Goal: Information Seeking & Learning: Learn about a topic

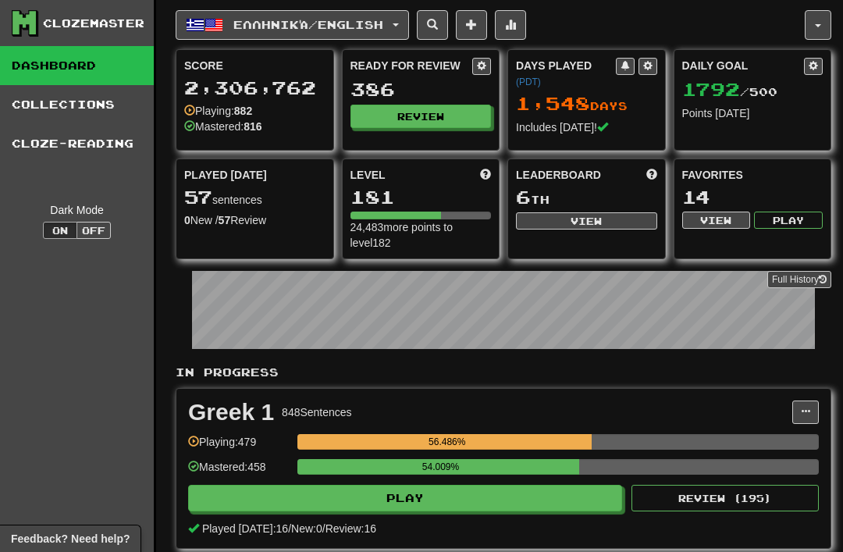
click at [110, 153] on link "Cloze-Reading" at bounding box center [77, 143] width 154 height 39
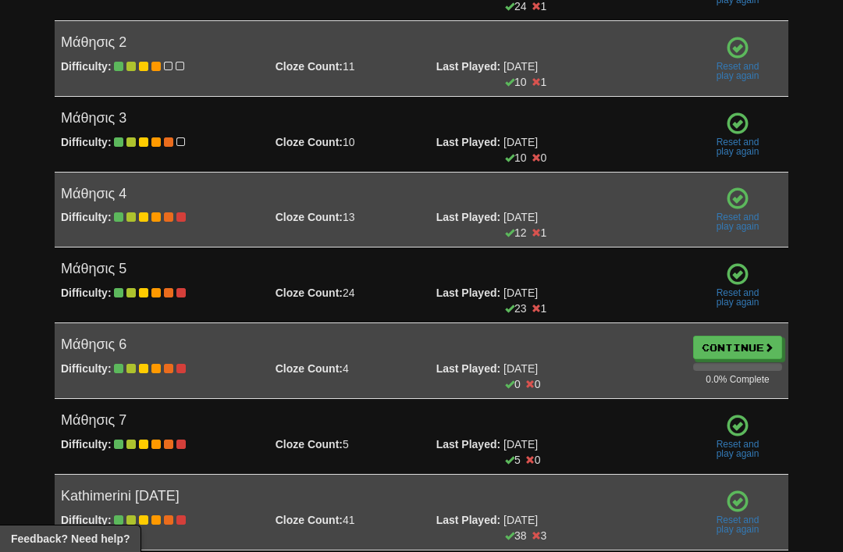
scroll to position [526, 0]
click at [750, 340] on link "Continue" at bounding box center [737, 346] width 89 height 23
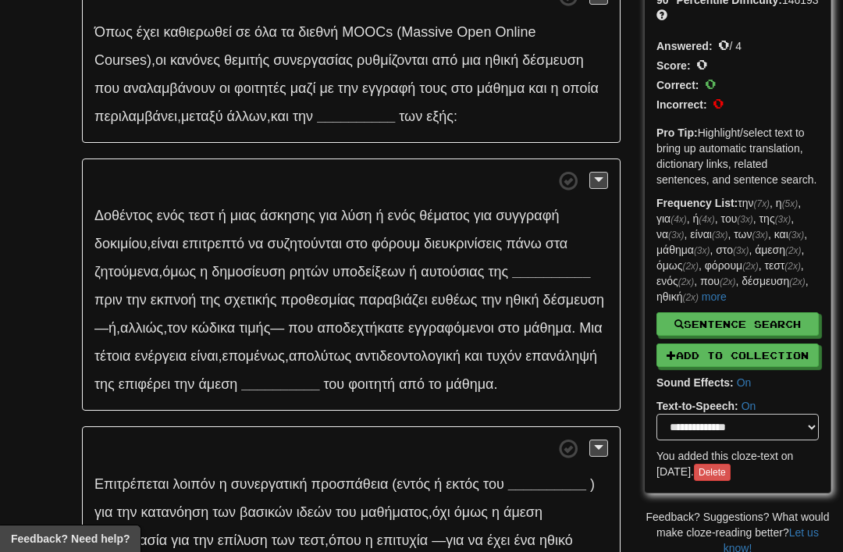
scroll to position [151, 0]
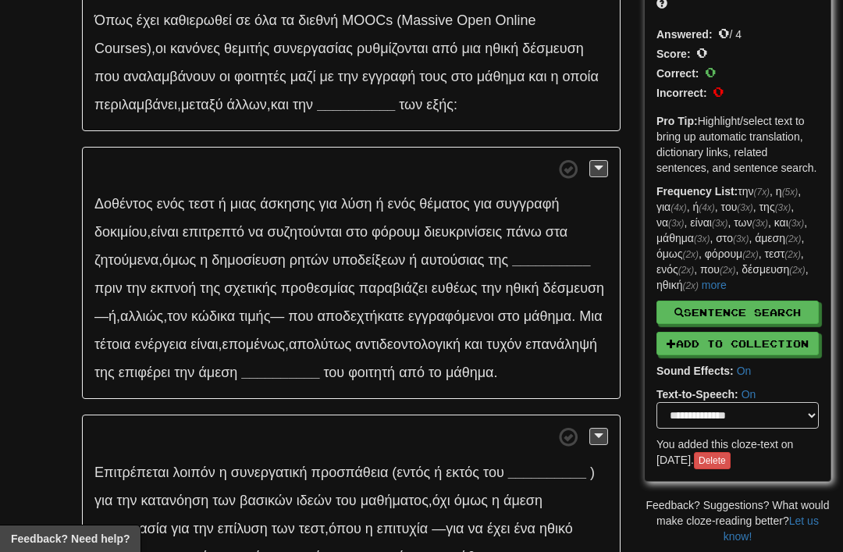
click at [731, 461] on link "Delete" at bounding box center [712, 460] width 37 height 17
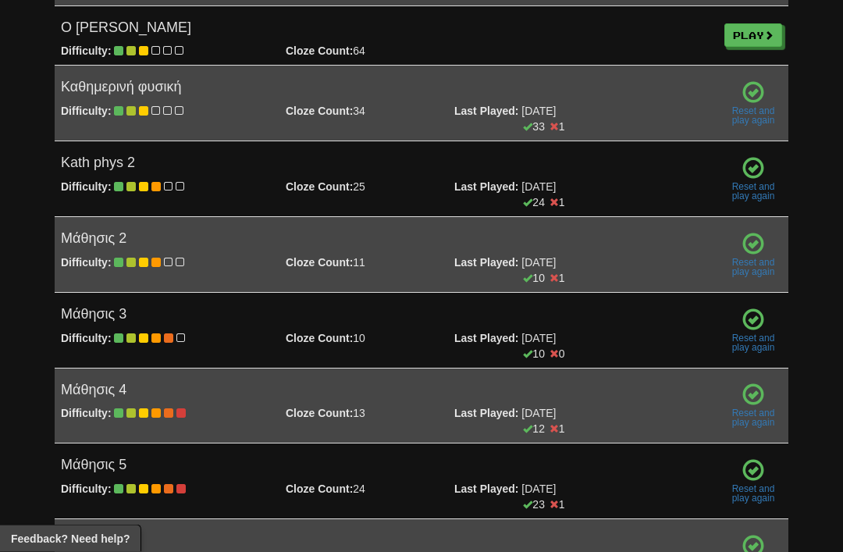
scroll to position [356, 0]
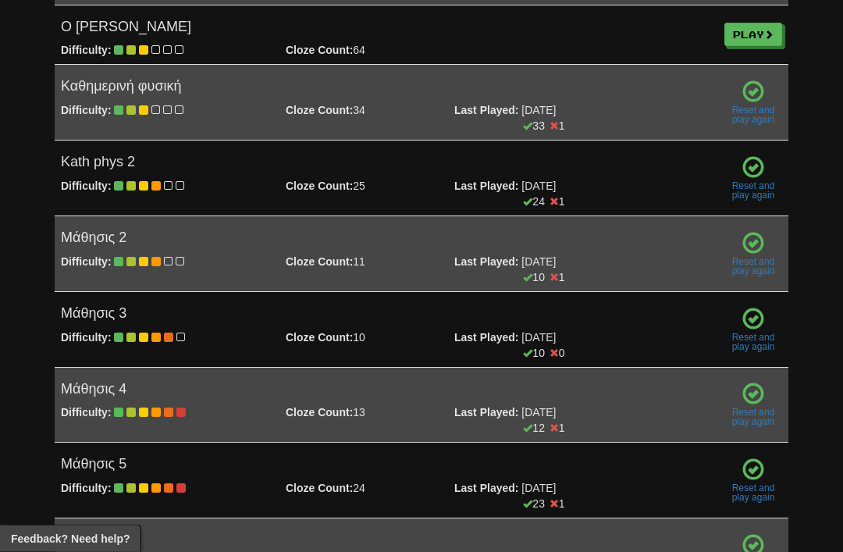
click at [747, 240] on span at bounding box center [754, 244] width 22 height 22
click at [750, 238] on span at bounding box center [754, 244] width 22 height 22
click at [760, 262] on link "Reset and play again" at bounding box center [754, 267] width 58 height 19
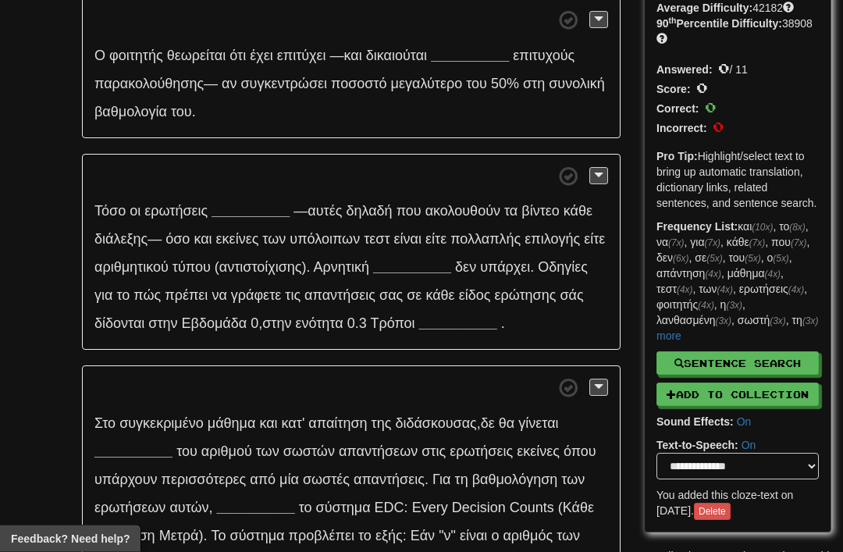
scroll to position [116, 0]
click at [731, 503] on link "Delete" at bounding box center [712, 511] width 37 height 17
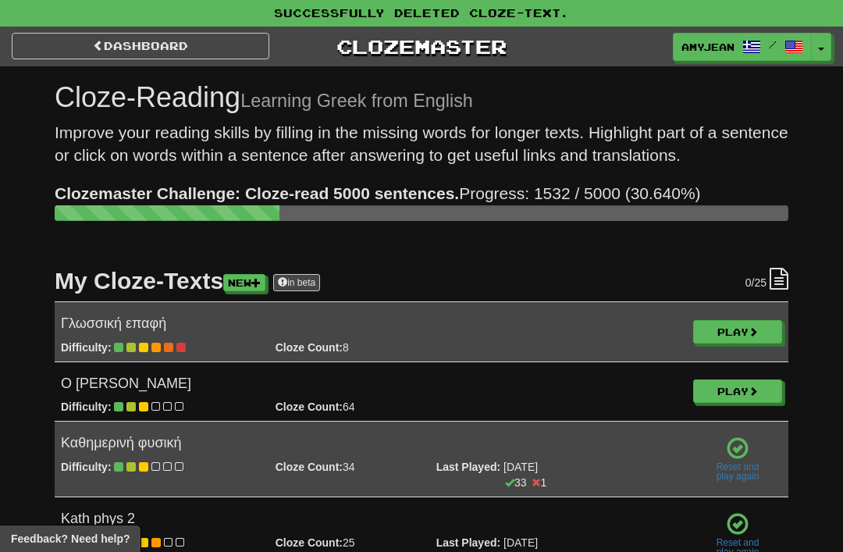
click at [265, 281] on link "New" at bounding box center [244, 282] width 42 height 17
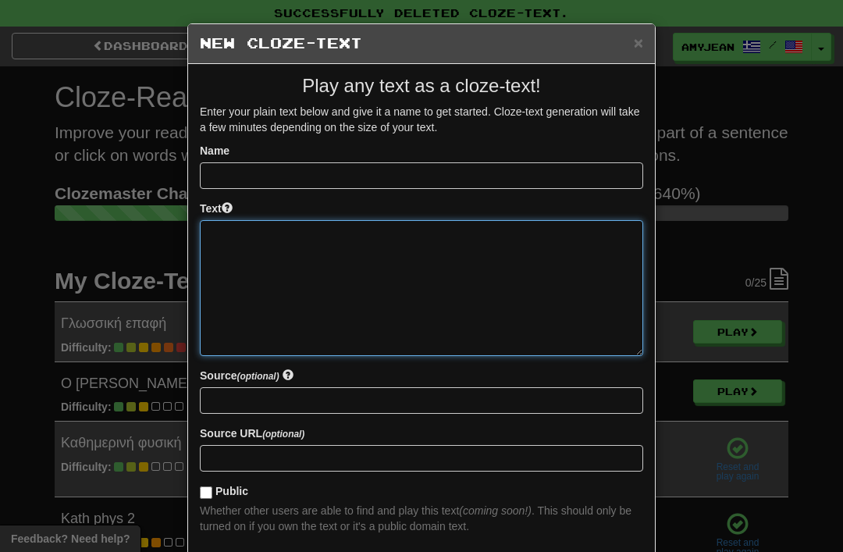
click at [267, 244] on textarea at bounding box center [422, 288] width 444 height 136
click at [244, 242] on textarea at bounding box center [422, 288] width 444 height 136
paste textarea "**********"
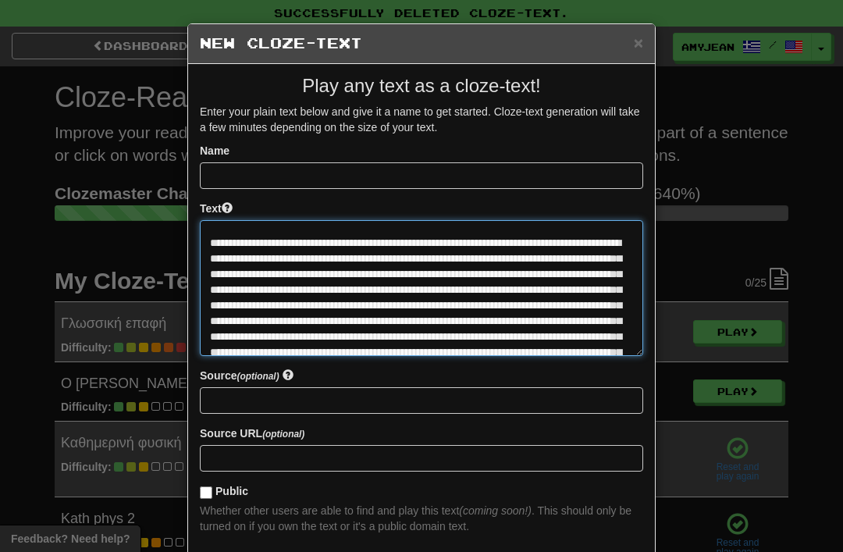
scroll to position [23, 0]
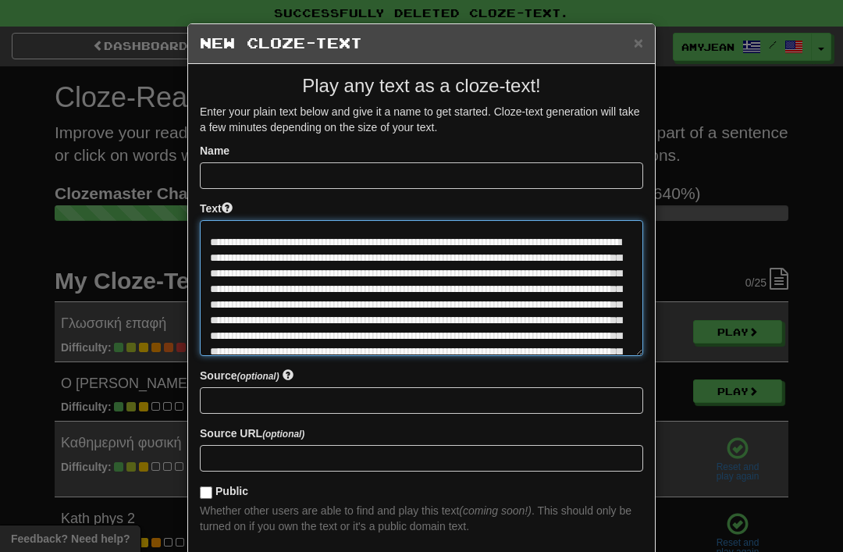
type textarea "**********"
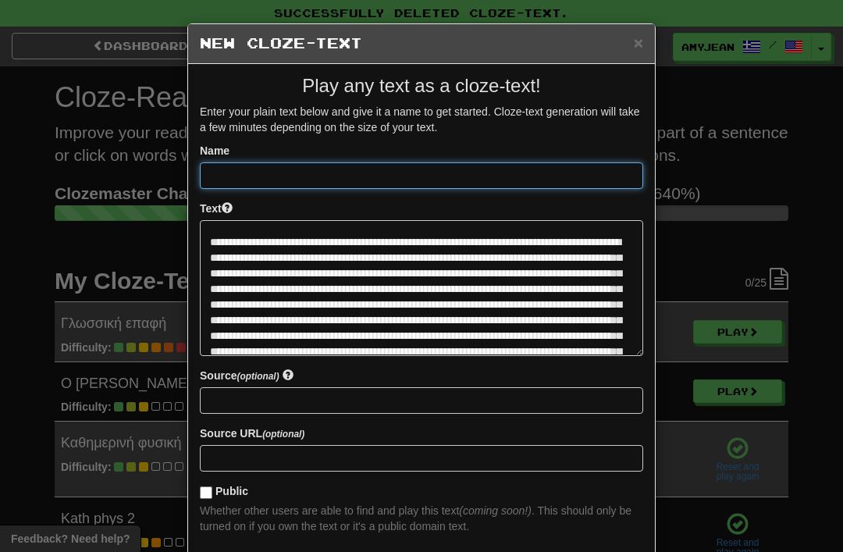
click at [309, 177] on input at bounding box center [422, 175] width 444 height 27
click at [274, 173] on input "**" at bounding box center [422, 175] width 444 height 27
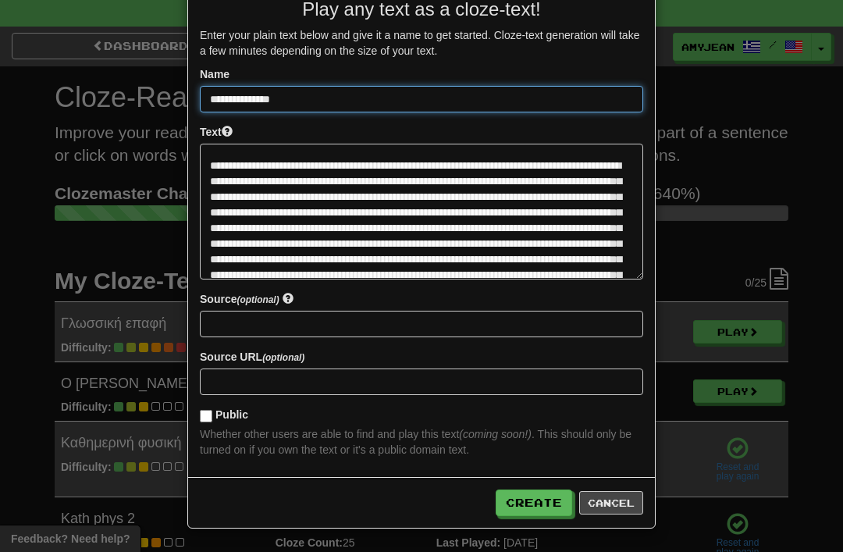
scroll to position [76, 0]
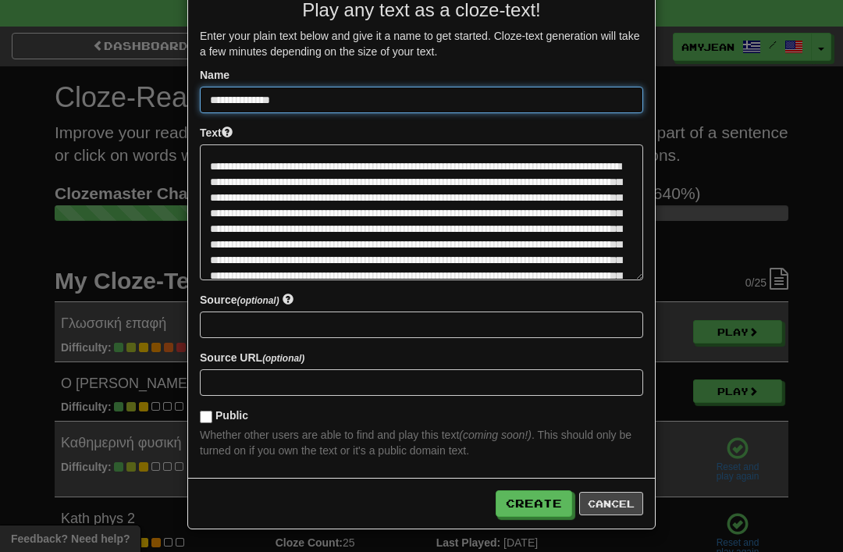
type input "**********"
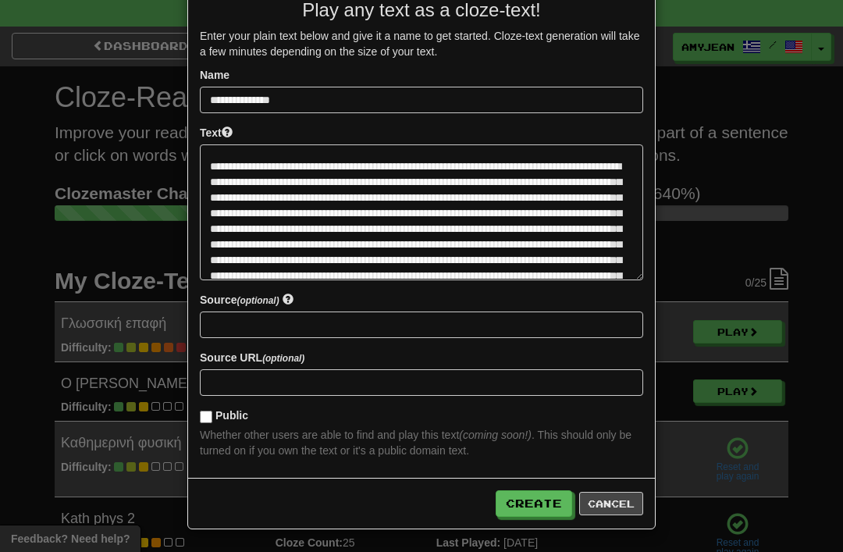
click at [538, 483] on div "Create Cancel" at bounding box center [421, 503] width 467 height 51
click at [533, 498] on button "Create" at bounding box center [534, 503] width 77 height 27
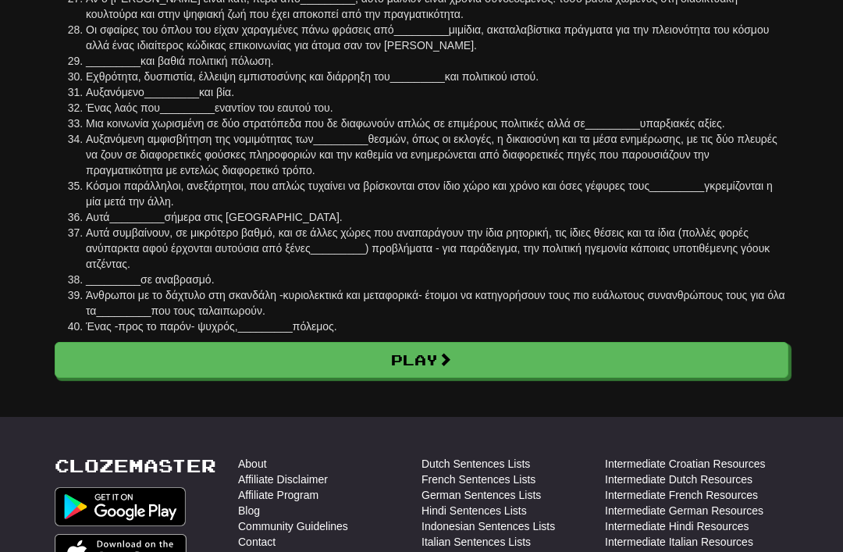
scroll to position [884, 0]
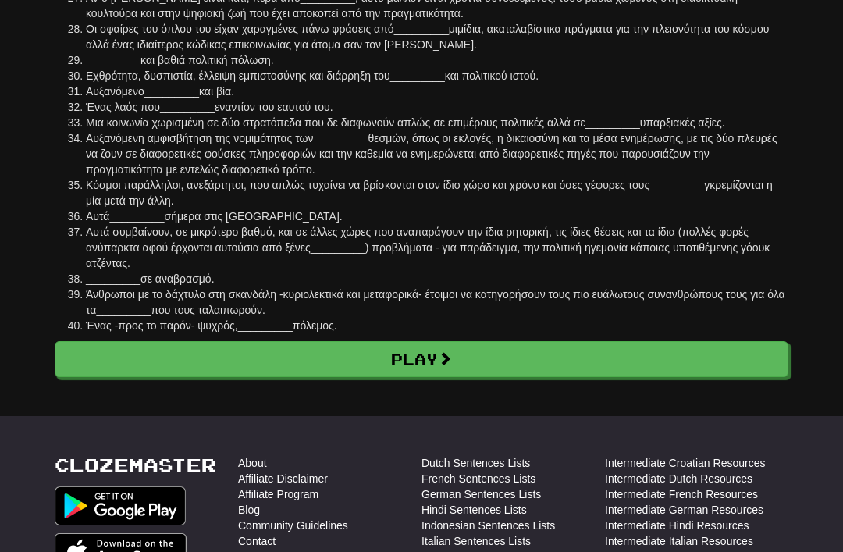
click at [431, 377] on link "Play" at bounding box center [422, 359] width 734 height 36
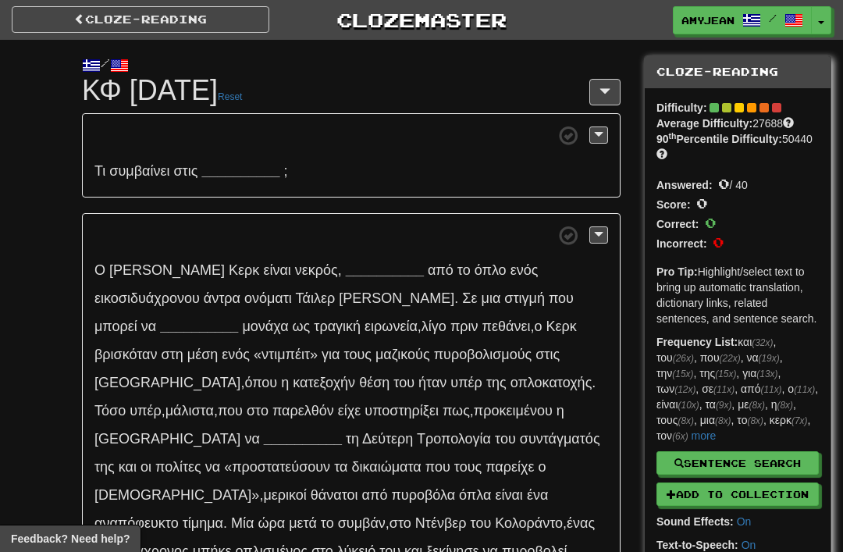
click at [604, 87] on span at bounding box center [605, 91] width 11 height 12
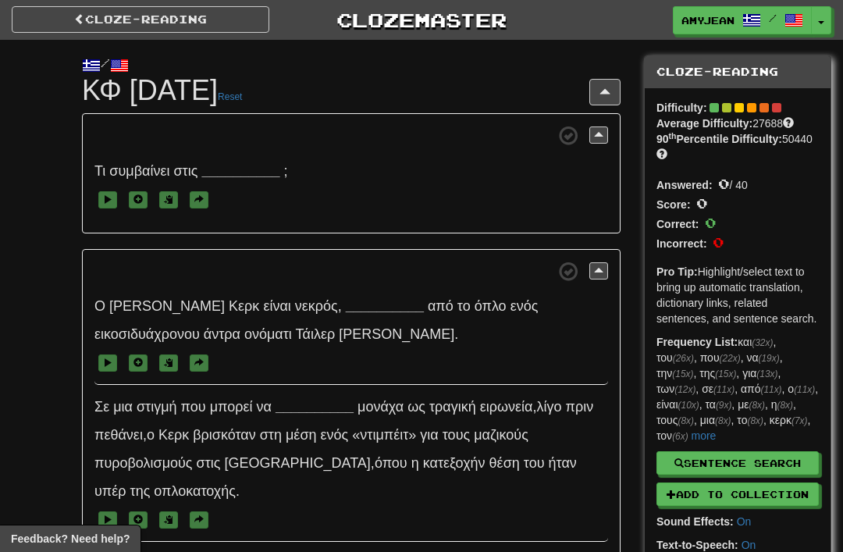
click at [236, 155] on span "Τι συμβαίνει στις __________ ;" at bounding box center [351, 185] width 514 height 72
click at [252, 169] on strong "__________" at bounding box center [240, 171] width 78 height 16
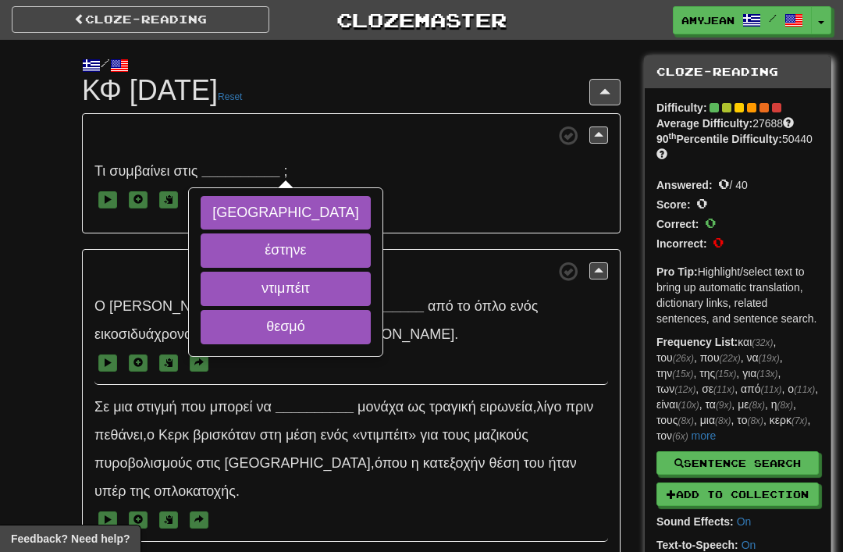
click at [248, 220] on button "ΗΠΑ" at bounding box center [285, 213] width 169 height 34
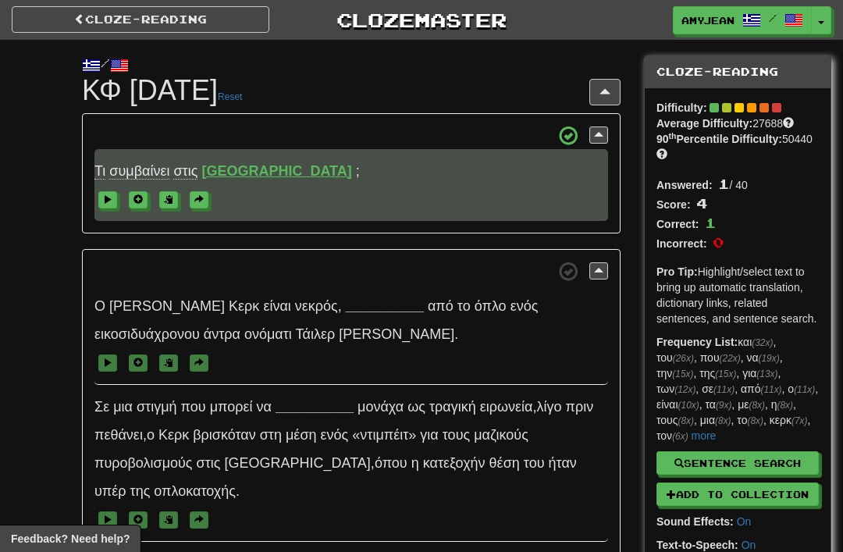
click at [346, 301] on strong "__________" at bounding box center [385, 306] width 78 height 16
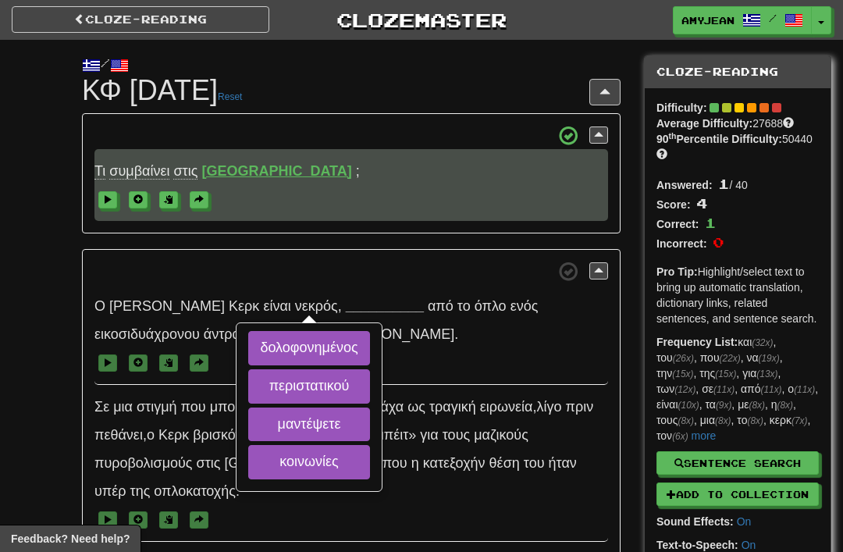
click at [337, 347] on button "δολοφονημένος" at bounding box center [308, 348] width 121 height 34
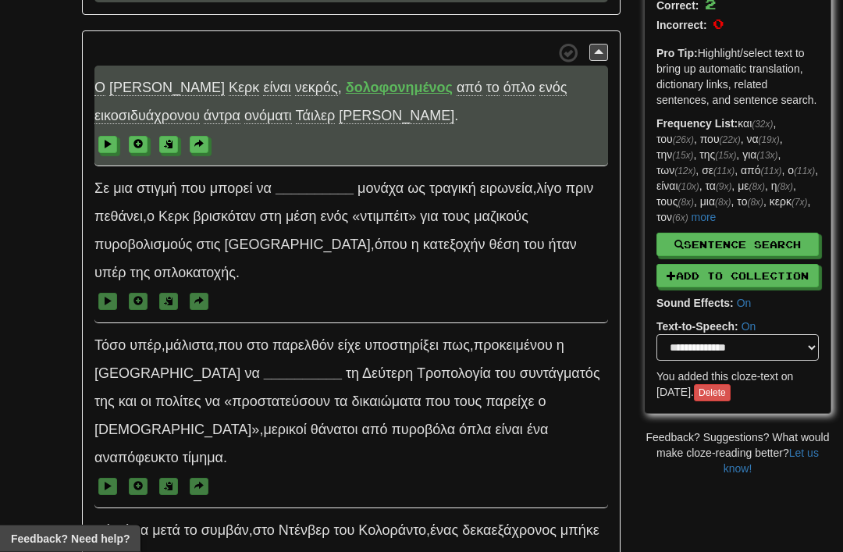
scroll to position [219, 0]
click at [298, 180] on strong "__________" at bounding box center [315, 188] width 78 height 16
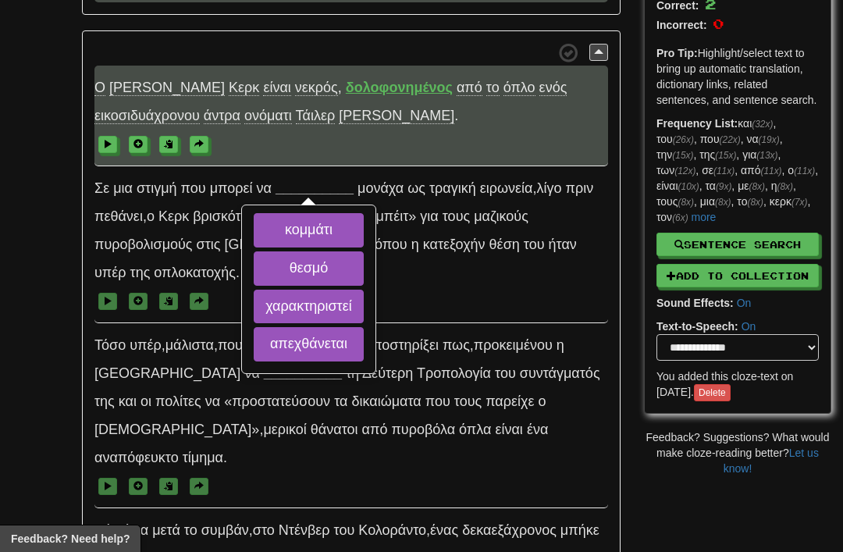
click at [344, 312] on button "χαρακτηριστεί" at bounding box center [309, 307] width 110 height 34
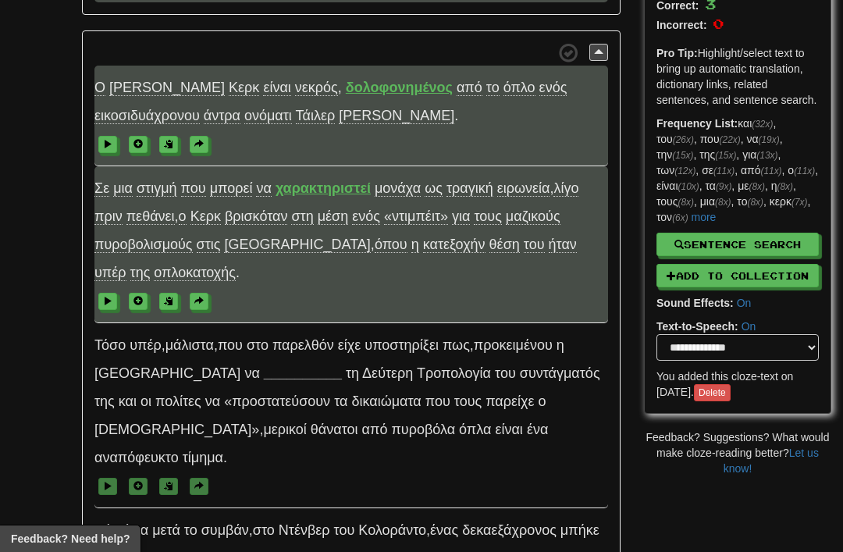
click at [345, 252] on span "Σε μια στιγμή που μπορεί να χαρακτηριστεί μονάχα ως τραγική ειρωνεία , λίγο πρι…" at bounding box center [351, 244] width 514 height 157
click at [423, 245] on span "κατεξοχήν" at bounding box center [454, 245] width 62 height 16
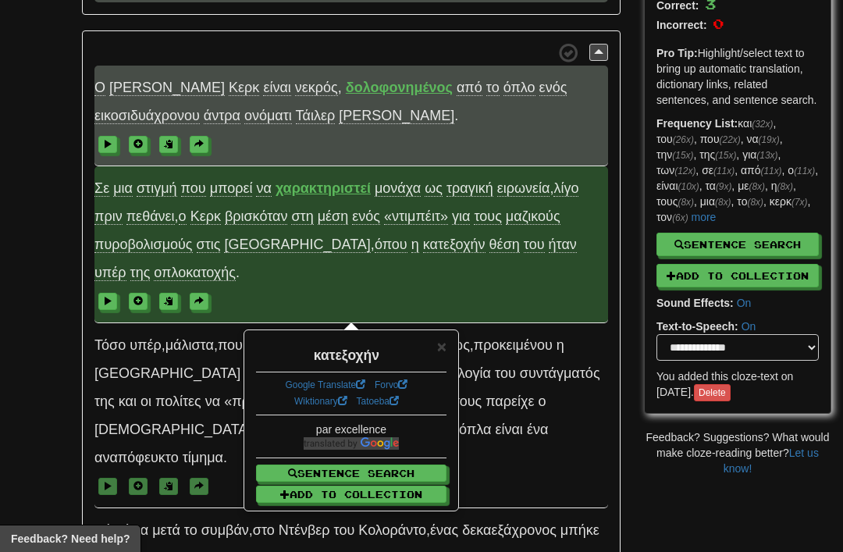
click at [556, 261] on span "Σε μια στιγμή που μπορεί να χαρακτηριστεί μονάχα ως τραγική ειρωνεία , λίγο πρι…" at bounding box center [351, 244] width 514 height 157
click at [165, 276] on span "οπλοκατοχής" at bounding box center [195, 273] width 82 height 16
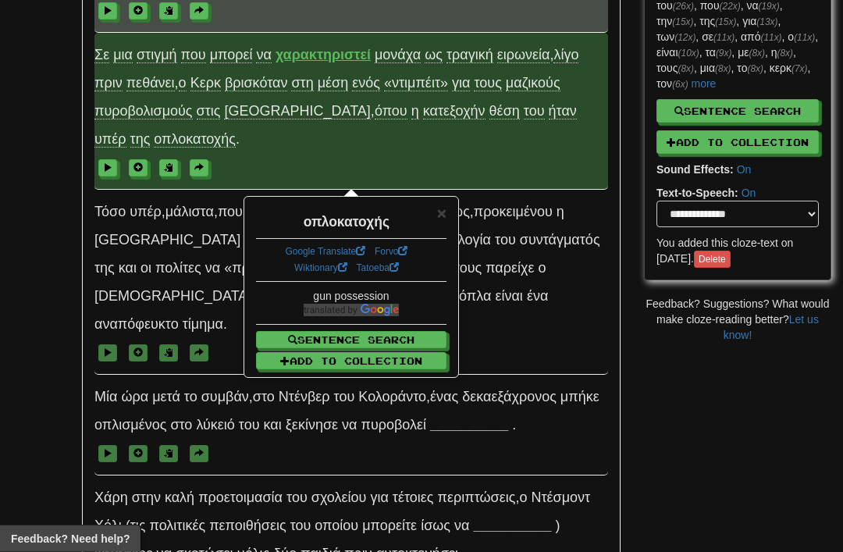
scroll to position [352, 0]
click at [437, 219] on span "×" at bounding box center [441, 213] width 9 height 18
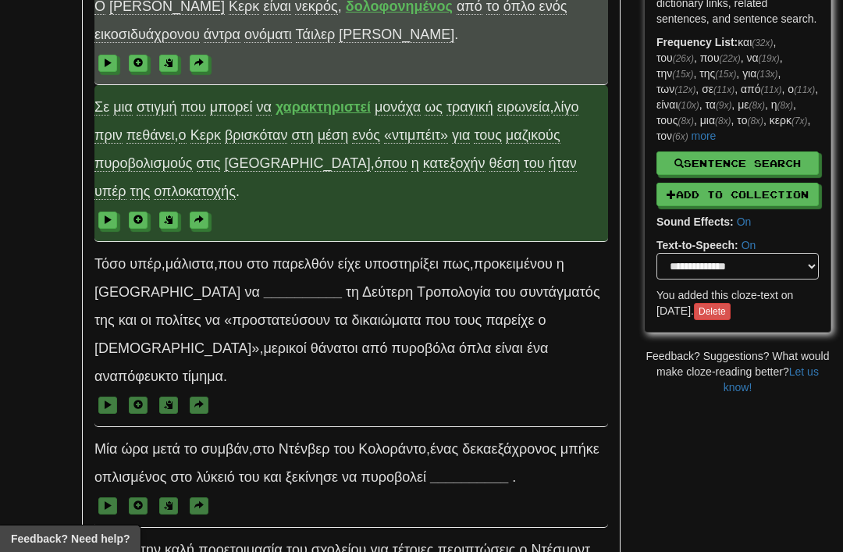
scroll to position [290, 0]
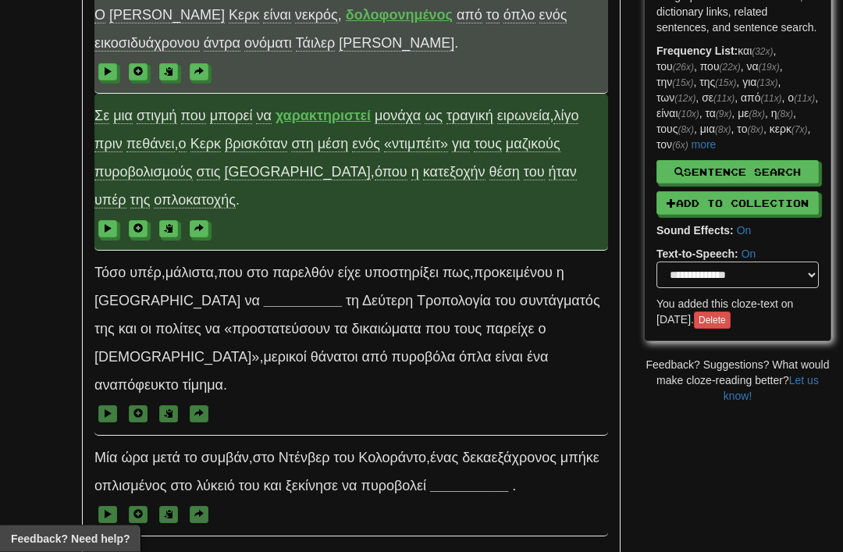
click at [207, 226] on button at bounding box center [199, 229] width 19 height 17
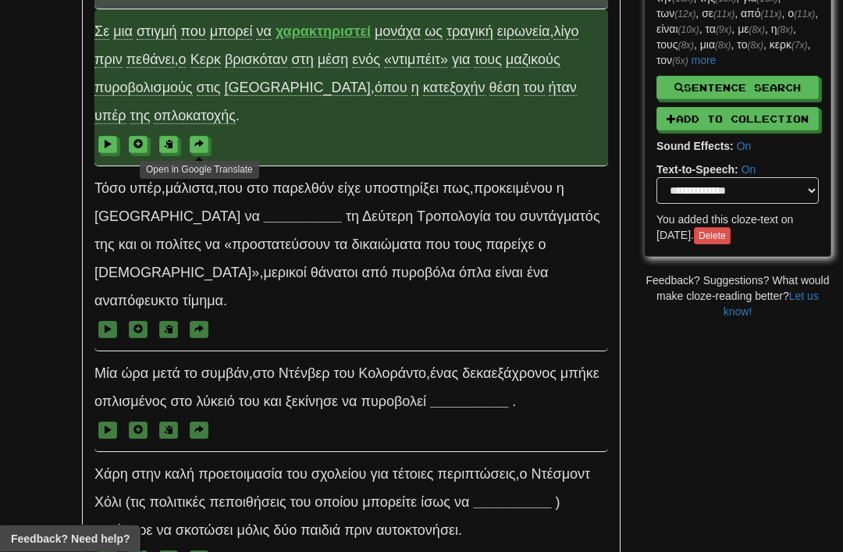
scroll to position [376, 0]
click at [264, 212] on strong "__________" at bounding box center [303, 216] width 78 height 16
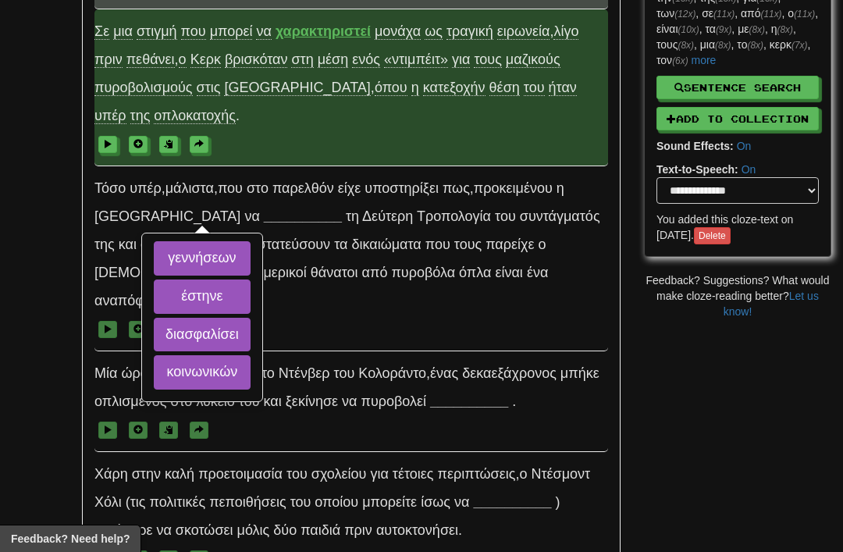
click at [227, 331] on button "διασφαλίσει" at bounding box center [202, 335] width 97 height 34
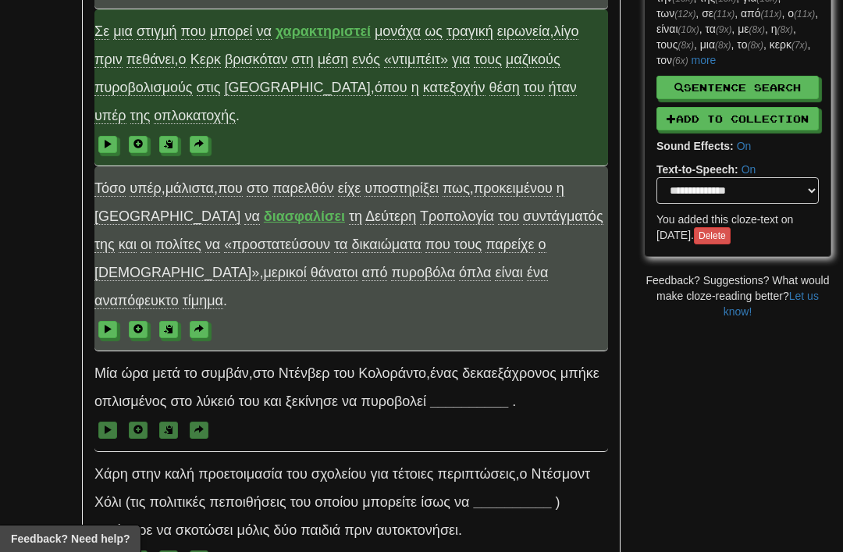
click at [198, 321] on button at bounding box center [199, 329] width 19 height 17
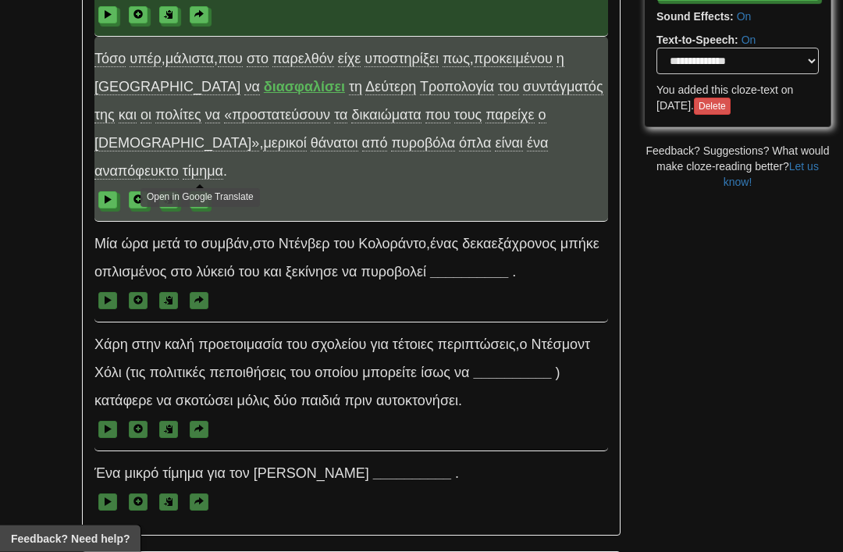
scroll to position [505, 0]
click at [501, 264] on strong "__________" at bounding box center [469, 272] width 78 height 16
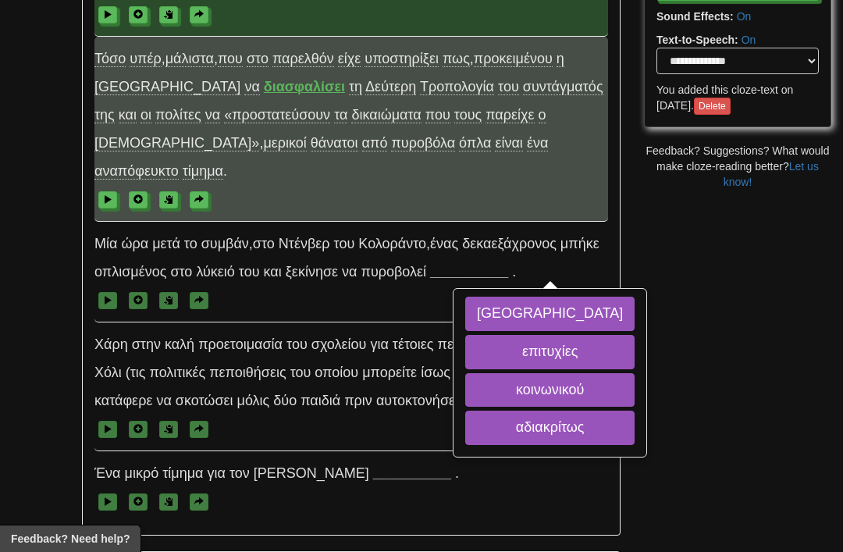
click at [497, 411] on button "αδιακρίτως" at bounding box center [549, 428] width 169 height 34
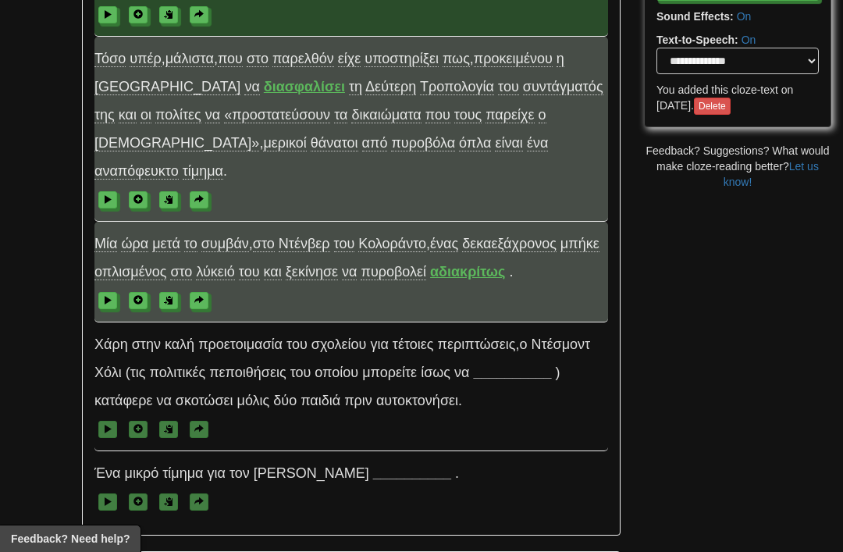
click at [224, 236] on span "συμβάν" at bounding box center [225, 244] width 48 height 16
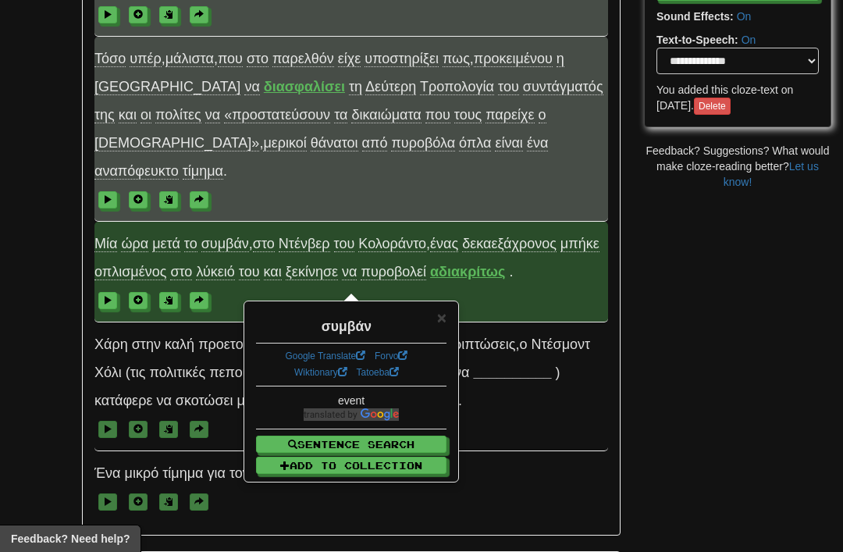
click at [505, 264] on strong "αδιακρίτως" at bounding box center [467, 272] width 75 height 16
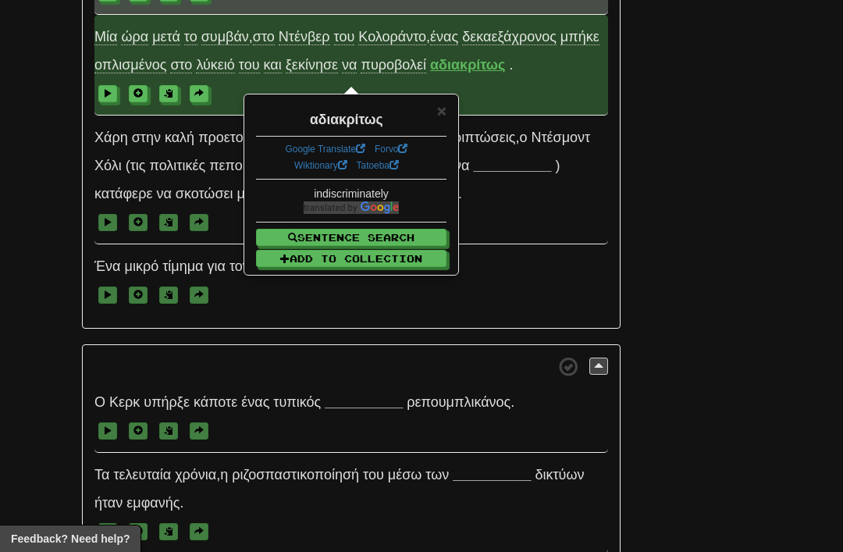
scroll to position [711, 0]
click at [547, 209] on span at bounding box center [351, 223] width 514 height 28
click at [438, 116] on span "×" at bounding box center [441, 112] width 9 height 18
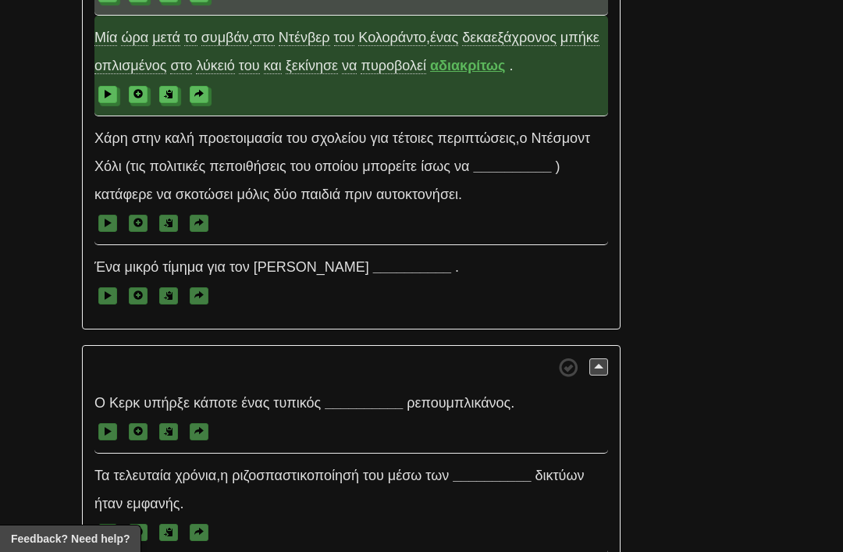
click at [498, 159] on strong "__________" at bounding box center [512, 167] width 78 height 16
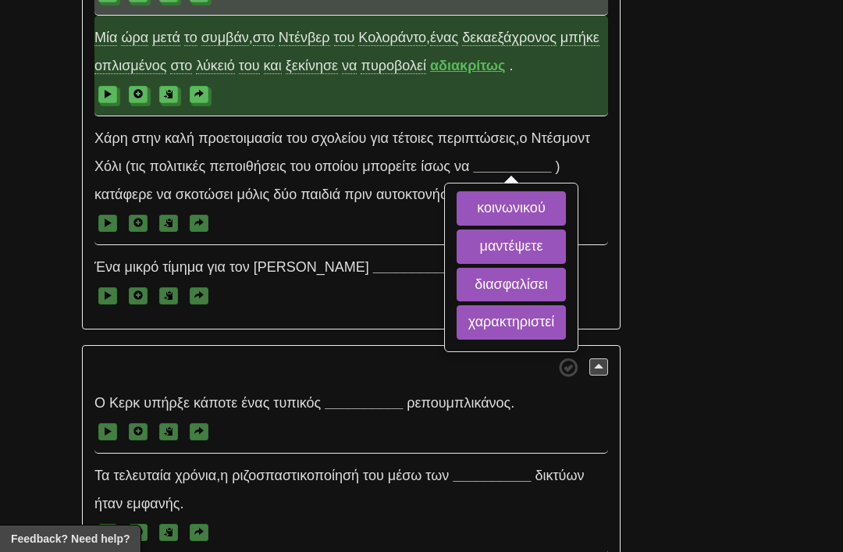
click at [526, 230] on button "μαντέψετε" at bounding box center [512, 247] width 110 height 34
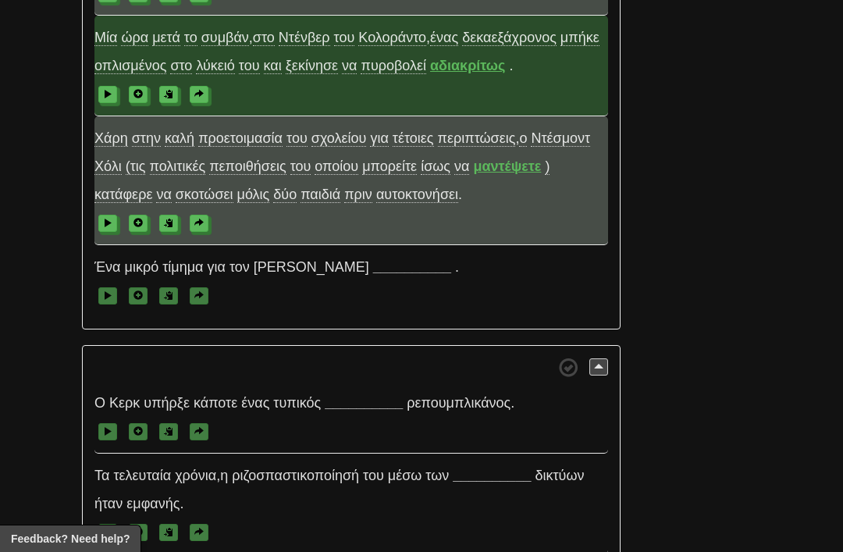
click at [373, 259] on strong "__________" at bounding box center [412, 267] width 78 height 16
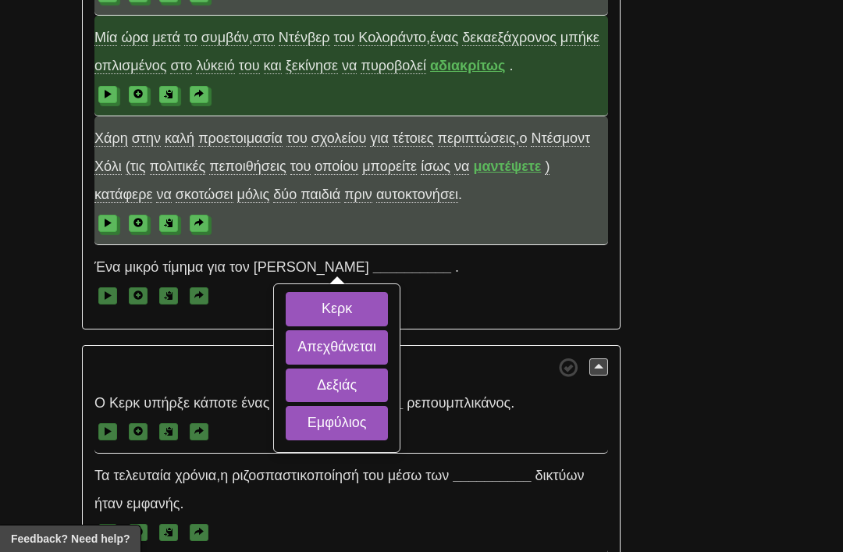
click at [344, 292] on button "Κερκ" at bounding box center [337, 309] width 102 height 34
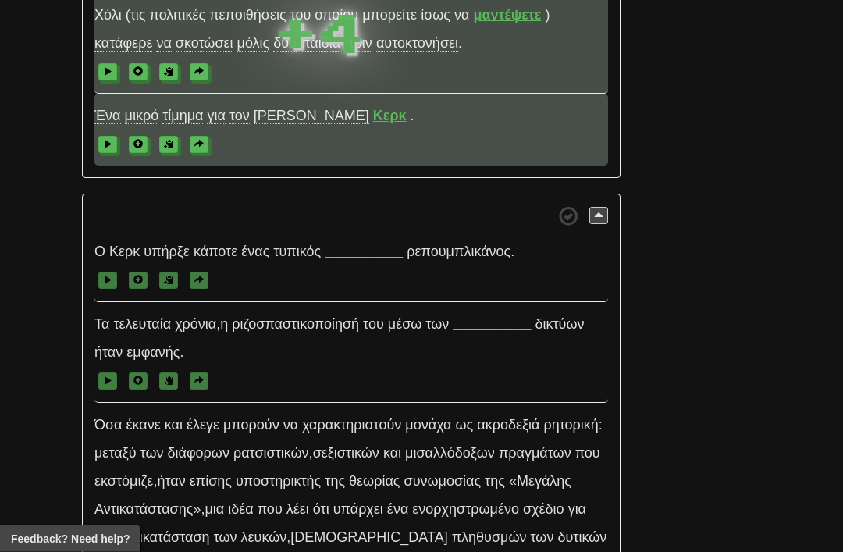
scroll to position [863, 0]
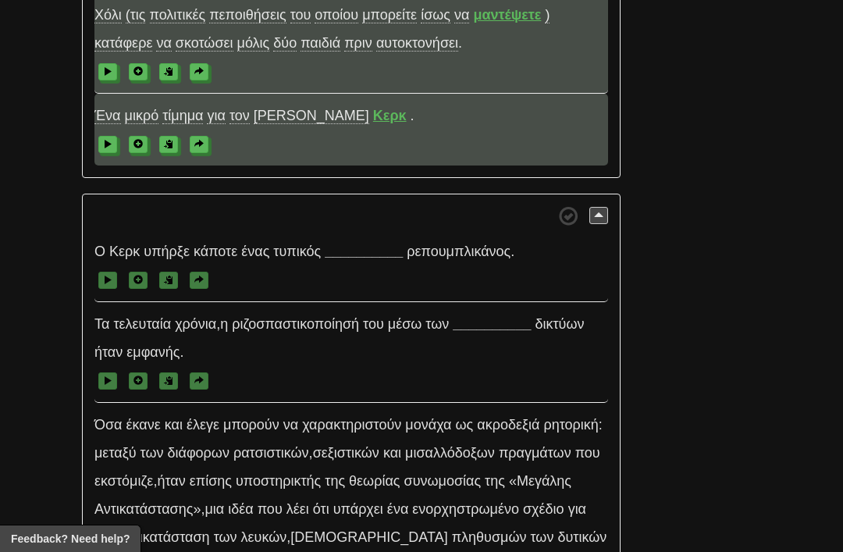
click at [365, 230] on span "Ο Κερκ υπήρξε κάποτε ένας τυπικός __________ ρεπουμπλικάνος ." at bounding box center [351, 266] width 514 height 73
click at [353, 244] on strong "__________" at bounding box center [364, 252] width 78 height 16
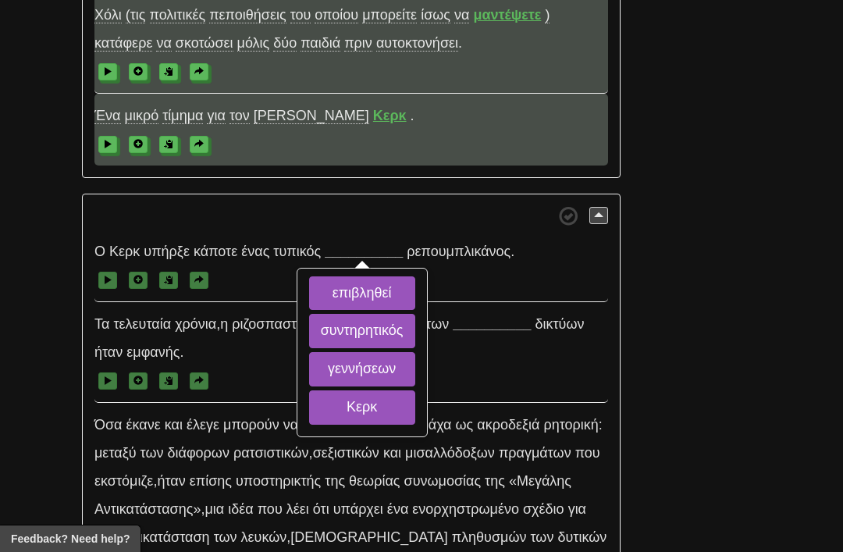
click at [391, 314] on button "συντηρητικός" at bounding box center [362, 331] width 106 height 34
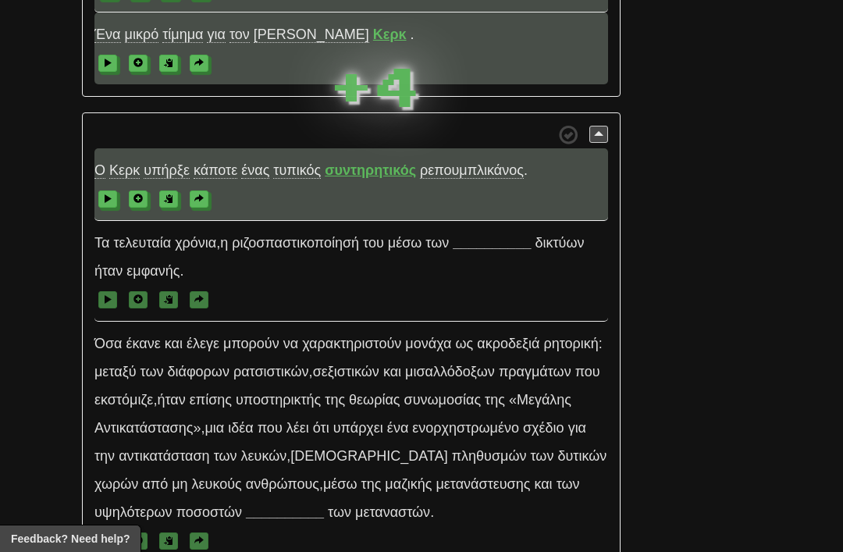
scroll to position [946, 0]
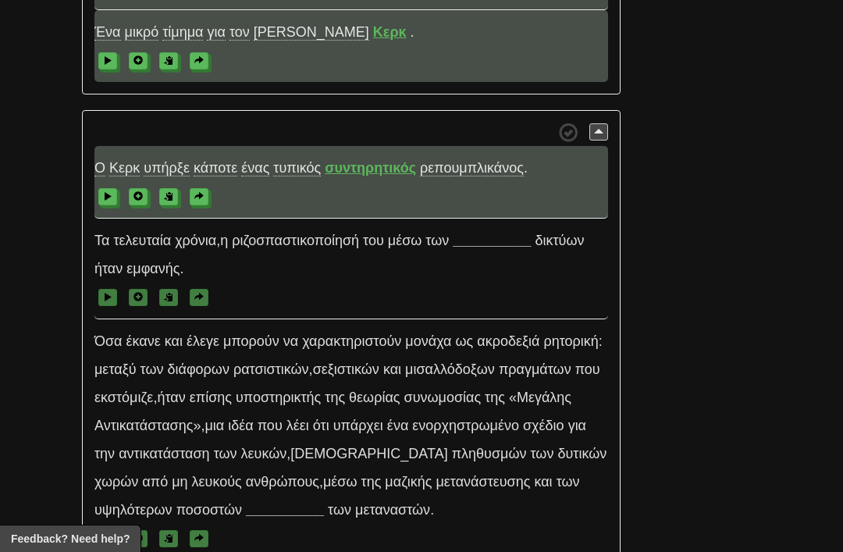
click at [486, 233] on strong "__________" at bounding box center [492, 241] width 78 height 16
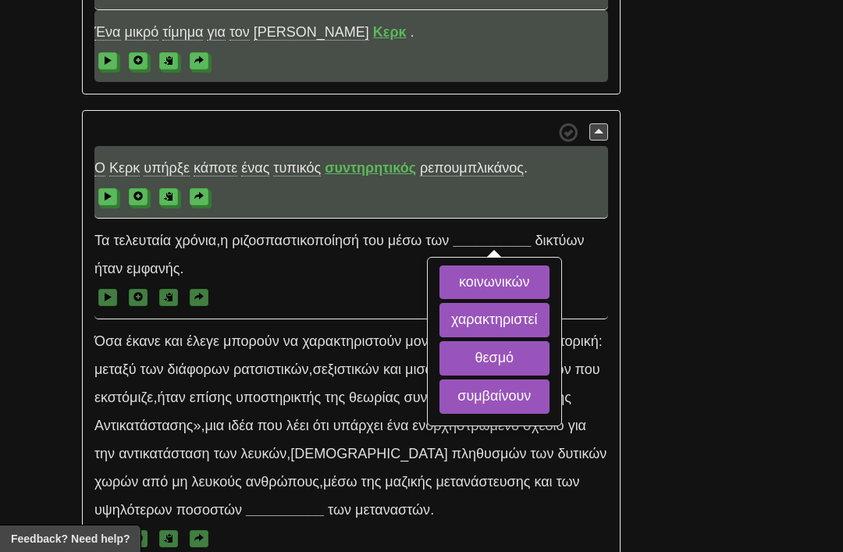
click at [502, 265] on button "κοινωνικών" at bounding box center [495, 282] width 110 height 34
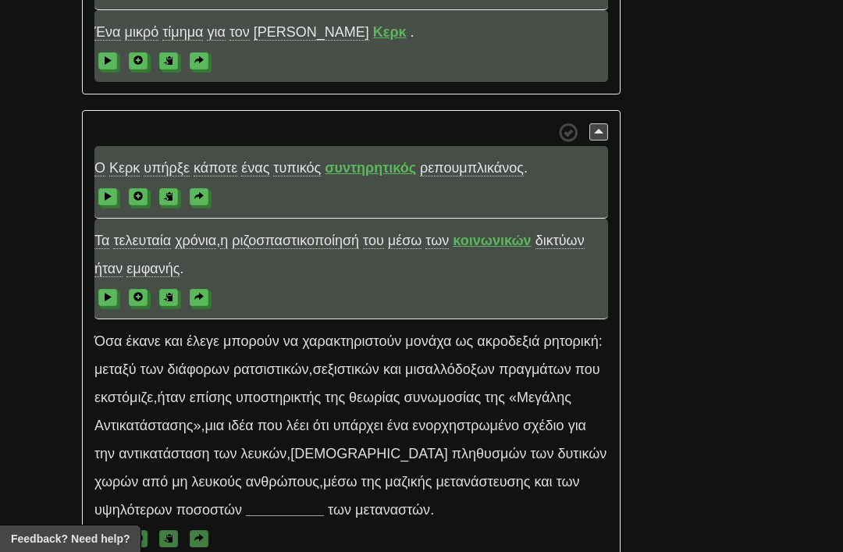
click at [198, 292] on span at bounding box center [198, 296] width 9 height 9
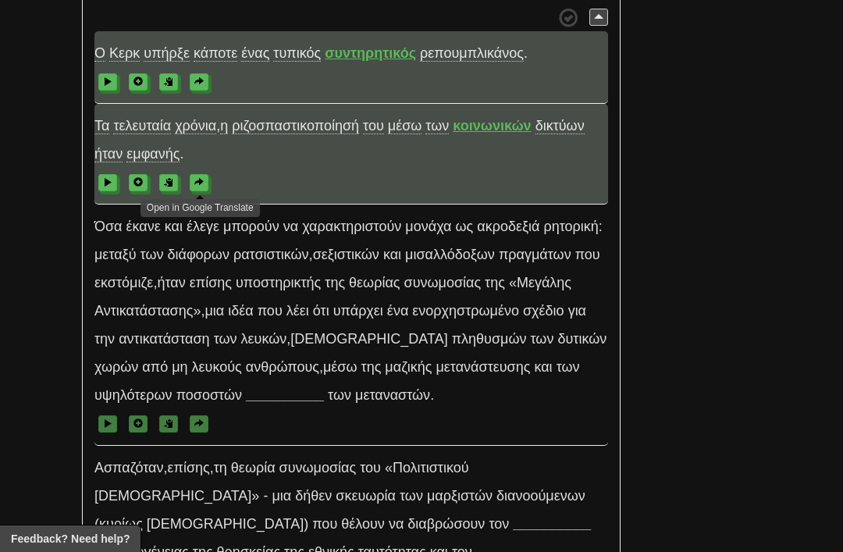
scroll to position [1062, 0]
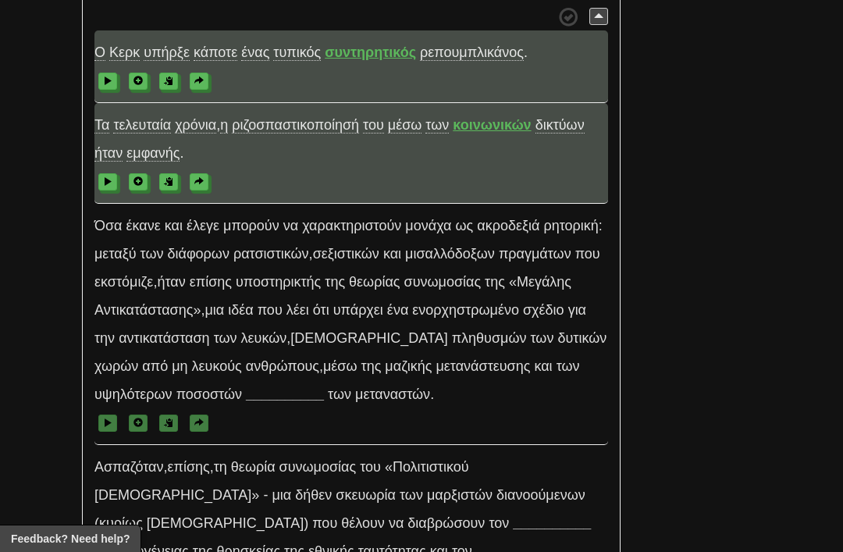
click at [246, 387] on strong "__________" at bounding box center [285, 395] width 78 height 16
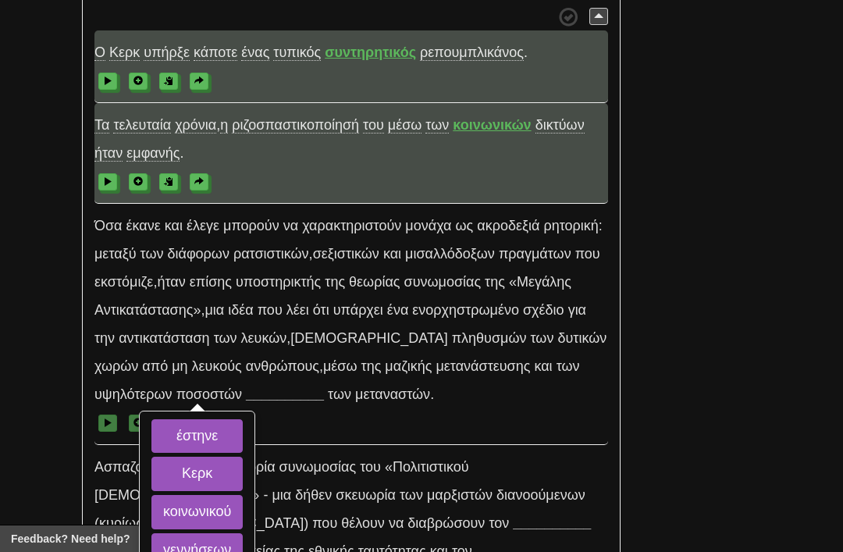
click at [213, 533] on button "γεννήσεων" at bounding box center [196, 550] width 91 height 34
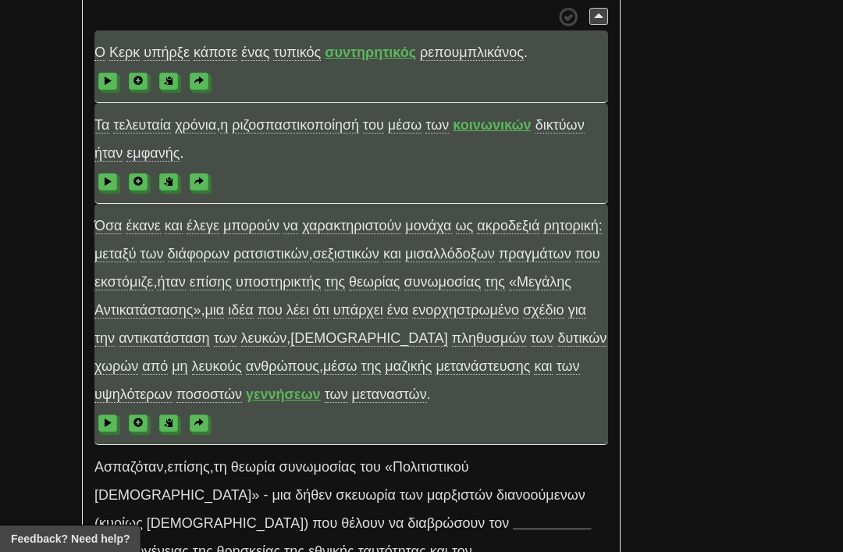
click at [457, 246] on span "μισαλλόδοξων" at bounding box center [450, 254] width 90 height 16
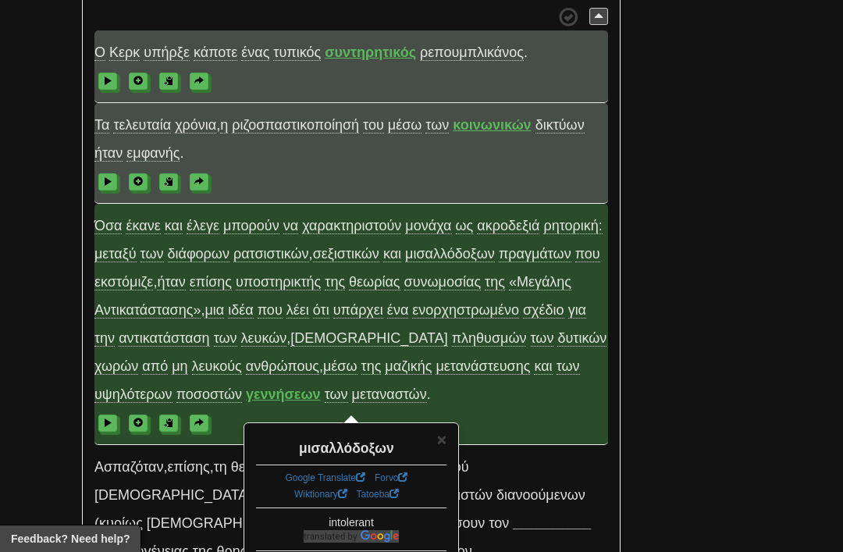
click at [470, 302] on span "ενορχηστρωμένο" at bounding box center [465, 310] width 107 height 16
click at [437, 447] on span "×" at bounding box center [441, 439] width 9 height 18
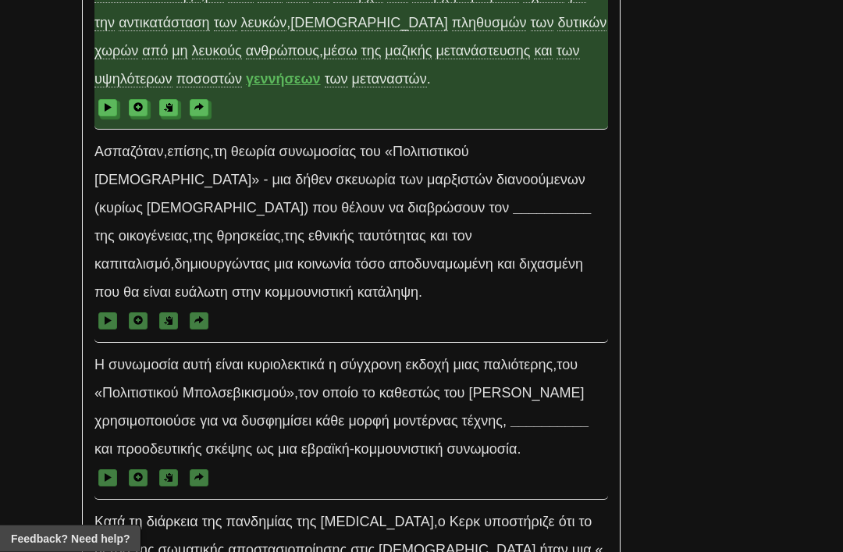
scroll to position [1370, 0]
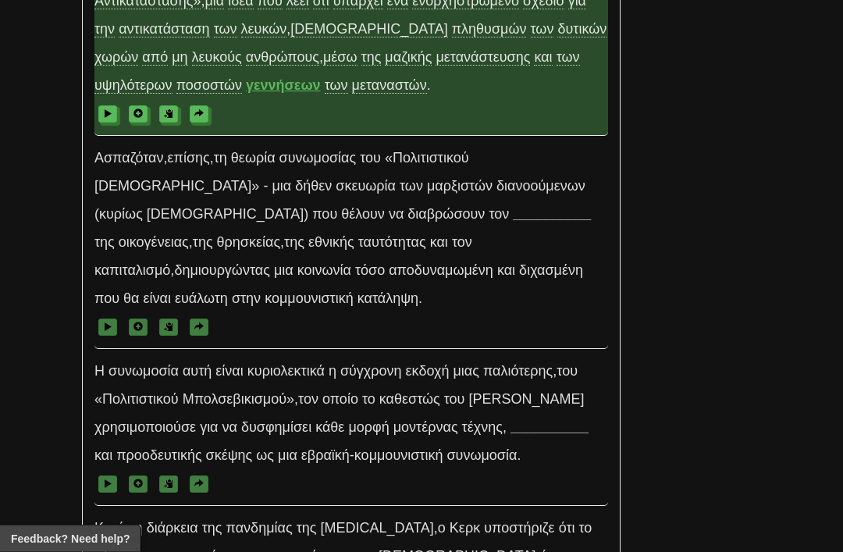
click at [513, 207] on strong "__________" at bounding box center [552, 215] width 78 height 16
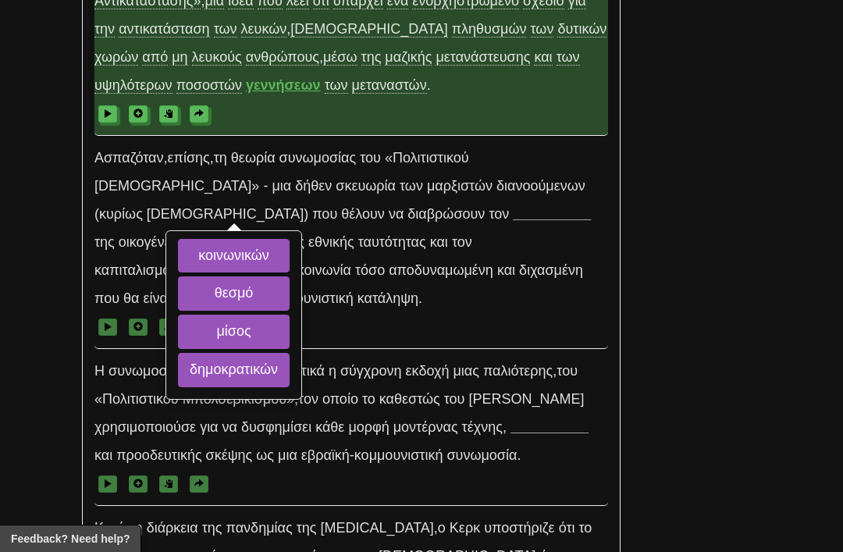
click at [268, 276] on button "θεσμό" at bounding box center [234, 293] width 112 height 34
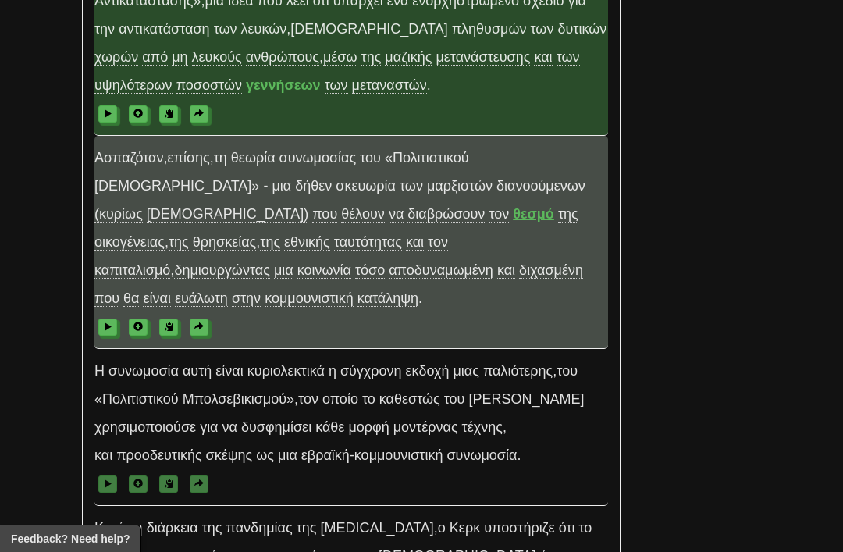
click at [165, 166] on span "Ασπαζόταν , επίσης , τη θεωρία συνωμοσίας του «Πολιτιστικού Μαρξισμού» - μια δή…" at bounding box center [351, 242] width 514 height 213
click at [336, 178] on span "σκευωρία" at bounding box center [366, 186] width 60 height 16
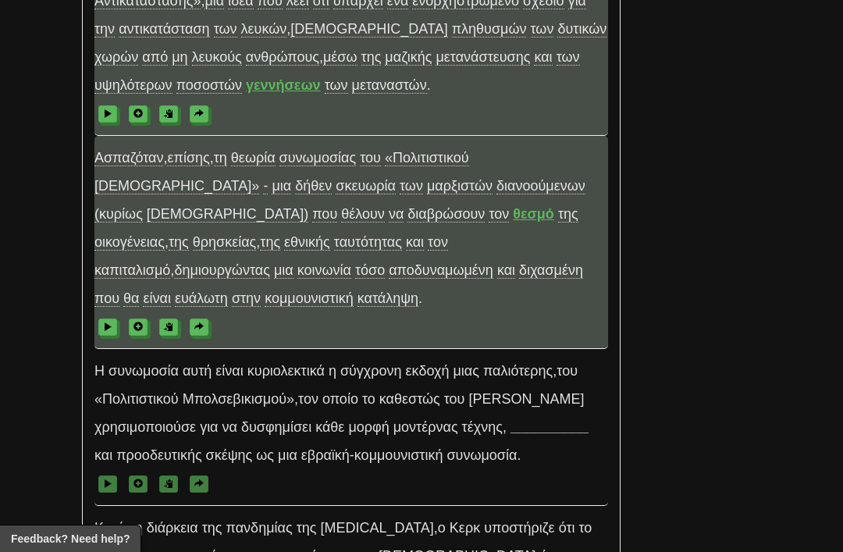
click at [428, 234] on span "τον" at bounding box center [438, 242] width 20 height 16
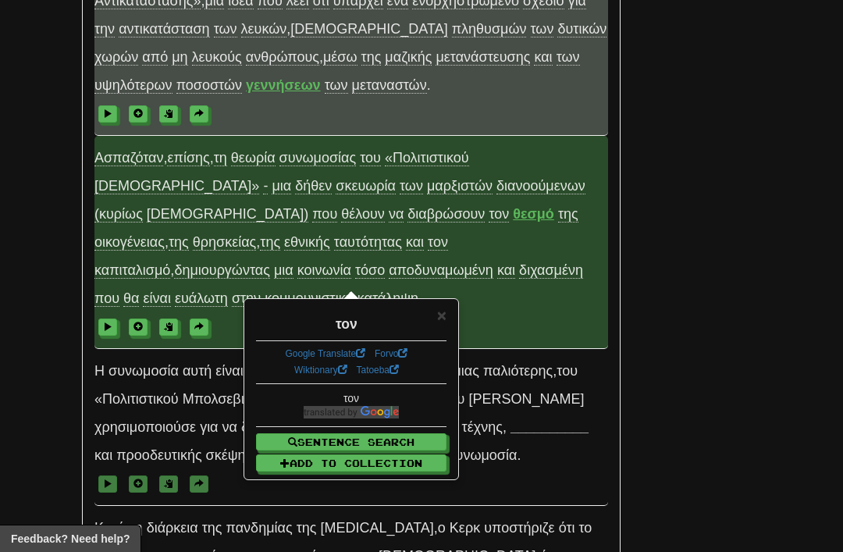
click at [408, 206] on span "διαβρώσουν" at bounding box center [446, 214] width 77 height 16
click at [204, 322] on span at bounding box center [198, 326] width 9 height 9
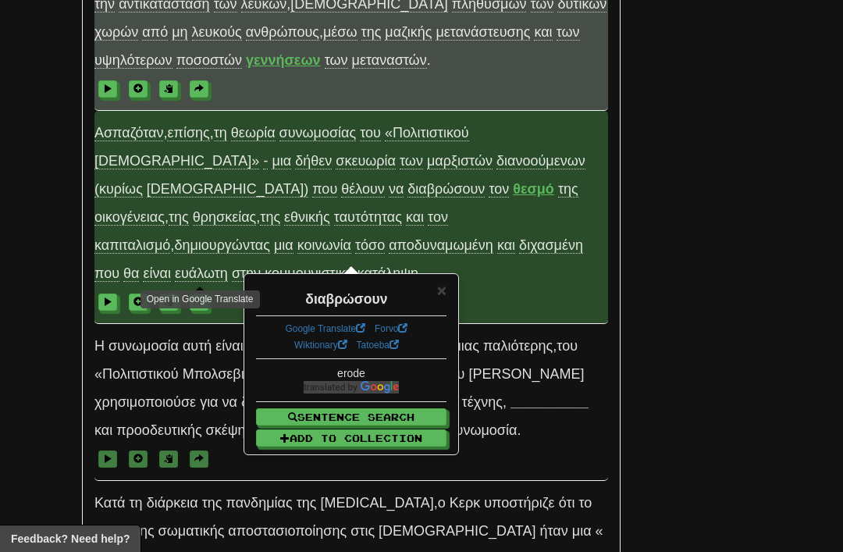
click at [444, 294] on span "×" at bounding box center [441, 290] width 9 height 18
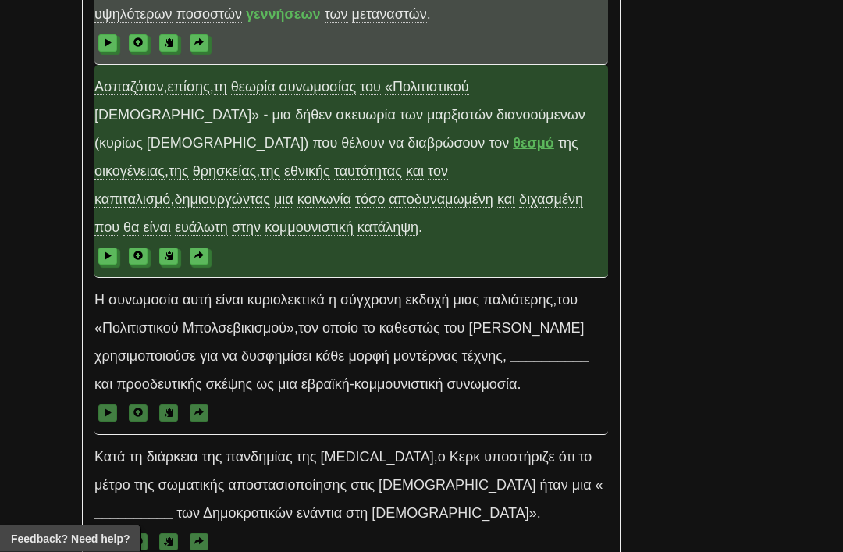
scroll to position [1448, 0]
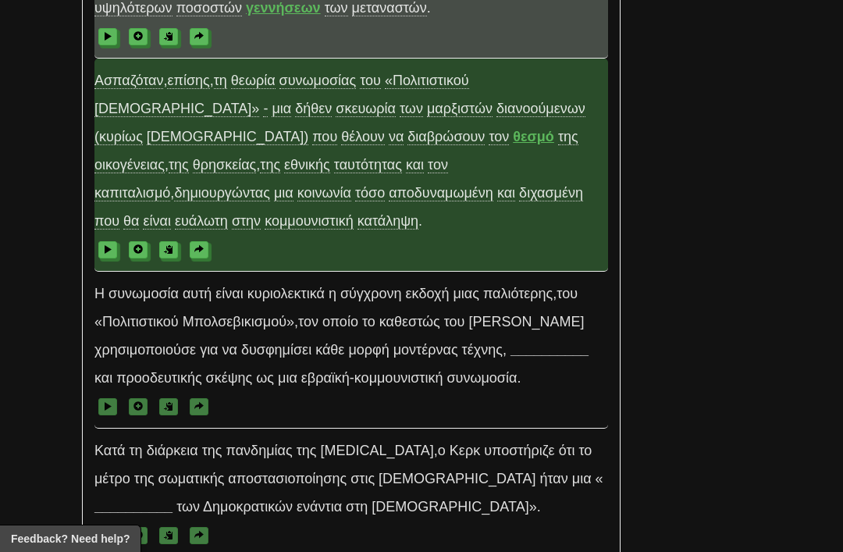
click at [536, 342] on strong "__________" at bounding box center [550, 350] width 78 height 16
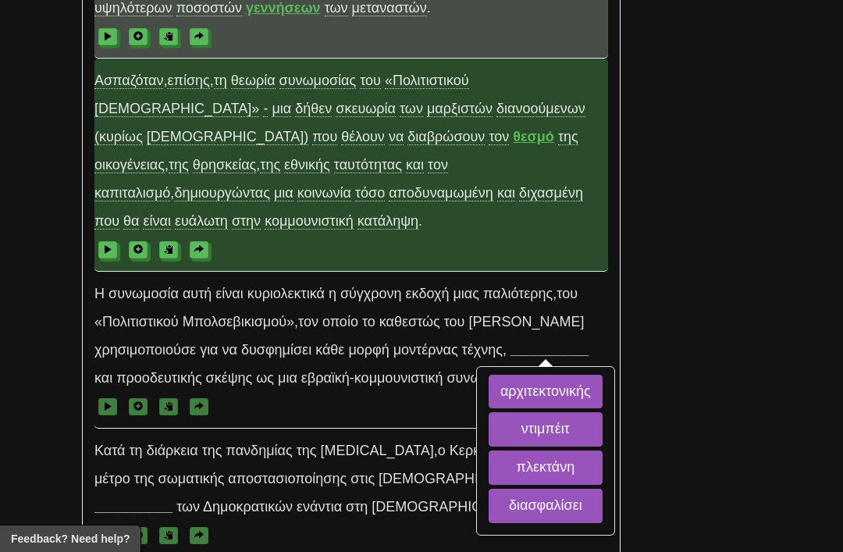
click at [568, 412] on button "ντιμπέιτ" at bounding box center [546, 429] width 114 height 34
click at [565, 451] on button "πλεκτάνη" at bounding box center [546, 468] width 114 height 34
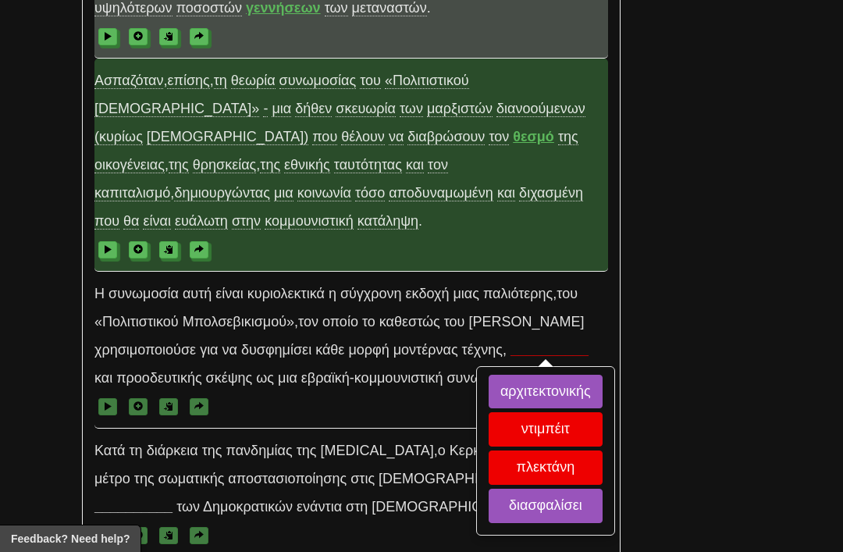
click at [589, 375] on button "αρχιτεκτονικής" at bounding box center [546, 392] width 114 height 34
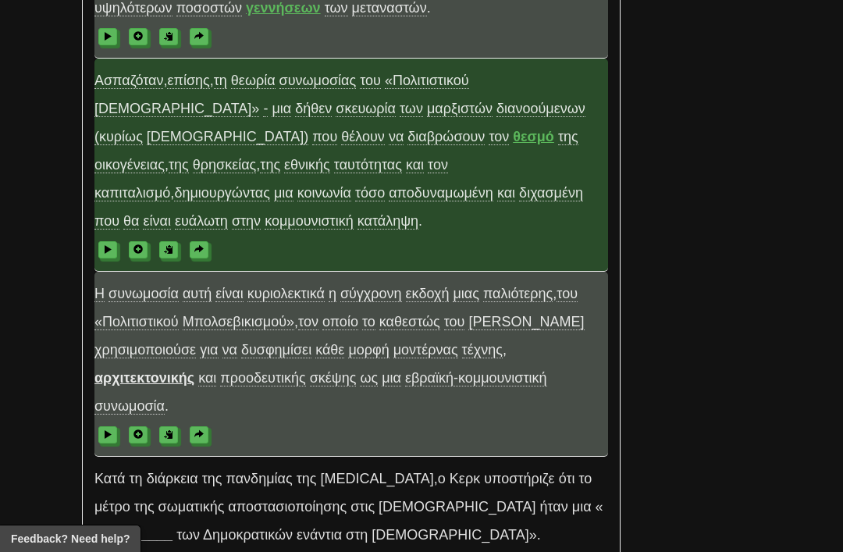
click at [197, 429] on span at bounding box center [198, 433] width 9 height 9
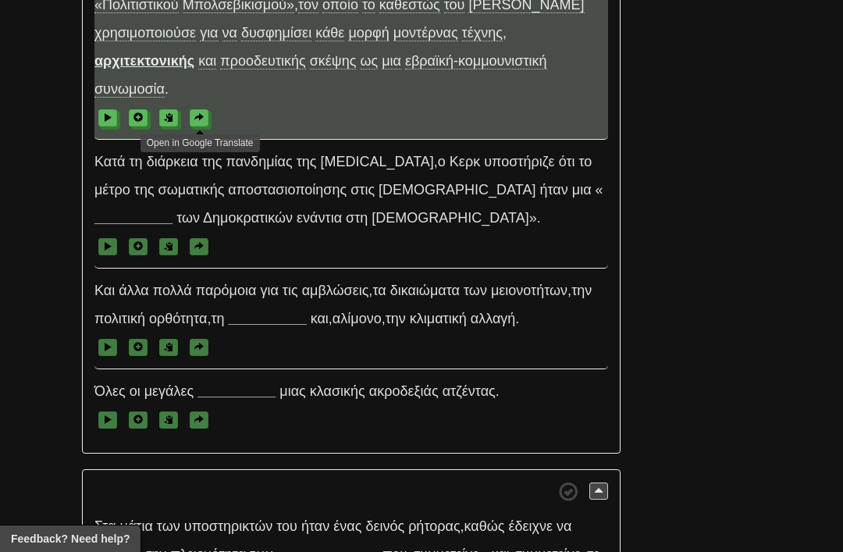
scroll to position [1765, 0]
click at [173, 210] on strong "__________" at bounding box center [133, 218] width 78 height 16
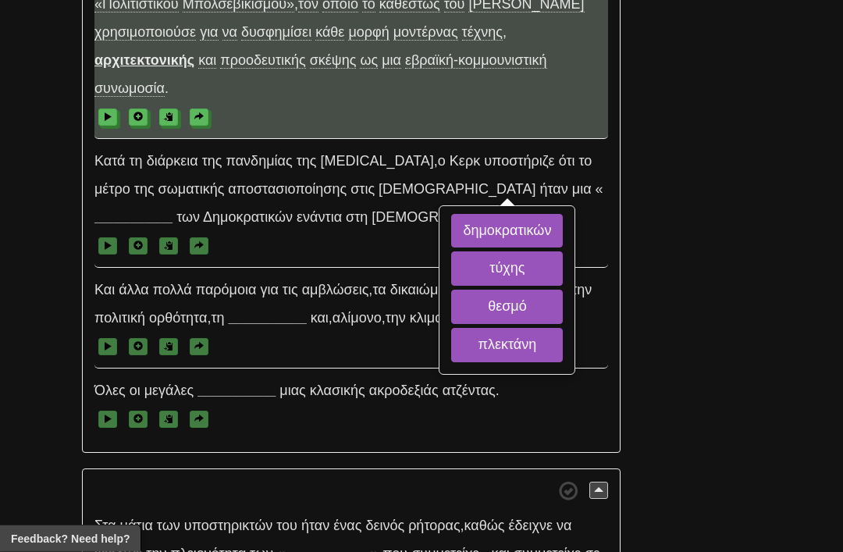
scroll to position [1766, 0]
click at [515, 328] on button "πλεκτάνη" at bounding box center [507, 345] width 112 height 34
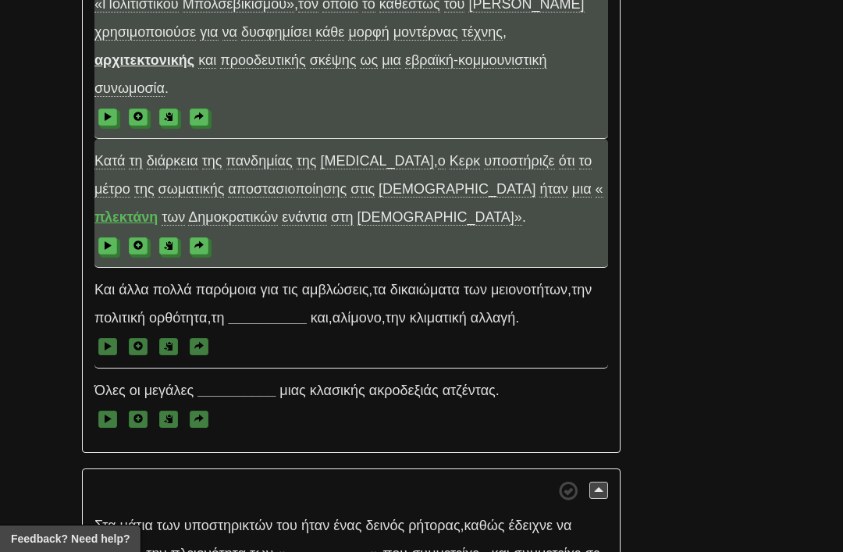
click at [158, 209] on strong "πλεκτάνη" at bounding box center [125, 217] width 63 height 16
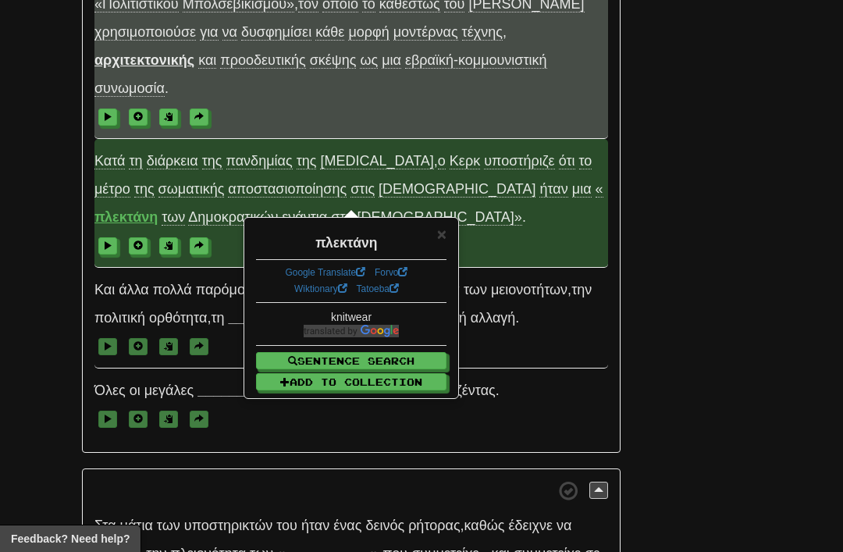
click at [158, 209] on strong "πλεκτάνη" at bounding box center [125, 217] width 63 height 16
click at [203, 240] on span at bounding box center [198, 244] width 9 height 9
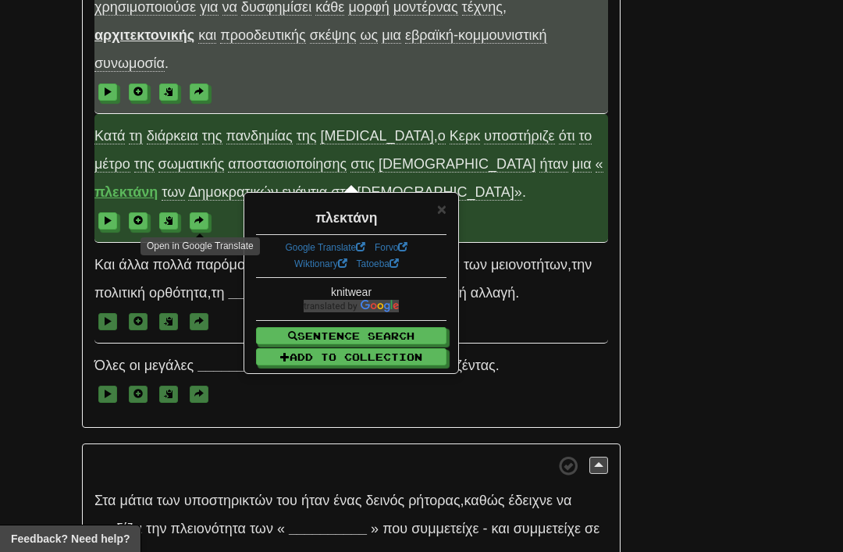
click at [438, 216] on span "×" at bounding box center [441, 209] width 9 height 18
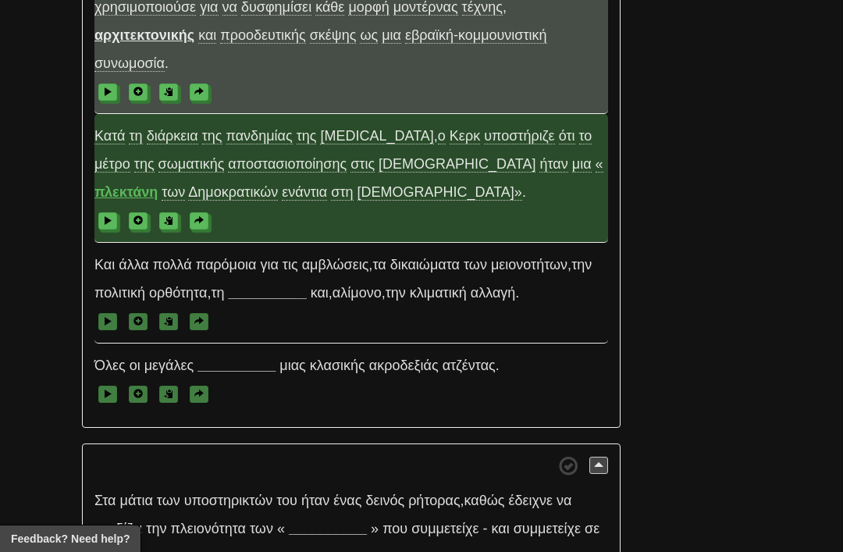
scroll to position [1788, 0]
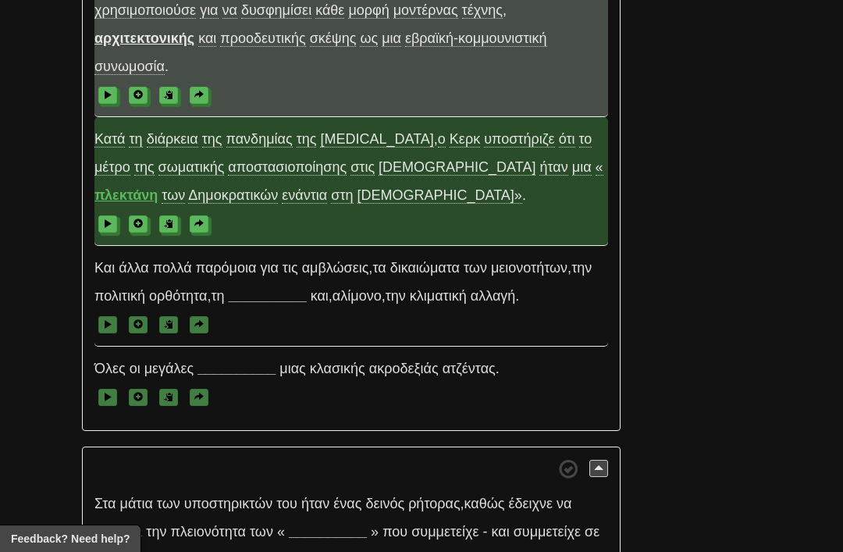
click at [273, 288] on strong "__________" at bounding box center [268, 296] width 78 height 16
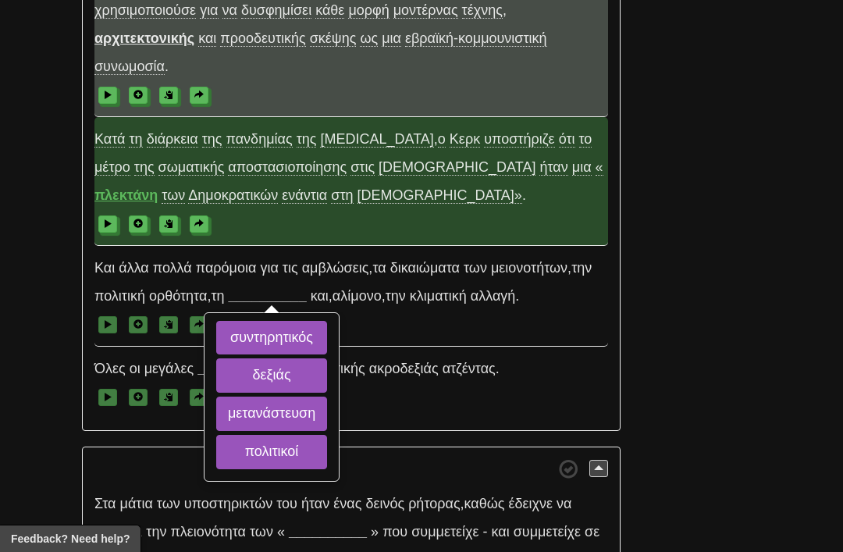
click at [281, 397] on button "μετανάστευση" at bounding box center [271, 414] width 111 height 34
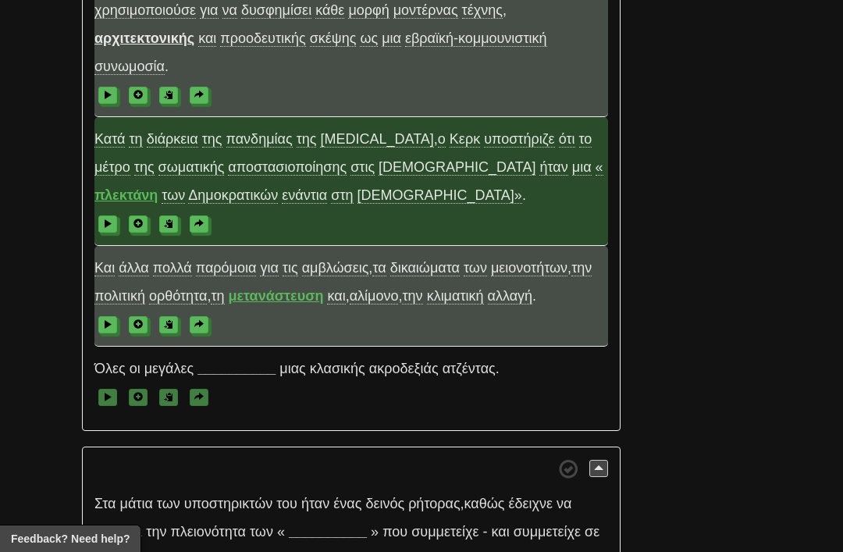
click at [346, 260] on span "αμβλώσεις" at bounding box center [335, 268] width 67 height 16
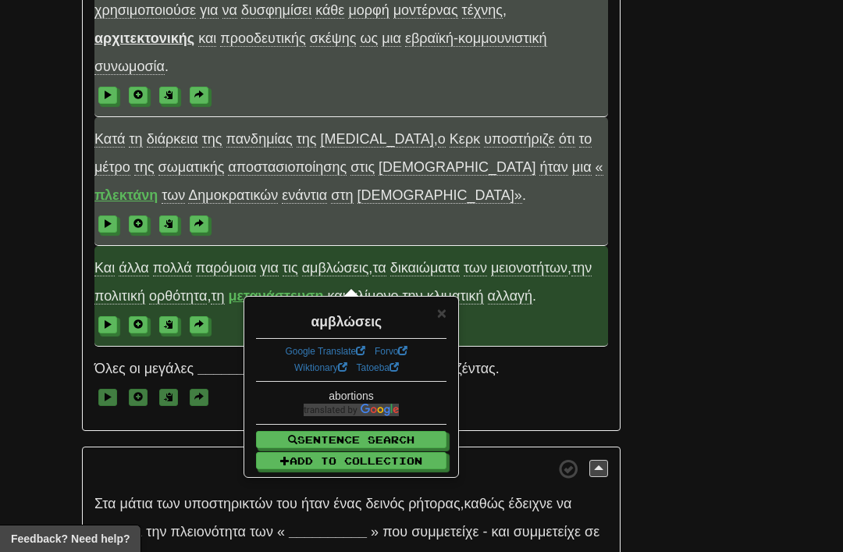
click at [526, 246] on span "Και άλλα πολλά παρόμοια για τις αμβλώσεις , τα δικαιώματα των μειονοτήτων , την…" at bounding box center [351, 296] width 514 height 101
click at [536, 260] on span "μειονοτήτων" at bounding box center [529, 268] width 77 height 16
click at [193, 288] on span "ορθότητα" at bounding box center [178, 296] width 58 height 16
click at [441, 322] on span "×" at bounding box center [441, 313] width 9 height 18
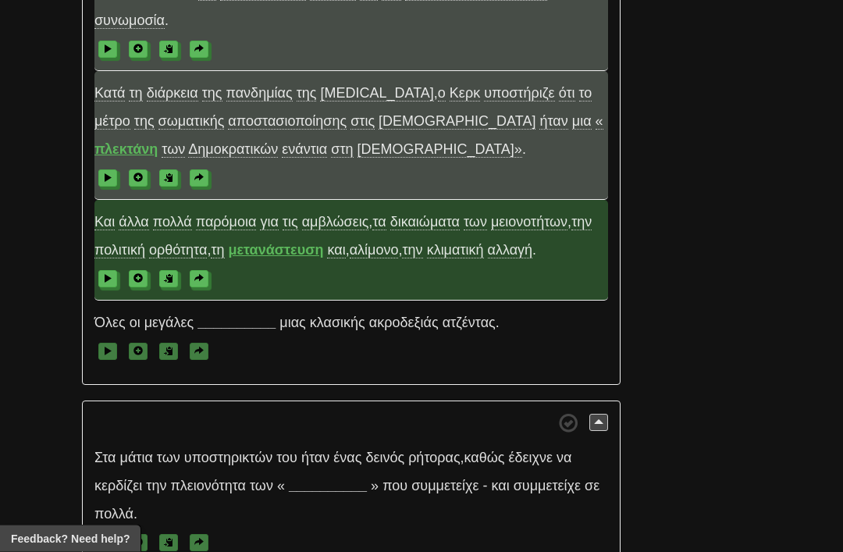
scroll to position [1840, 0]
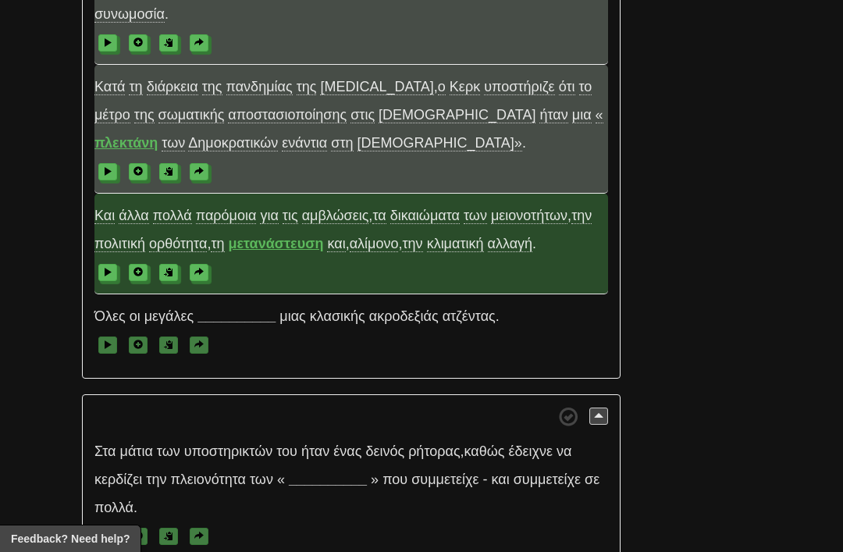
click at [230, 308] on strong "__________" at bounding box center [237, 316] width 78 height 16
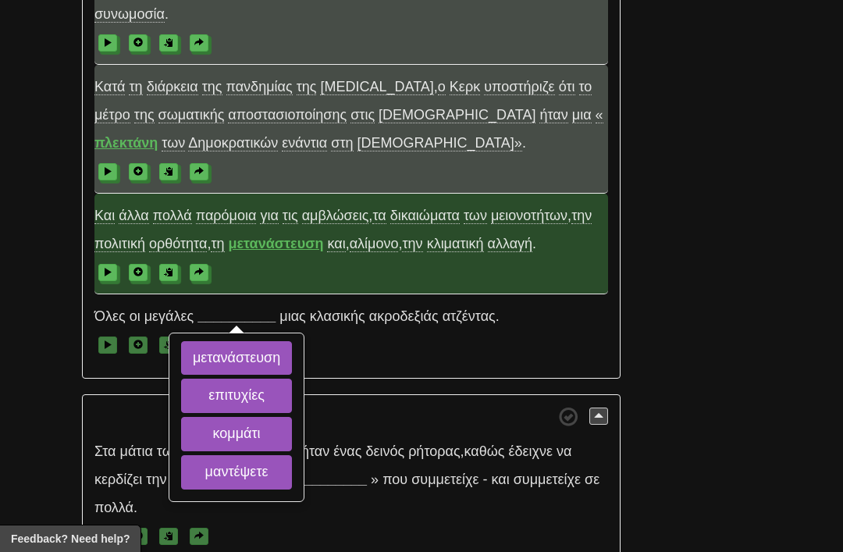
click at [265, 379] on button "επιτυχίες" at bounding box center [236, 396] width 111 height 34
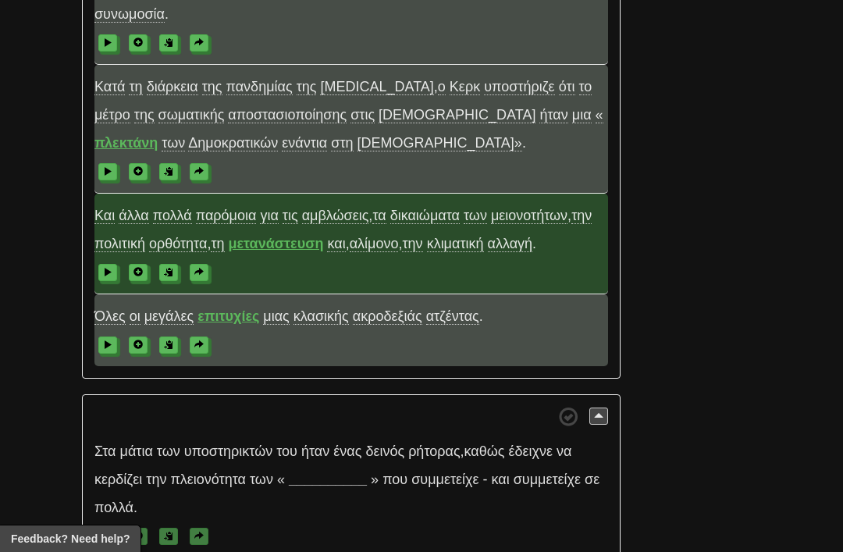
click at [243, 308] on strong "επιτυχίες" at bounding box center [229, 316] width 62 height 16
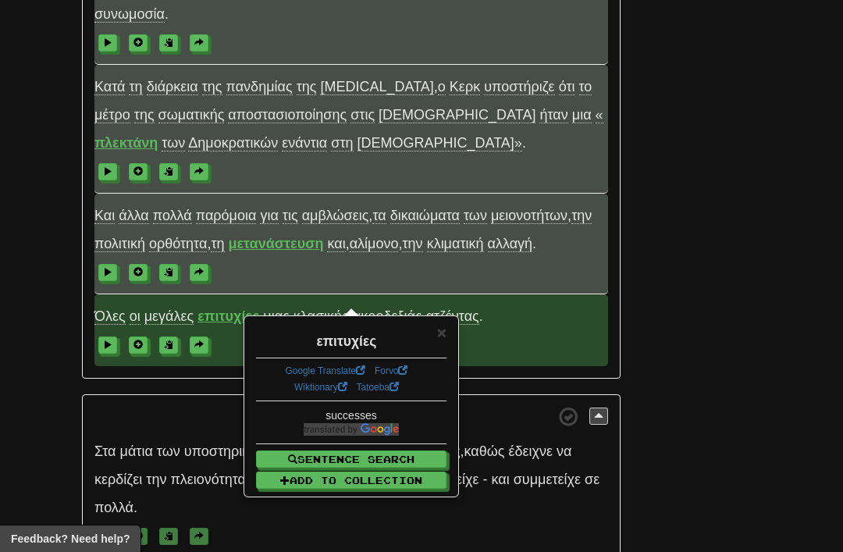
click at [441, 340] on span "×" at bounding box center [441, 332] width 9 height 18
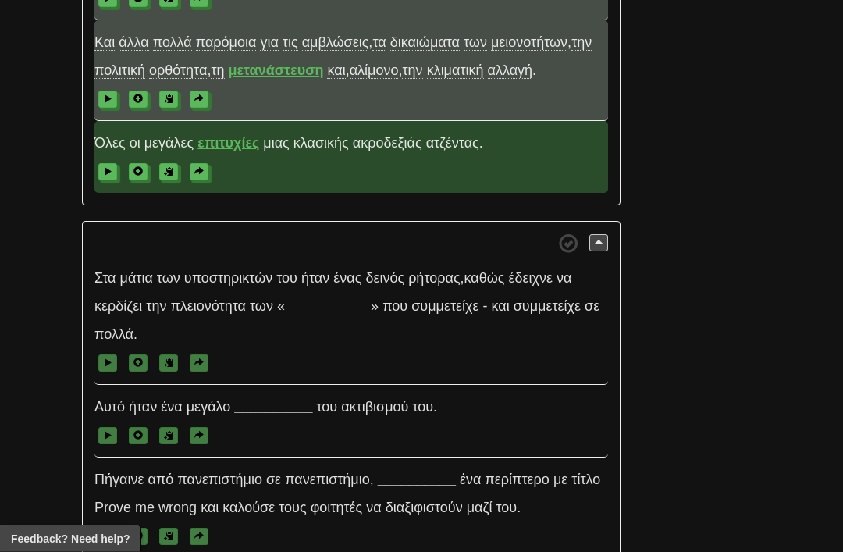
scroll to position [2015, 0]
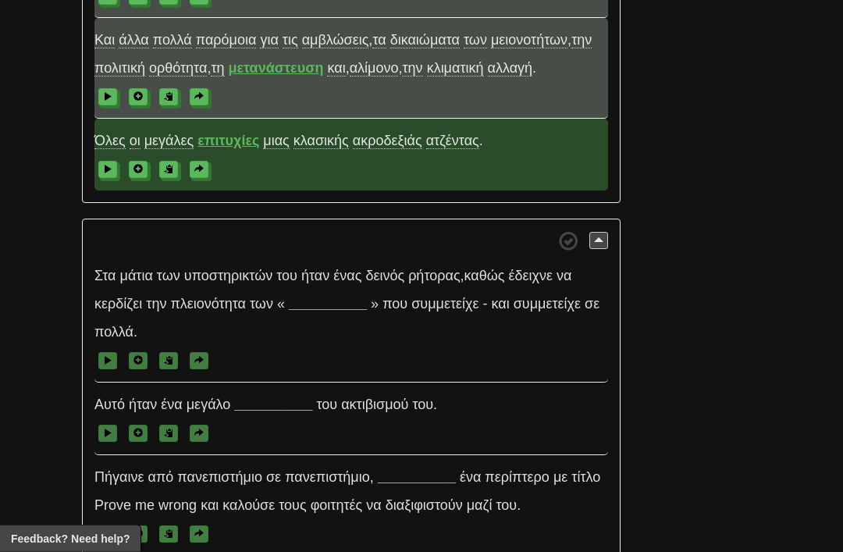
click at [327, 297] on strong "__________" at bounding box center [328, 305] width 78 height 16
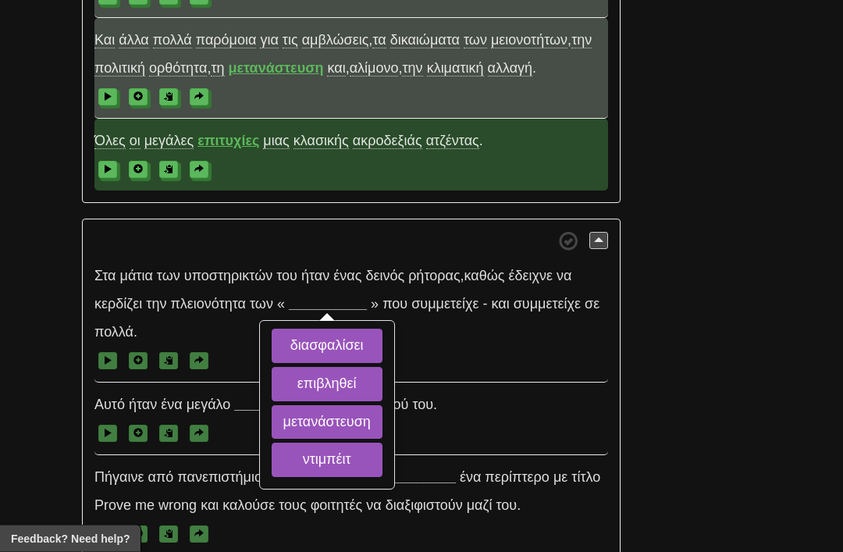
scroll to position [2016, 0]
click at [335, 443] on button "ντιμπέιτ" at bounding box center [327, 460] width 111 height 34
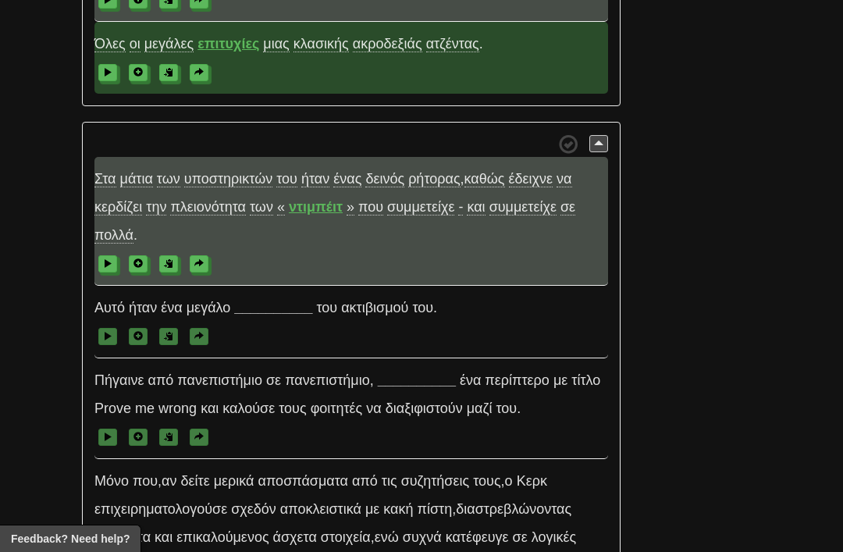
scroll to position [2129, 0]
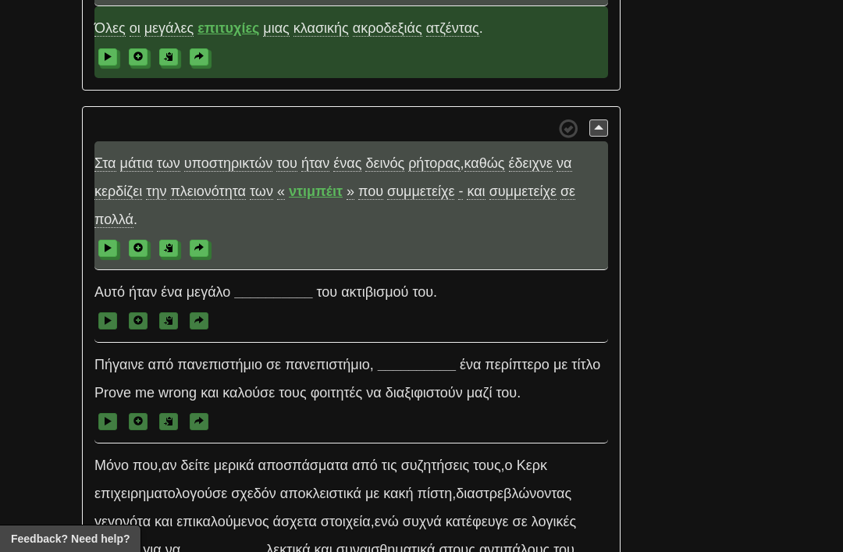
click at [278, 284] on strong "__________" at bounding box center [273, 292] width 78 height 16
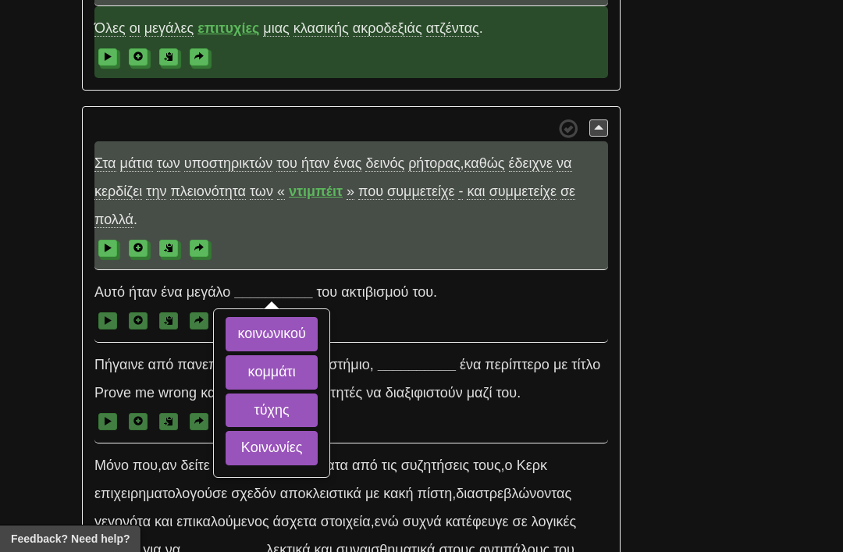
click at [298, 355] on button "κομμάτι" at bounding box center [271, 372] width 91 height 34
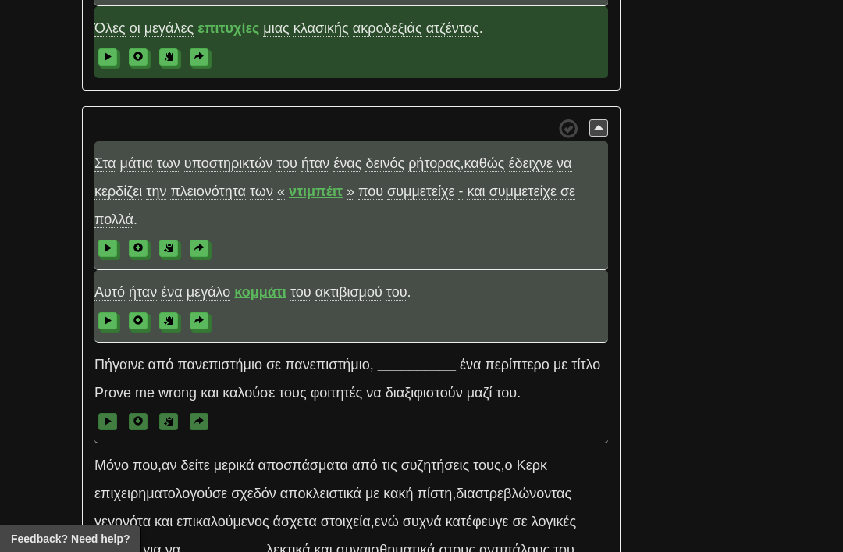
click at [358, 270] on span "Αυτό ήταν ένα μεγάλο κομμάτι του ακτιβισμού του ." at bounding box center [351, 306] width 514 height 73
click at [354, 284] on span "ακτιβισμού" at bounding box center [348, 292] width 67 height 16
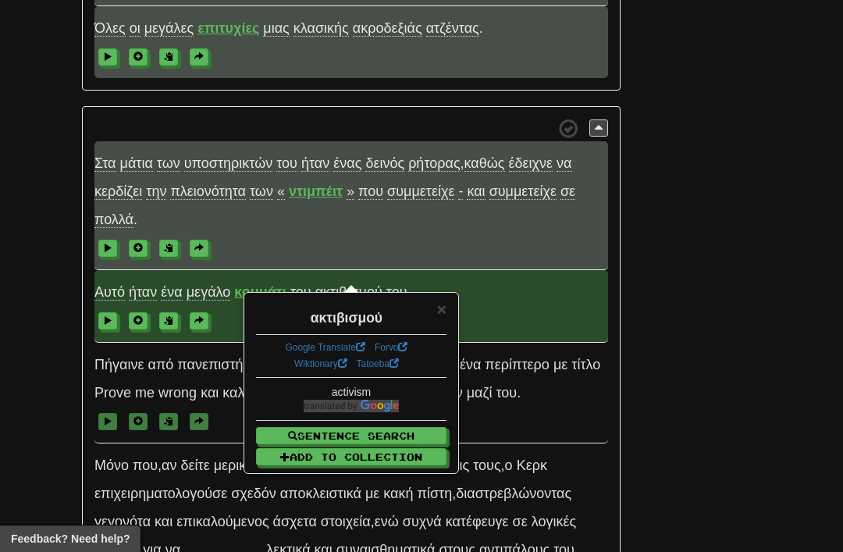
click at [433, 314] on div "ακτιβισμού" at bounding box center [351, 314] width 191 height 27
click at [437, 305] on span "×" at bounding box center [441, 309] width 9 height 18
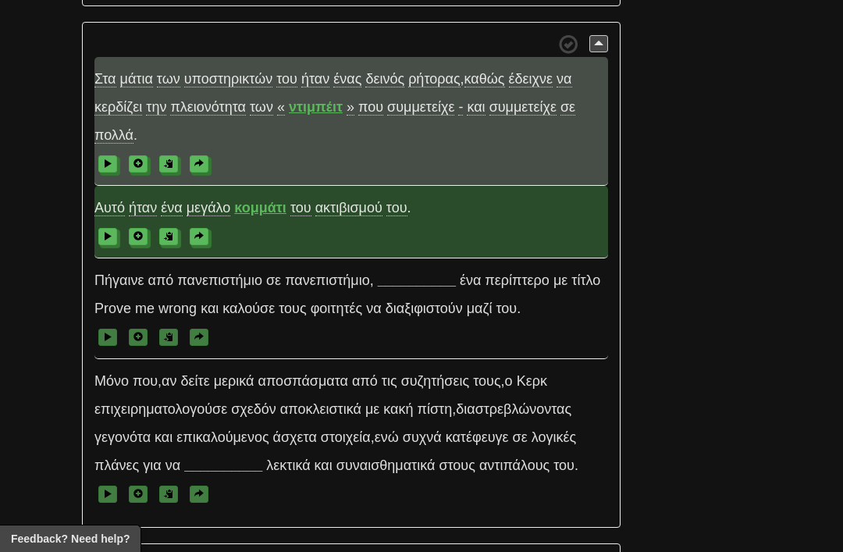
scroll to position [2214, 0]
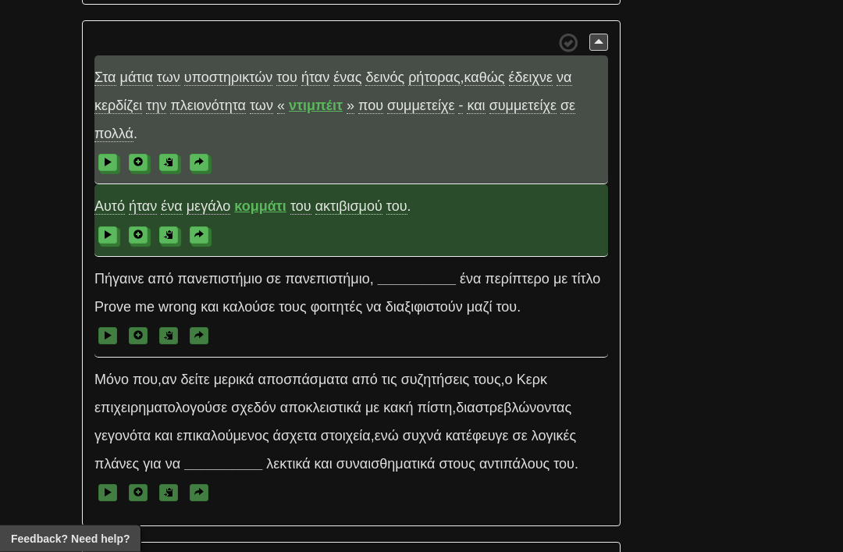
click at [403, 272] on strong "__________" at bounding box center [417, 280] width 78 height 16
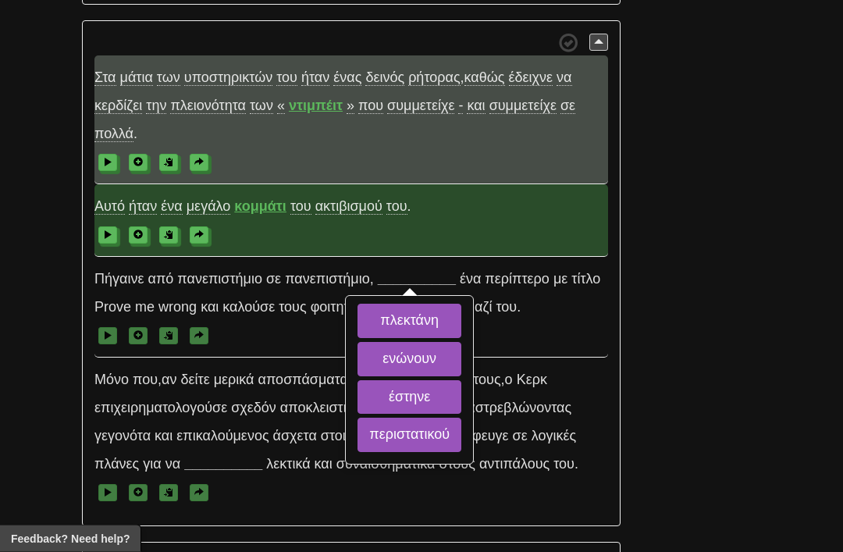
scroll to position [2214, 0]
click at [424, 380] on button "έστηνε" at bounding box center [410, 397] width 104 height 34
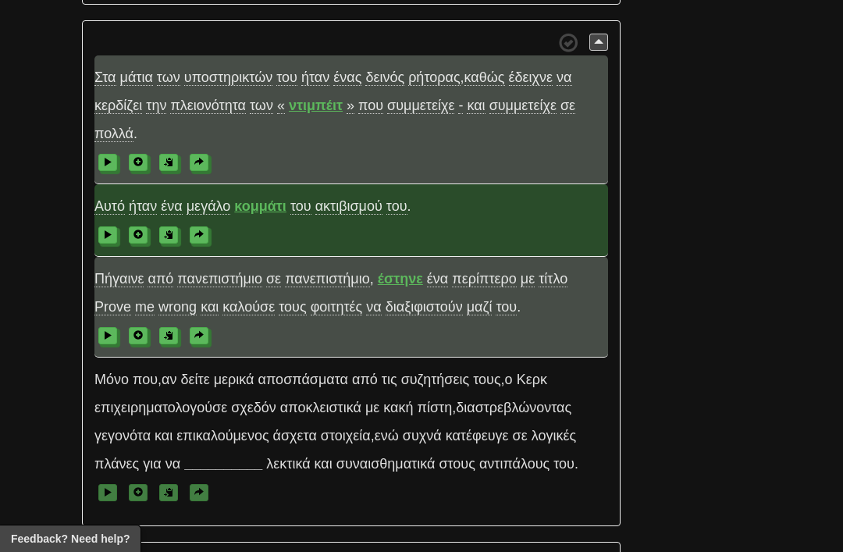
click at [429, 299] on span "διαξιφιστούν" at bounding box center [424, 307] width 77 height 16
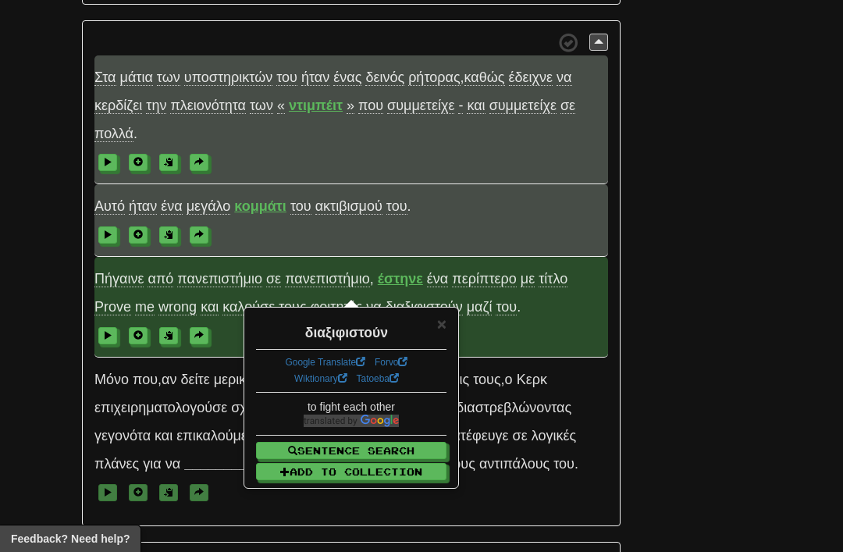
click at [441, 323] on span "×" at bounding box center [441, 324] width 9 height 18
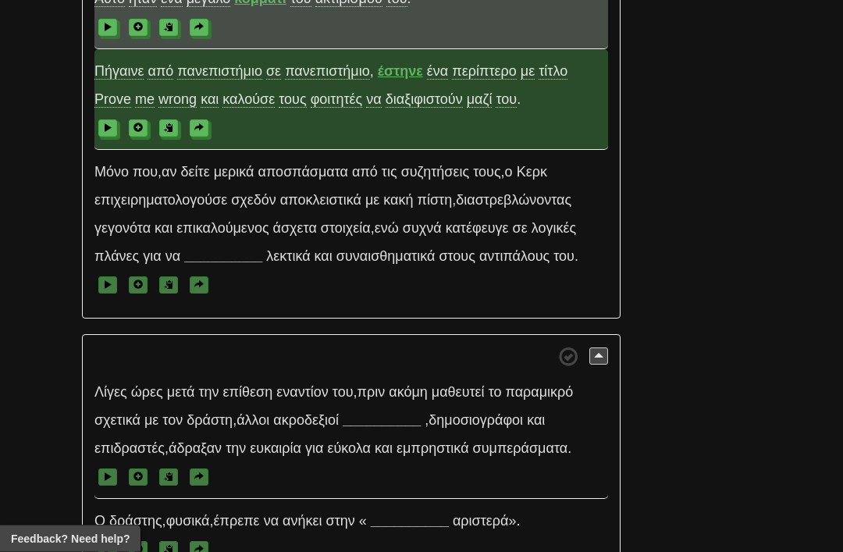
scroll to position [2414, 0]
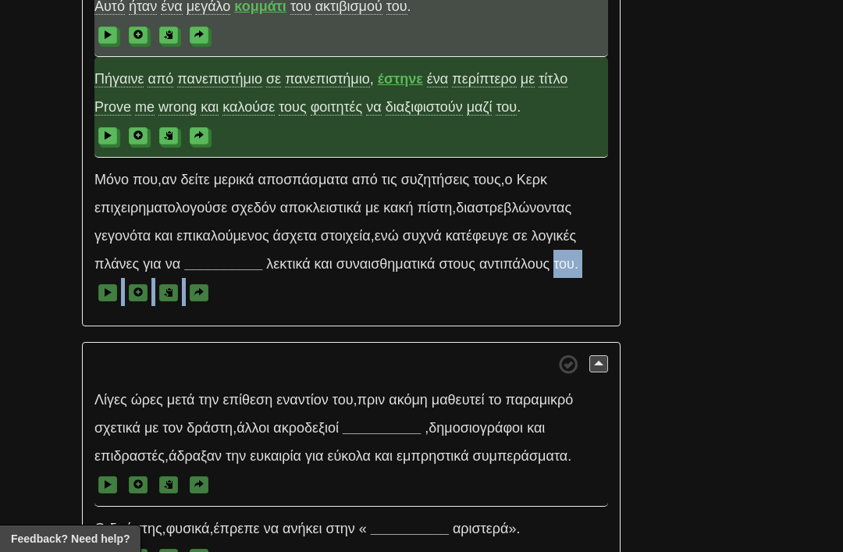
click at [576, 158] on span "Μόνο που , αν δείτε μερικά αποσπάσματα από τις συζητήσεις τους , ο Κερκ επιχειρ…" at bounding box center [351, 236] width 514 height 156
click at [217, 256] on strong "__________" at bounding box center [223, 264] width 78 height 16
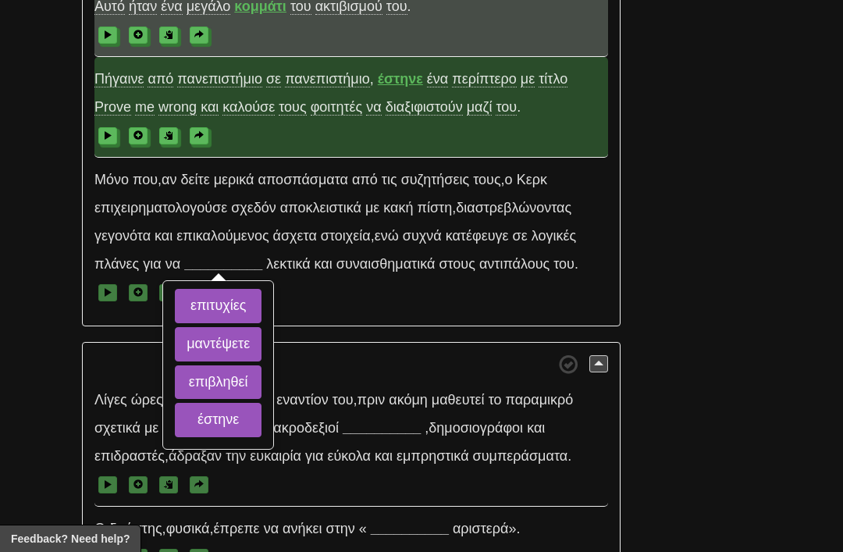
click at [227, 365] on button "επιβληθεί" at bounding box center [218, 382] width 87 height 34
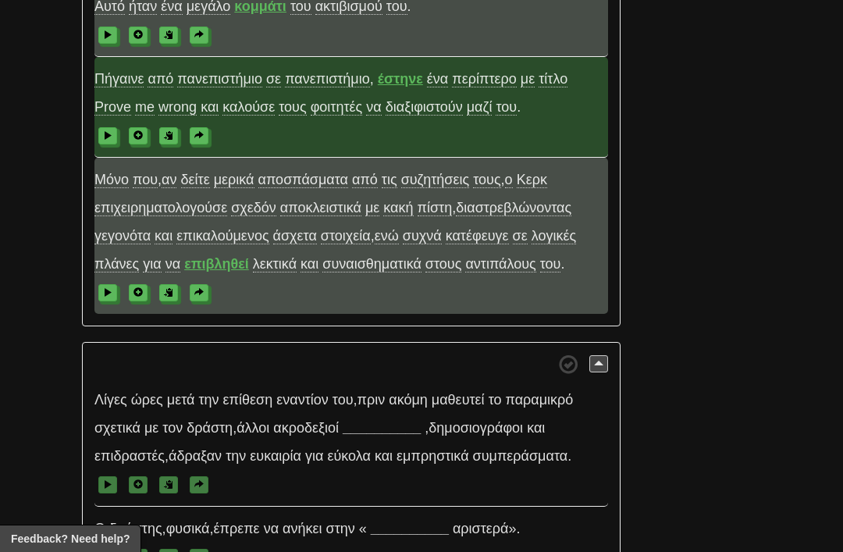
click at [201, 284] on button at bounding box center [199, 292] width 19 height 17
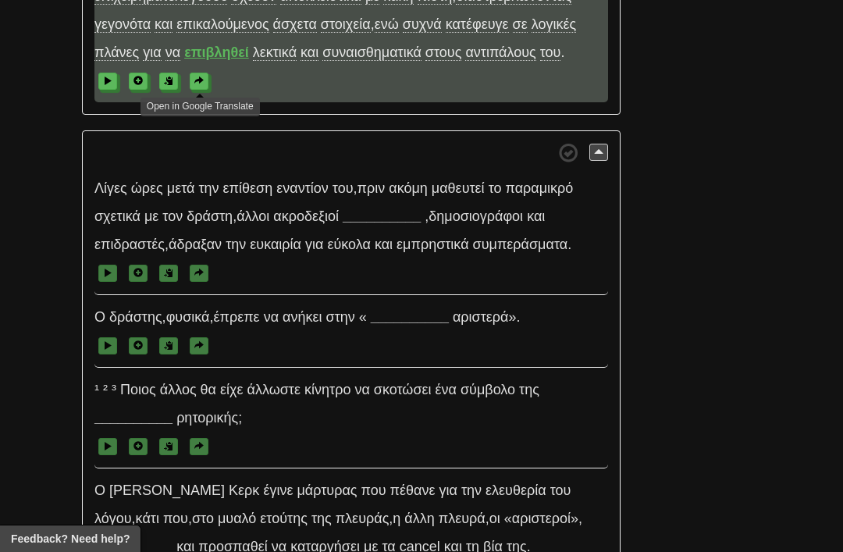
scroll to position [2625, 0]
click at [376, 209] on strong "__________" at bounding box center [382, 217] width 78 height 16
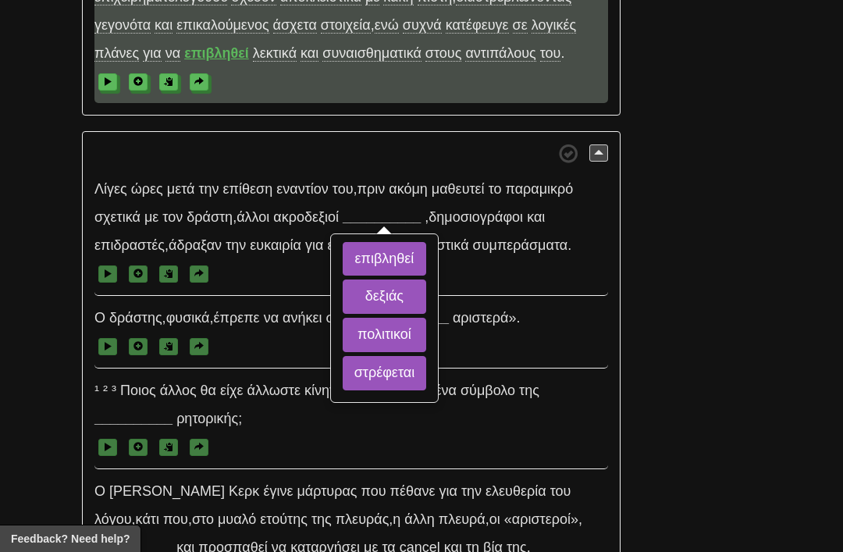
click at [399, 318] on button "πολιτικοί" at bounding box center [385, 335] width 84 height 34
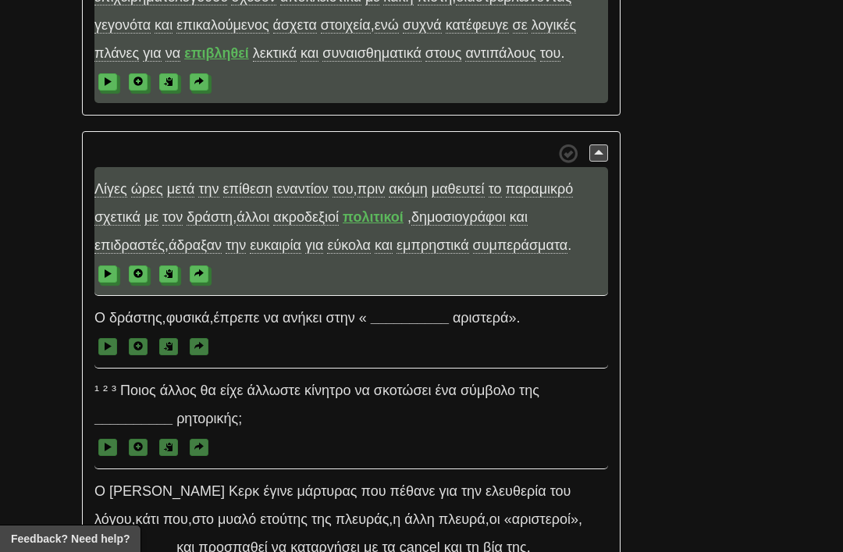
click at [205, 237] on span "άδραξαν" at bounding box center [195, 245] width 53 height 16
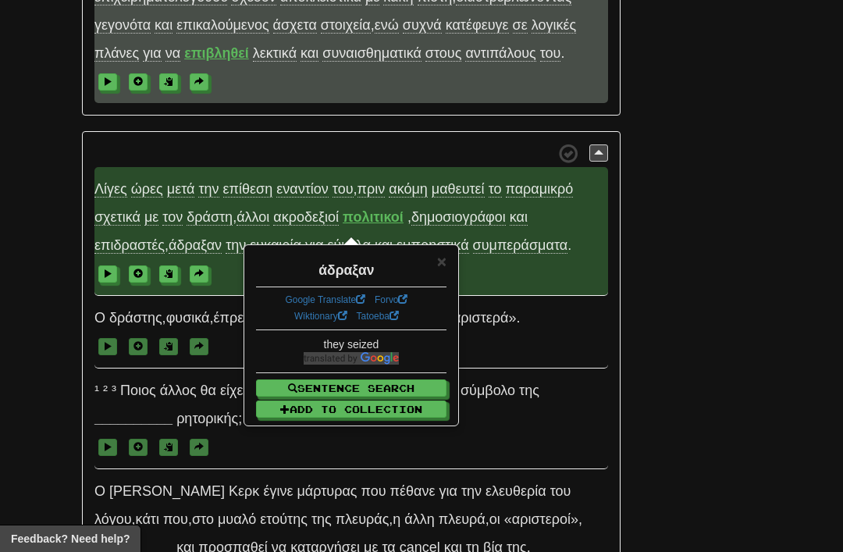
click at [361, 198] on span "Λίγες ώρες μετά την επίθεση εναντίον του , πριν ακόμη μαθευτεί το παραμικρό σχε…" at bounding box center [351, 231] width 514 height 129
click at [398, 259] on span at bounding box center [351, 273] width 514 height 28
click at [442, 237] on span "εμπρηστικά" at bounding box center [433, 245] width 72 height 16
click at [438, 262] on span "×" at bounding box center [441, 261] width 9 height 18
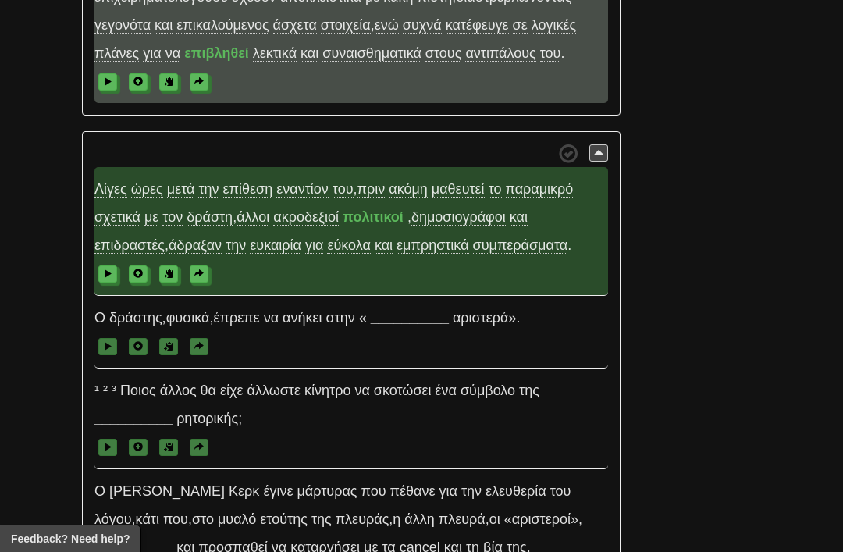
click at [415, 310] on strong "__________" at bounding box center [410, 318] width 78 height 16
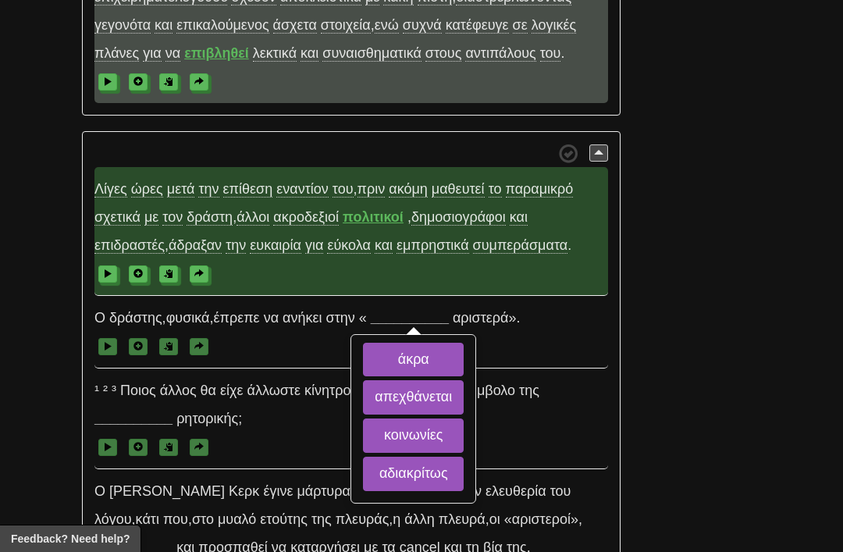
click at [429, 343] on button "άκρα" at bounding box center [413, 360] width 101 height 34
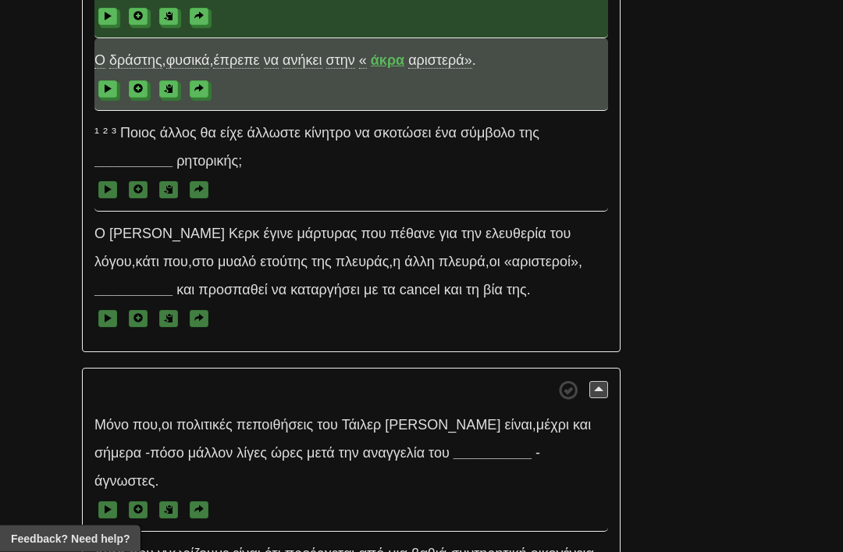
scroll to position [2884, 0]
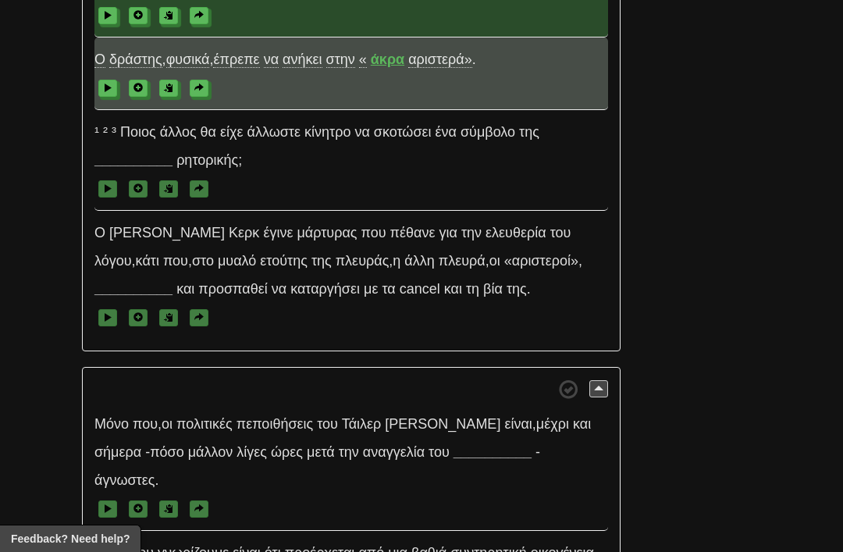
click at [128, 152] on strong "__________" at bounding box center [133, 160] width 78 height 16
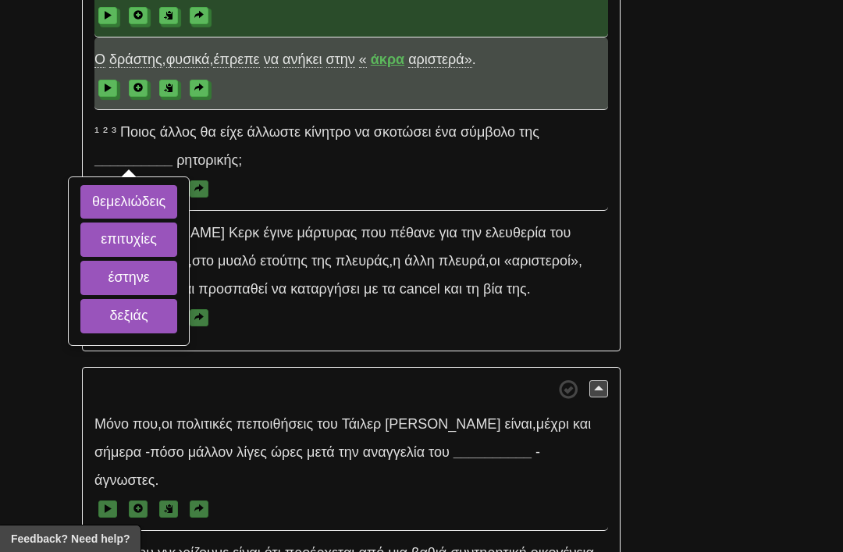
click at [154, 299] on button "δεξιάς" at bounding box center [128, 316] width 97 height 34
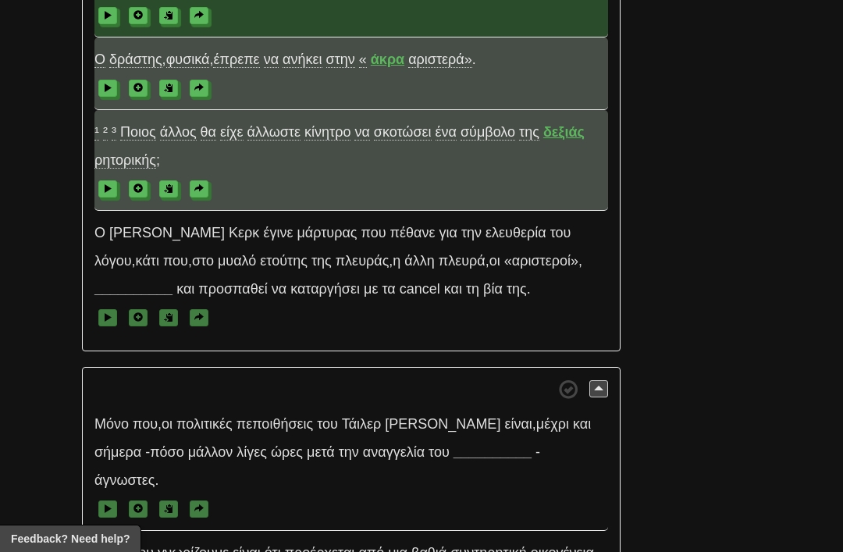
click at [173, 281] on strong "__________" at bounding box center [133, 289] width 78 height 16
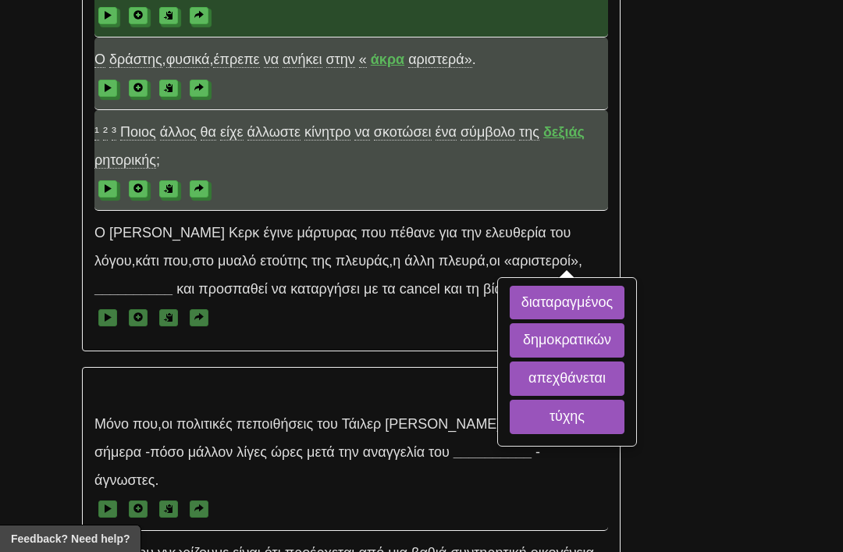
click at [578, 362] on button "απεχθάνεται" at bounding box center [567, 379] width 115 height 34
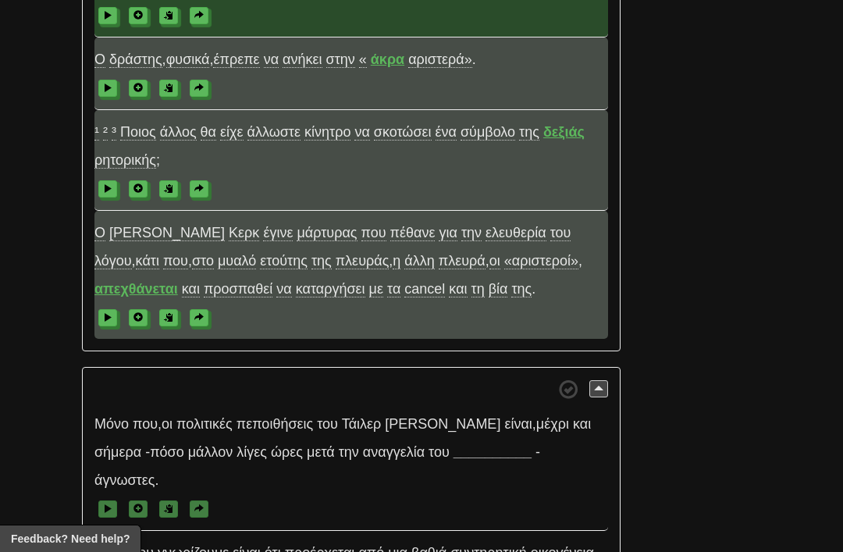
click at [329, 281] on span "καταργήσει" at bounding box center [330, 289] width 69 height 16
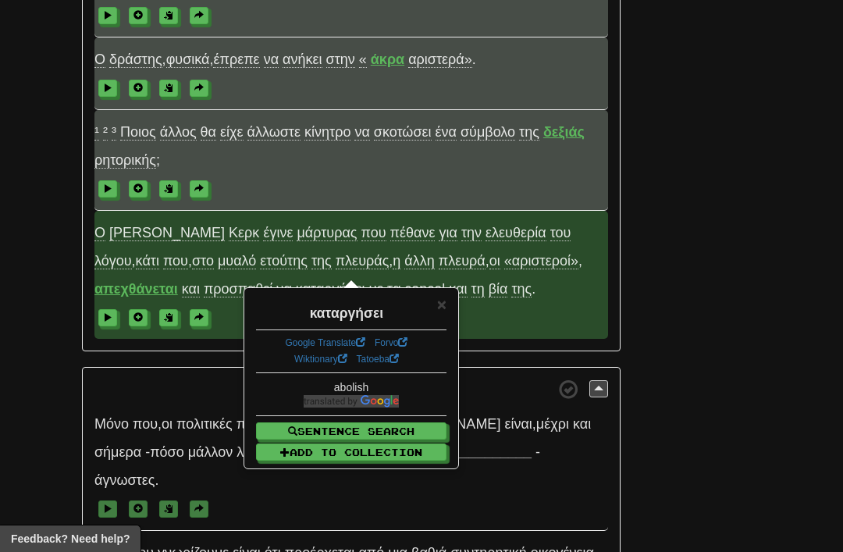
click at [412, 303] on span at bounding box center [351, 317] width 514 height 28
click at [441, 312] on span "×" at bounding box center [441, 304] width 9 height 18
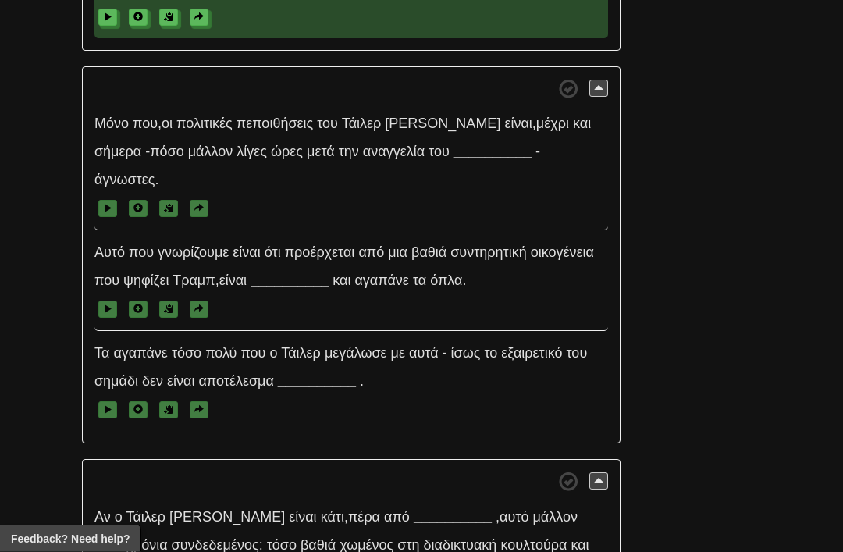
scroll to position [3185, 0]
click at [454, 143] on strong "__________" at bounding box center [493, 151] width 78 height 16
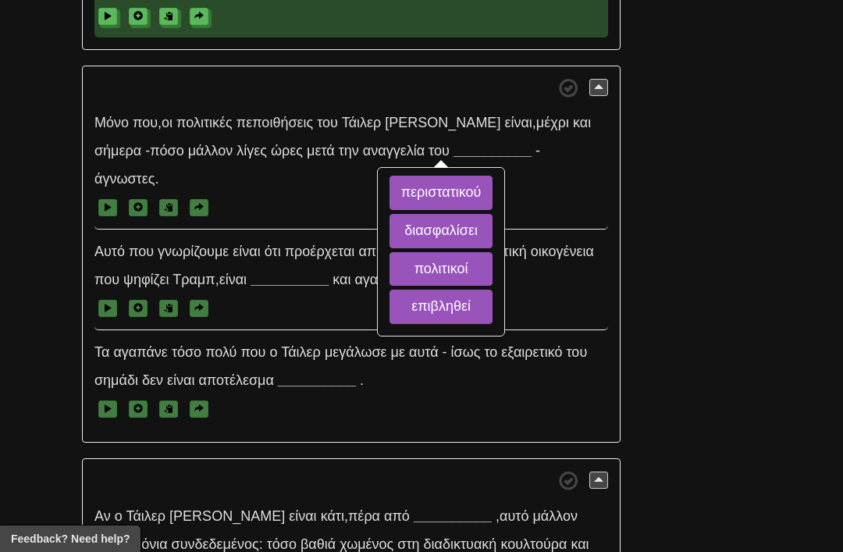
click at [451, 176] on button "περιστατικού" at bounding box center [442, 193] width 104 height 34
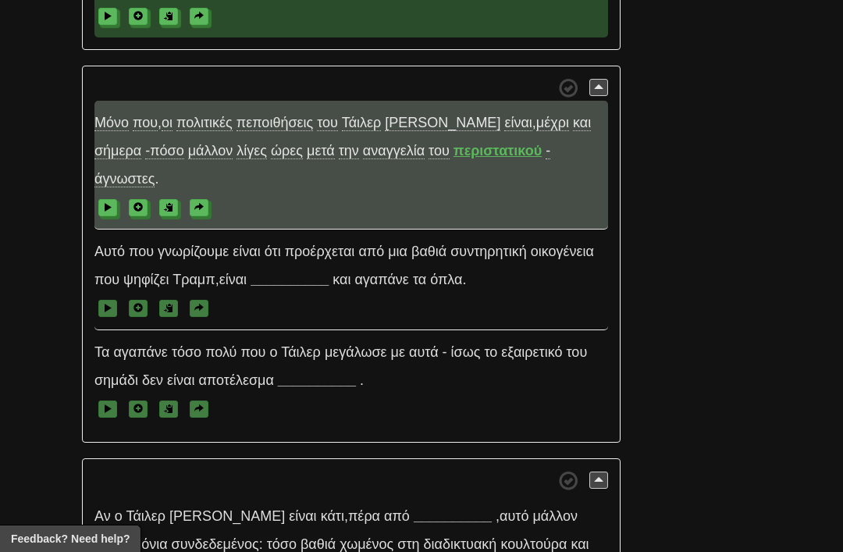
click at [347, 102] on span "Μόνο που , οι πολιτικές πεποιθήσεις του Τάιλερ Ρόμπινσον είναι , μέχρι και σήμε…" at bounding box center [351, 165] width 514 height 129
click at [363, 143] on span "αναγγελία" at bounding box center [394, 151] width 62 height 16
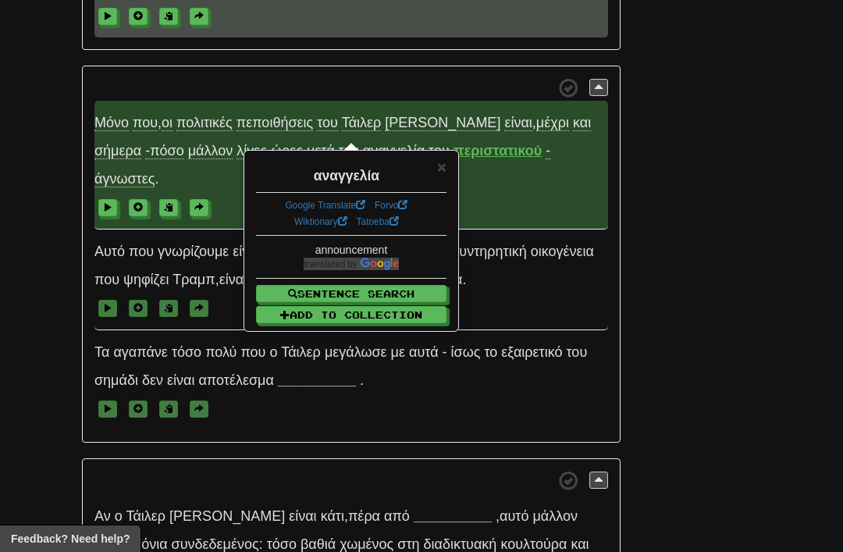
click at [526, 193] on span at bounding box center [351, 207] width 514 height 28
click at [431, 173] on div "αναγγελία" at bounding box center [351, 172] width 191 height 27
click at [438, 169] on span "×" at bounding box center [441, 167] width 9 height 18
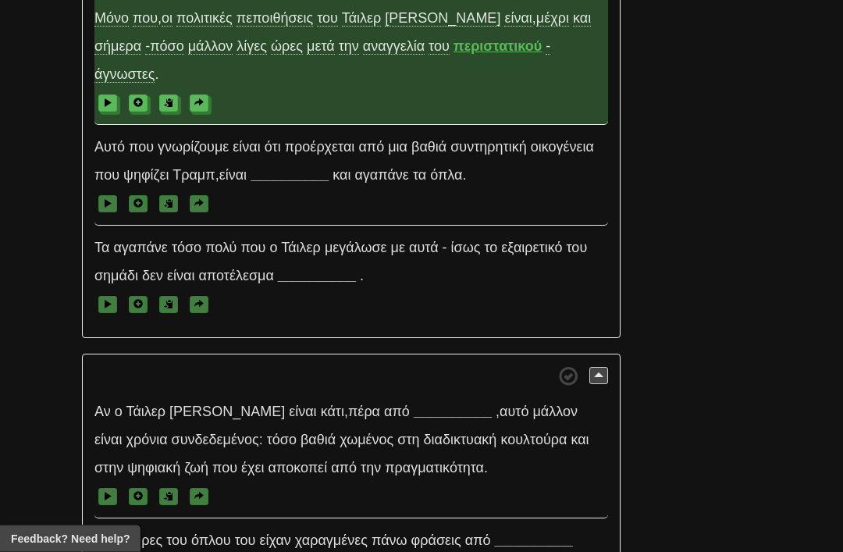
scroll to position [3290, 0]
click at [276, 167] on strong "__________" at bounding box center [290, 175] width 78 height 16
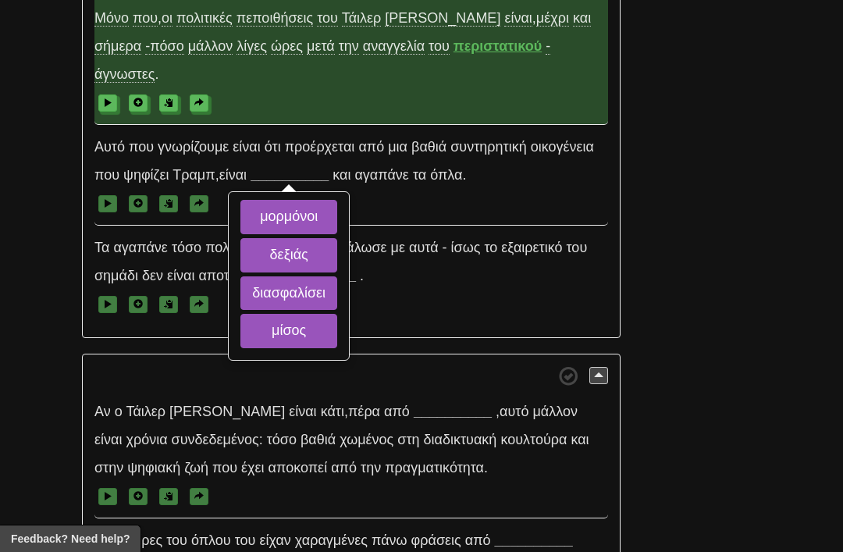
click at [312, 200] on button "μορμόνοι" at bounding box center [288, 217] width 97 height 34
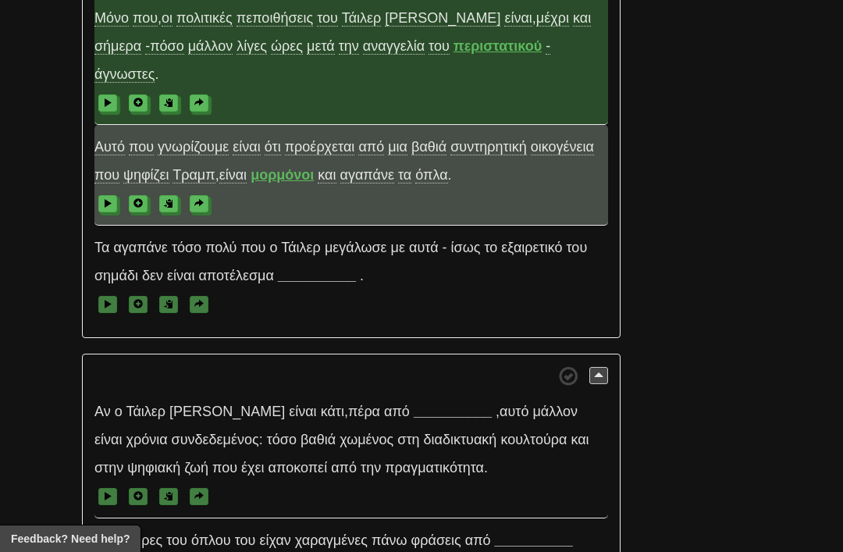
click at [302, 268] on strong "__________" at bounding box center [317, 276] width 78 height 16
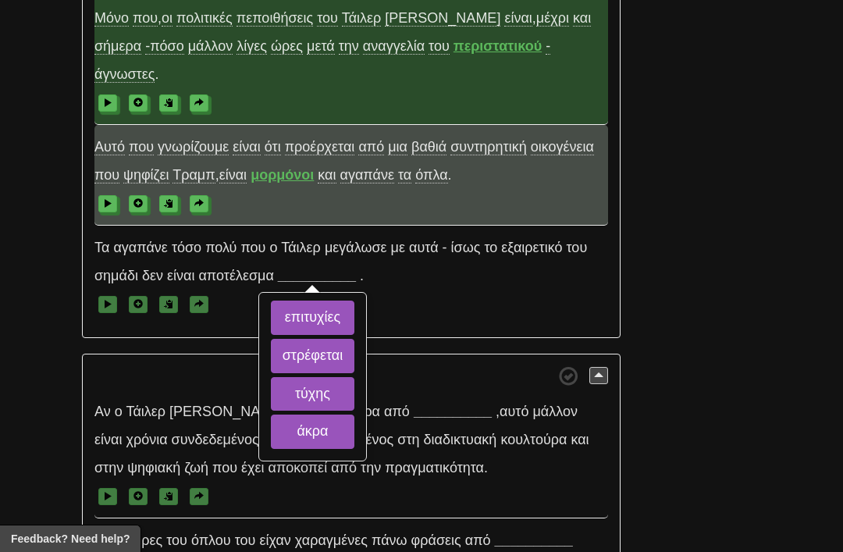
click at [320, 377] on button "τύχης" at bounding box center [313, 394] width 84 height 34
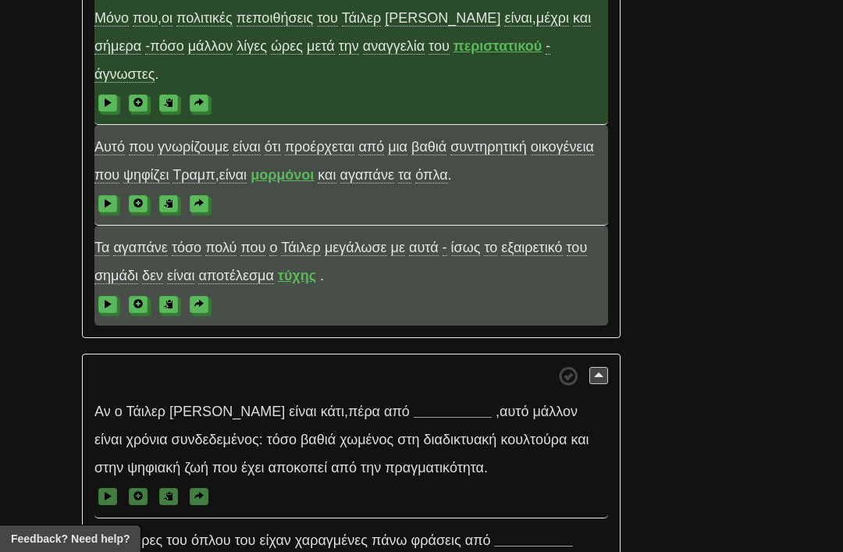
click at [542, 240] on span "εξαιρετικό" at bounding box center [531, 248] width 61 height 16
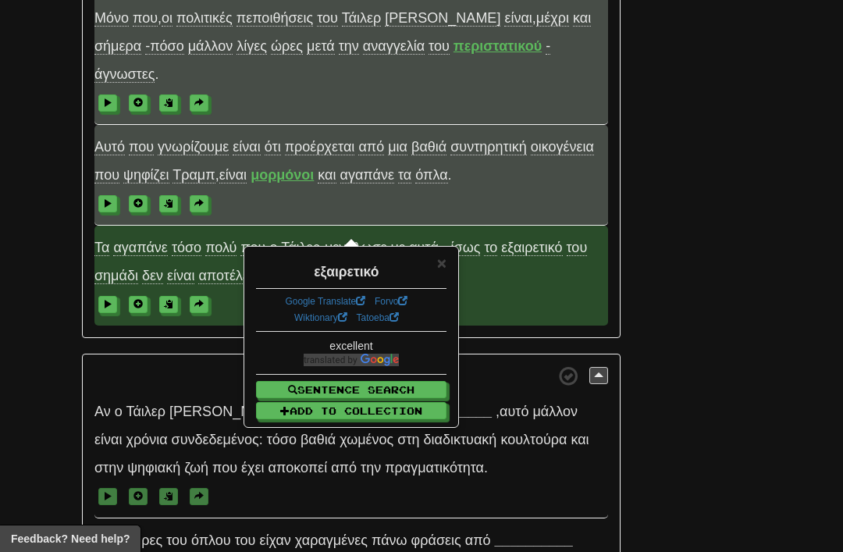
click at [433, 276] on div "εξαιρετικό" at bounding box center [351, 268] width 191 height 27
click at [127, 268] on span "σημάδι" at bounding box center [116, 276] width 44 height 16
click at [441, 266] on span "×" at bounding box center [441, 263] width 9 height 18
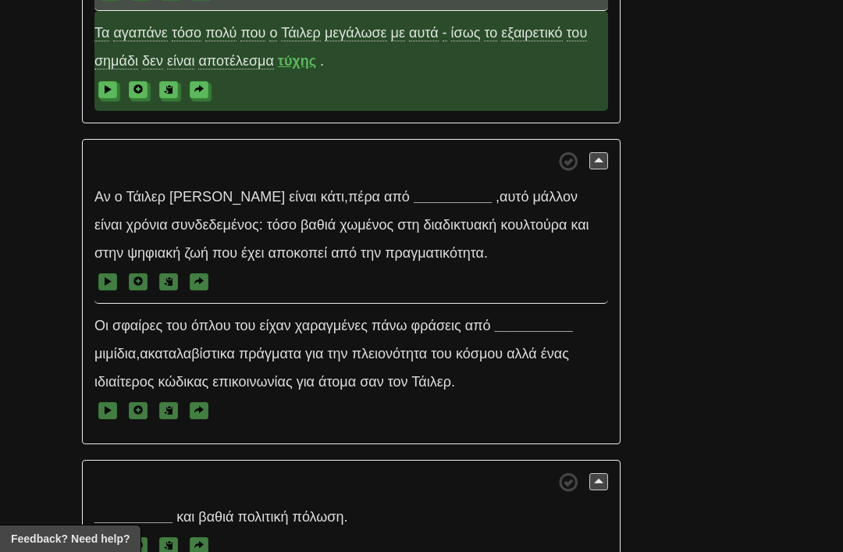
scroll to position [3502, 0]
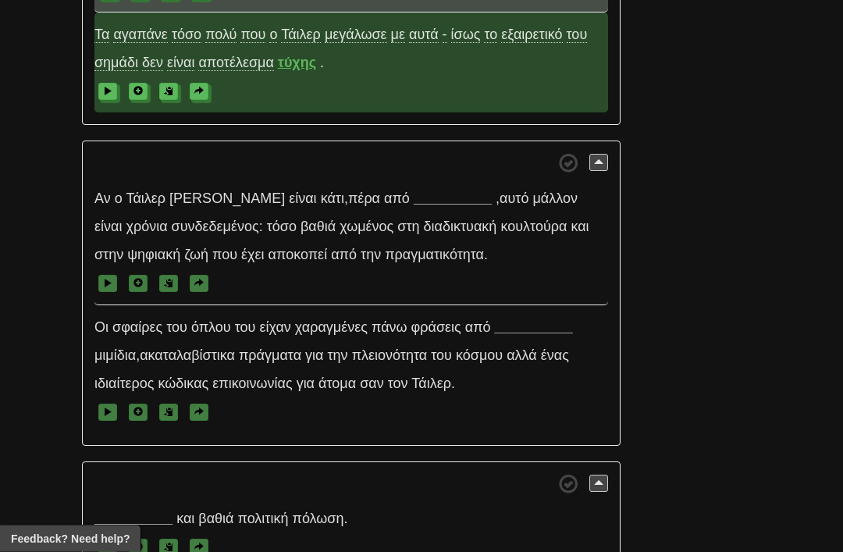
click at [414, 191] on strong "__________" at bounding box center [453, 199] width 78 height 16
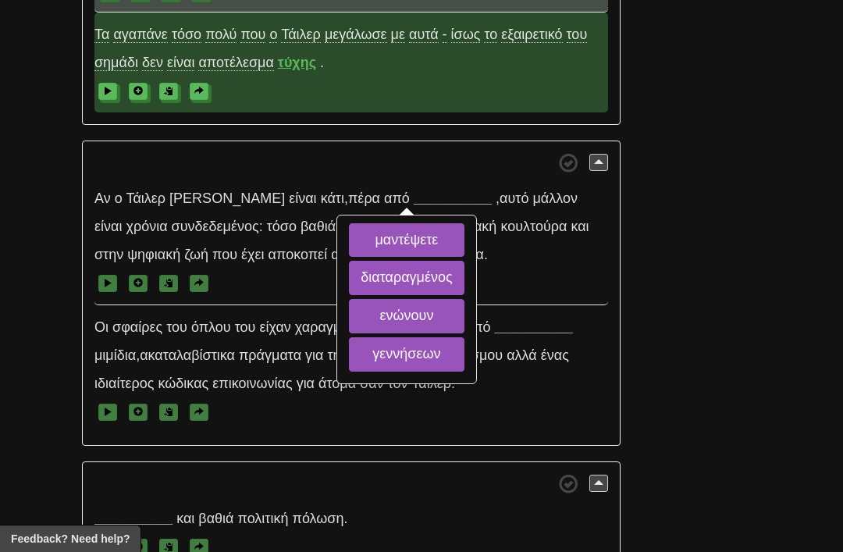
click at [406, 261] on button "διαταραγμένος" at bounding box center [406, 278] width 115 height 34
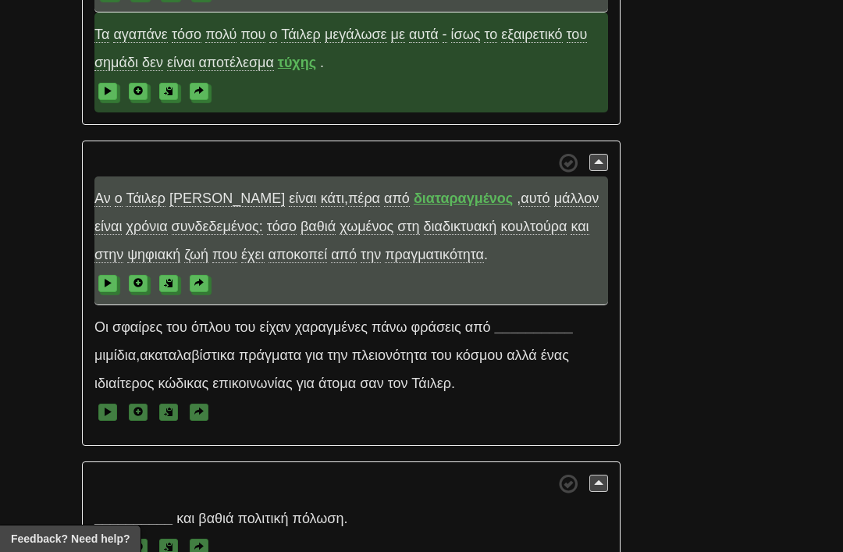
click at [194, 275] on button at bounding box center [199, 283] width 19 height 17
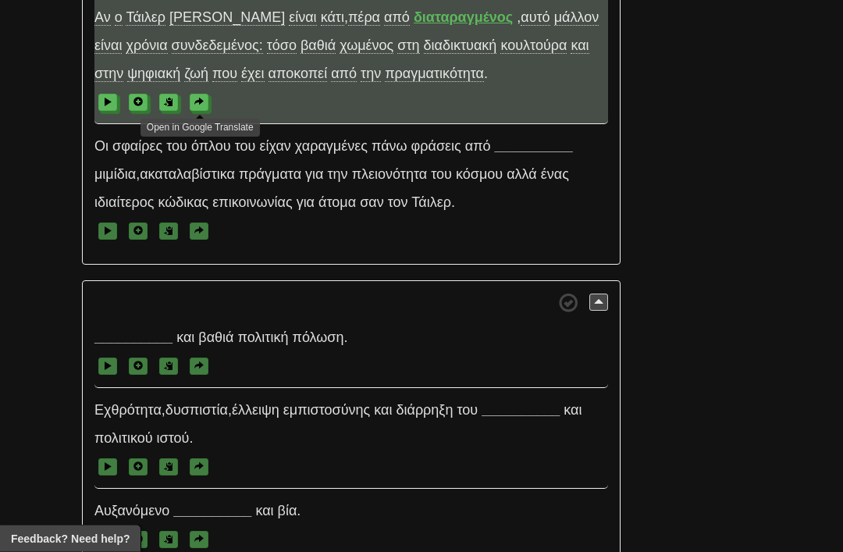
scroll to position [3684, 0]
click at [529, 138] on strong "__________" at bounding box center [534, 146] width 78 height 16
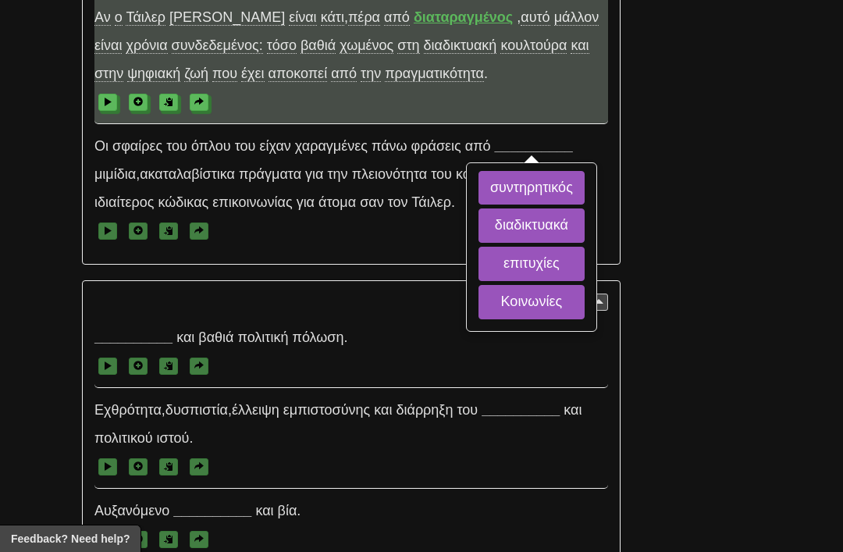
click at [530, 208] on button "διαδικτυακά" at bounding box center [532, 225] width 106 height 34
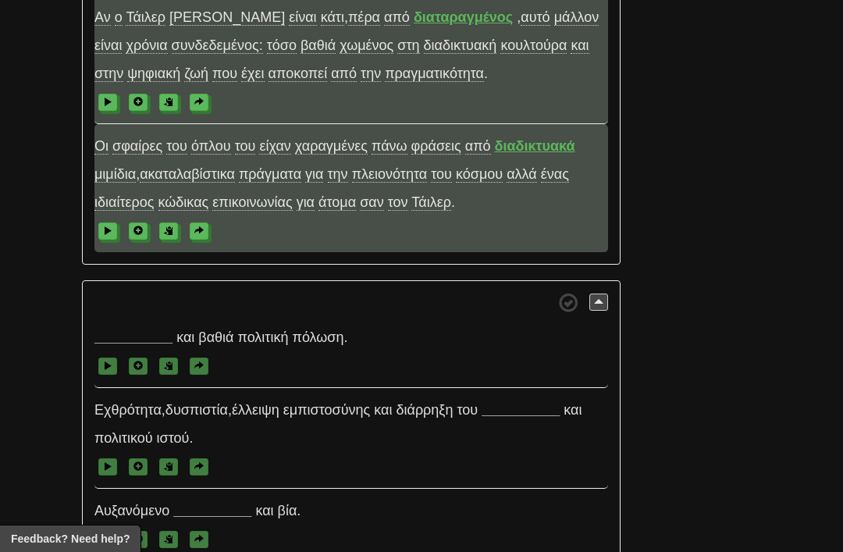
click at [110, 166] on span "μιμίδια" at bounding box center [114, 174] width 41 height 16
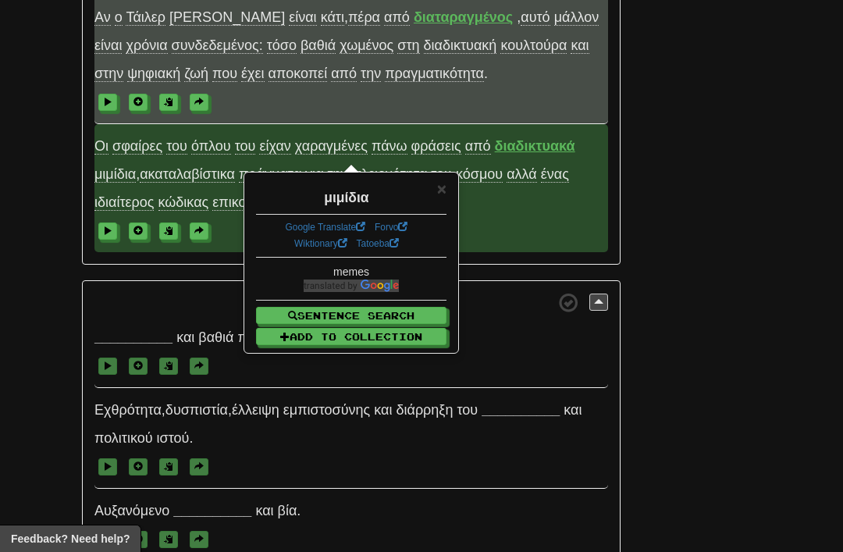
click at [514, 216] on span at bounding box center [351, 230] width 514 height 28
click at [438, 197] on span "×" at bounding box center [441, 189] width 9 height 18
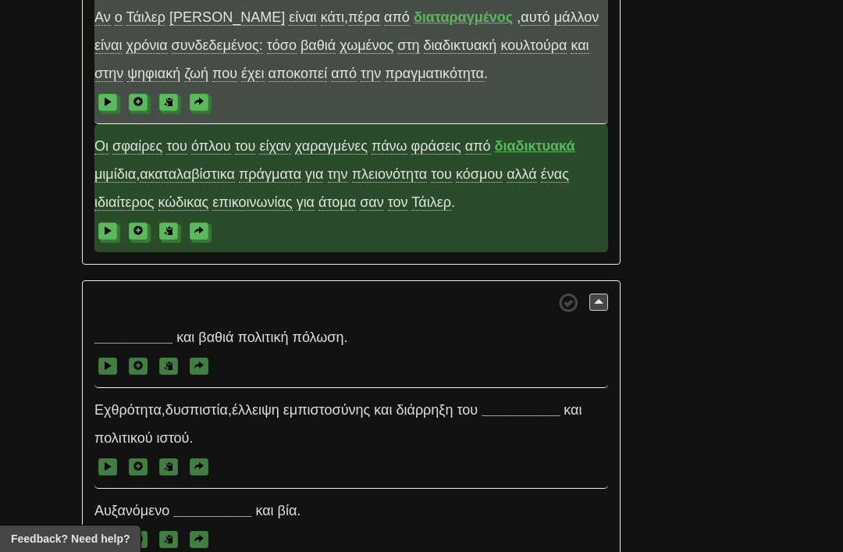
click at [202, 166] on span "ακαταλαβίστικα" at bounding box center [187, 174] width 95 height 16
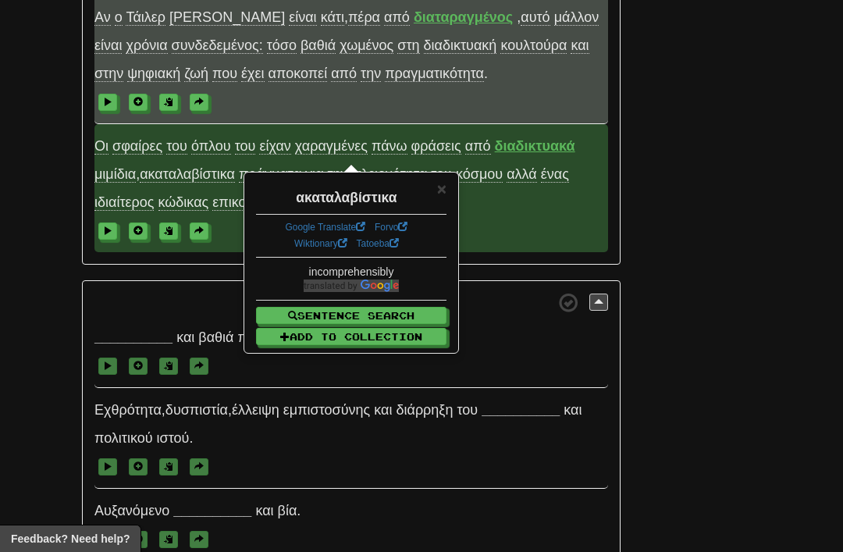
click at [497, 216] on span at bounding box center [351, 230] width 514 height 28
click at [452, 216] on span at bounding box center [351, 230] width 514 height 28
click at [440, 189] on span "×" at bounding box center [441, 189] width 9 height 18
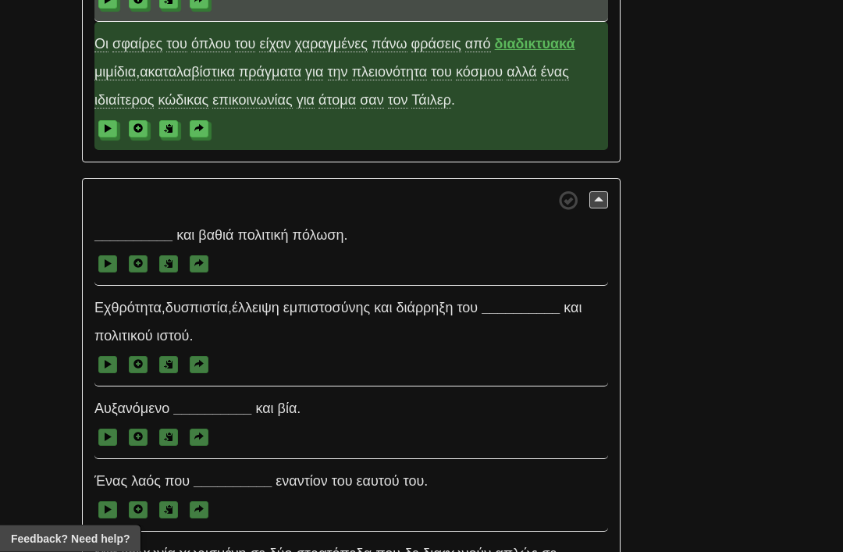
scroll to position [3787, 0]
click at [131, 226] on strong "__________" at bounding box center [133, 234] width 78 height 16
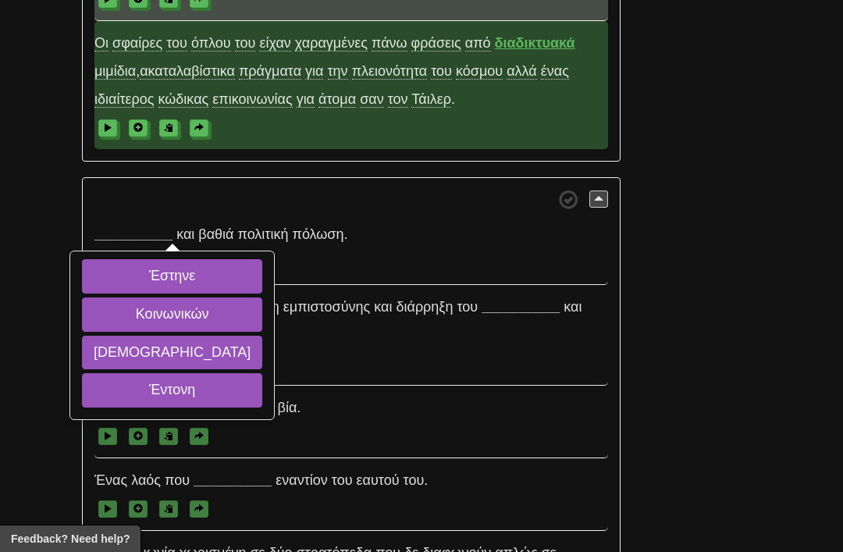
click at [144, 259] on button "Έστηνε" at bounding box center [172, 276] width 180 height 34
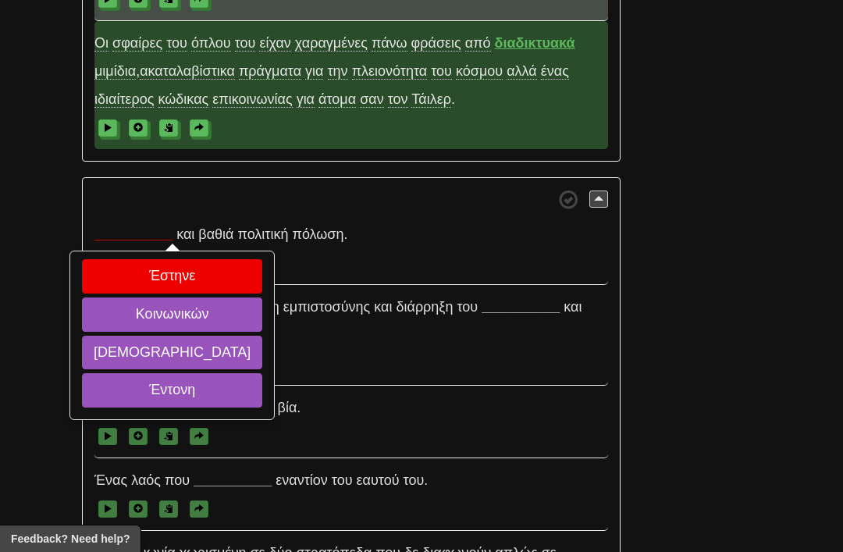
click at [142, 373] on button "Έντονη" at bounding box center [172, 390] width 180 height 34
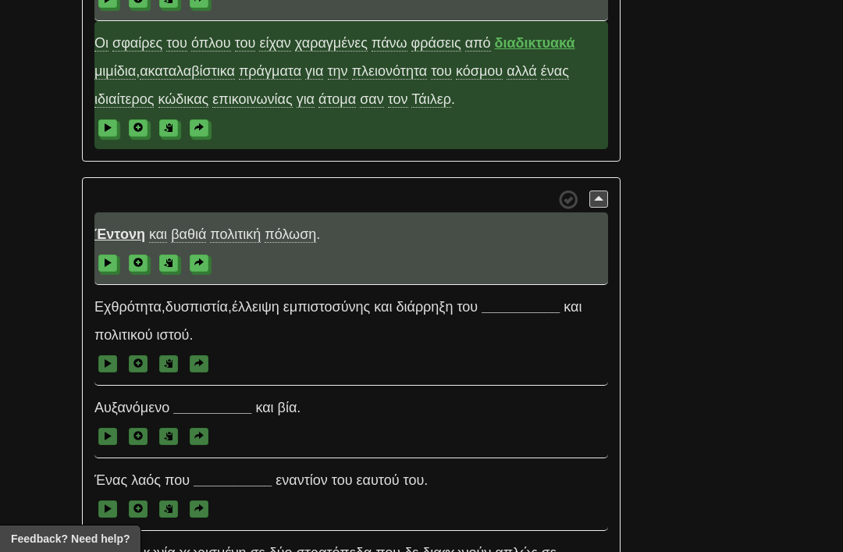
click at [300, 226] on span "πόλωση" at bounding box center [291, 234] width 52 height 16
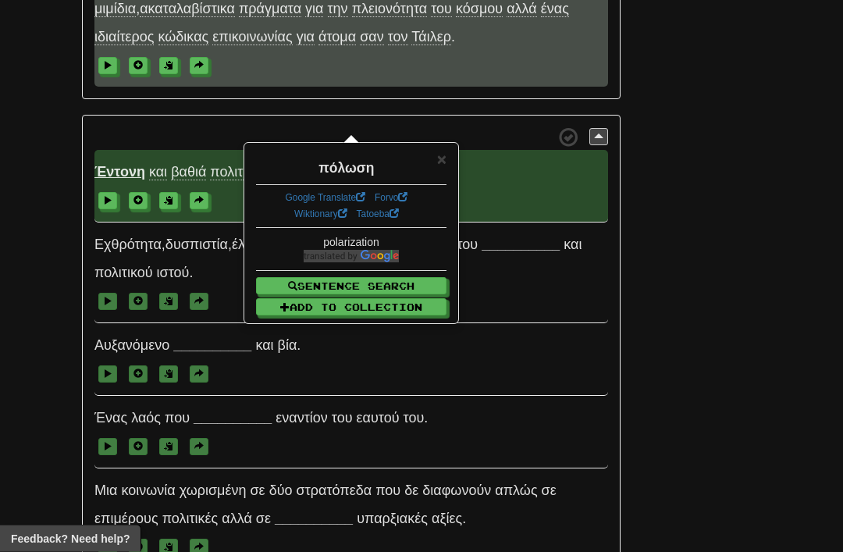
scroll to position [3850, 0]
click at [429, 173] on div "πόλωση" at bounding box center [351, 164] width 191 height 27
click at [438, 158] on span "×" at bounding box center [441, 159] width 9 height 18
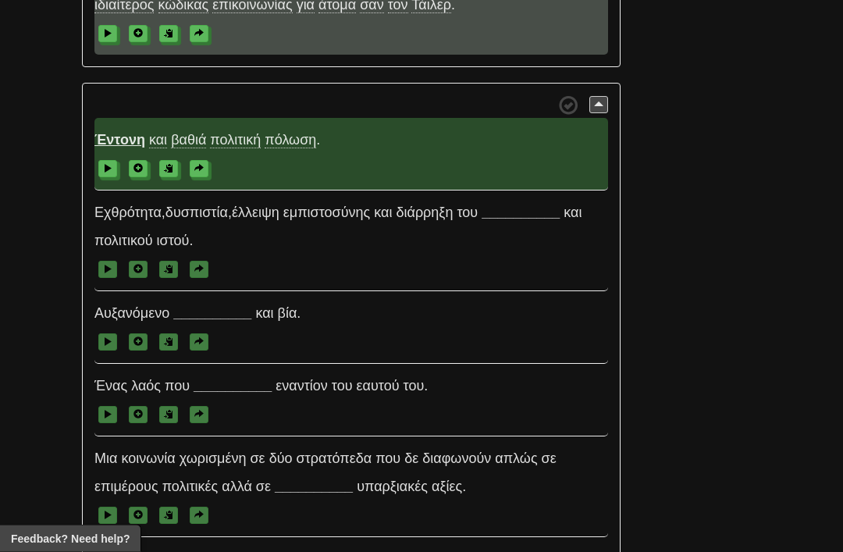
scroll to position [3882, 0]
click at [514, 205] on strong "__________" at bounding box center [521, 213] width 78 height 16
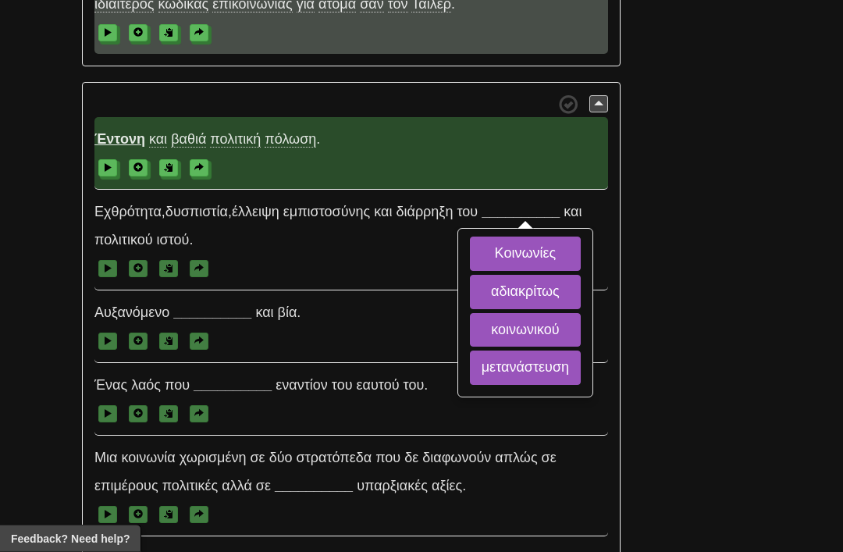
scroll to position [3882, 0]
click at [545, 313] on button "κοινωνικού" at bounding box center [525, 330] width 111 height 34
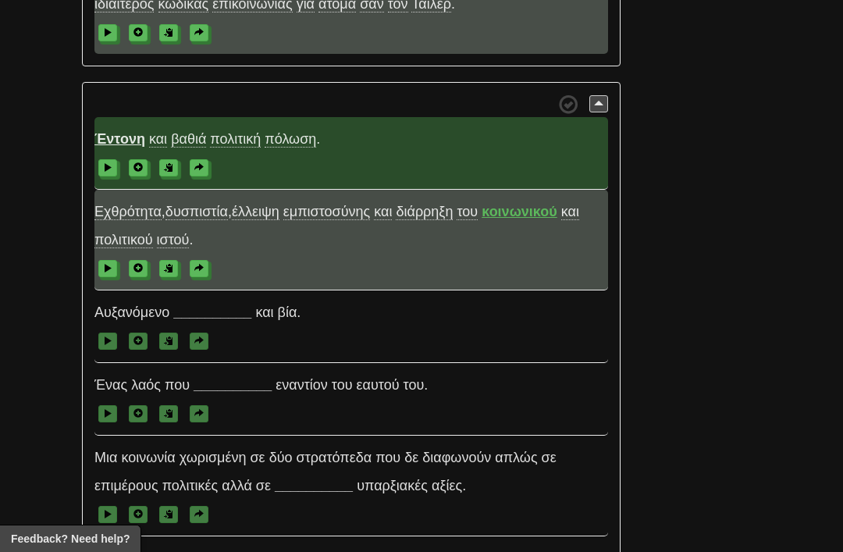
click at [436, 204] on span "διάρρηξη" at bounding box center [424, 212] width 57 height 16
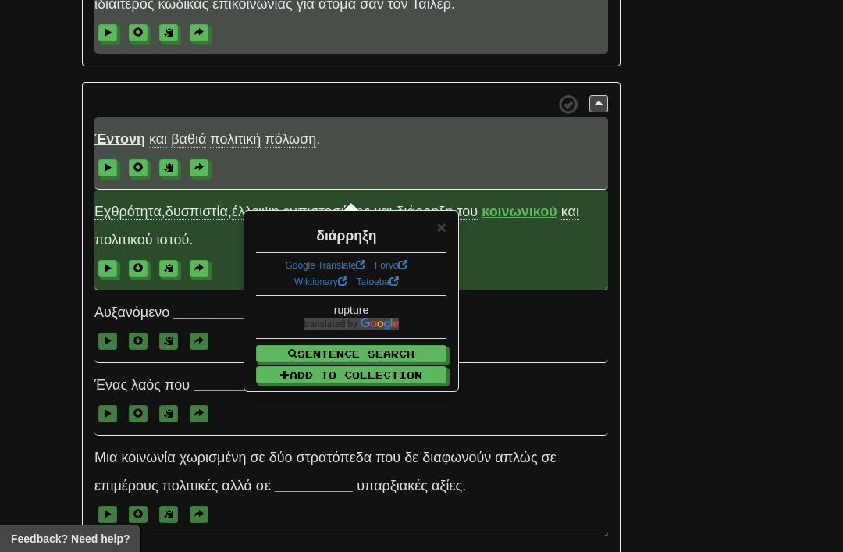
click at [478, 254] on span at bounding box center [351, 268] width 514 height 28
click at [433, 231] on div "διάρρηξη" at bounding box center [351, 232] width 191 height 27
click at [437, 219] on span "×" at bounding box center [441, 227] width 9 height 18
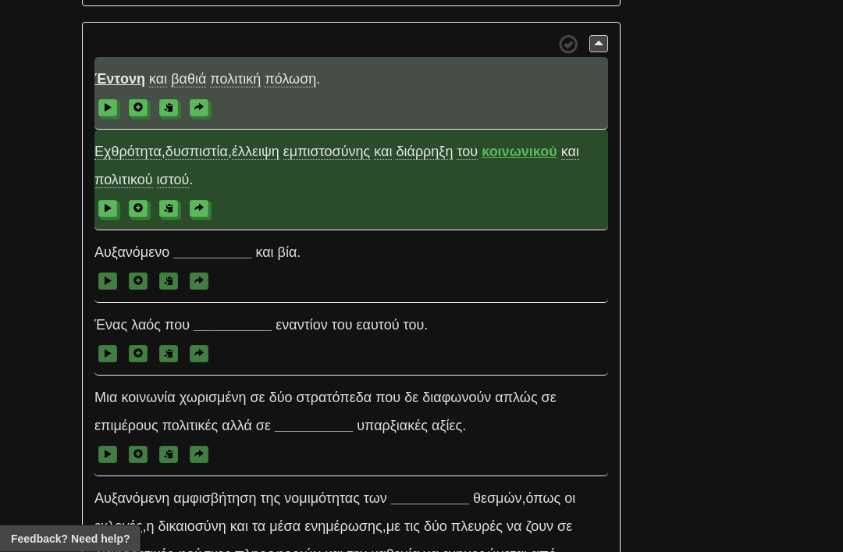
scroll to position [3942, 0]
click at [217, 244] on strong "__________" at bounding box center [212, 252] width 78 height 16
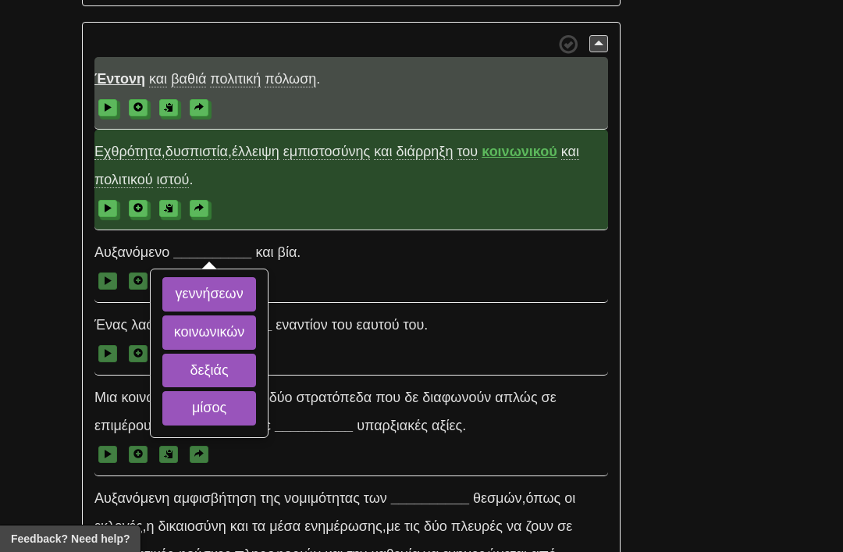
click at [223, 391] on button "μίσος" at bounding box center [209, 408] width 94 height 34
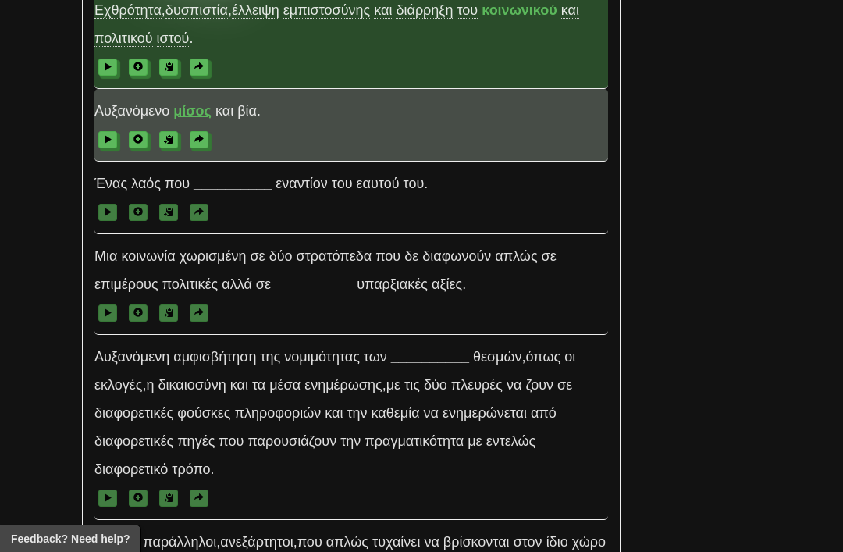
scroll to position [4092, 0]
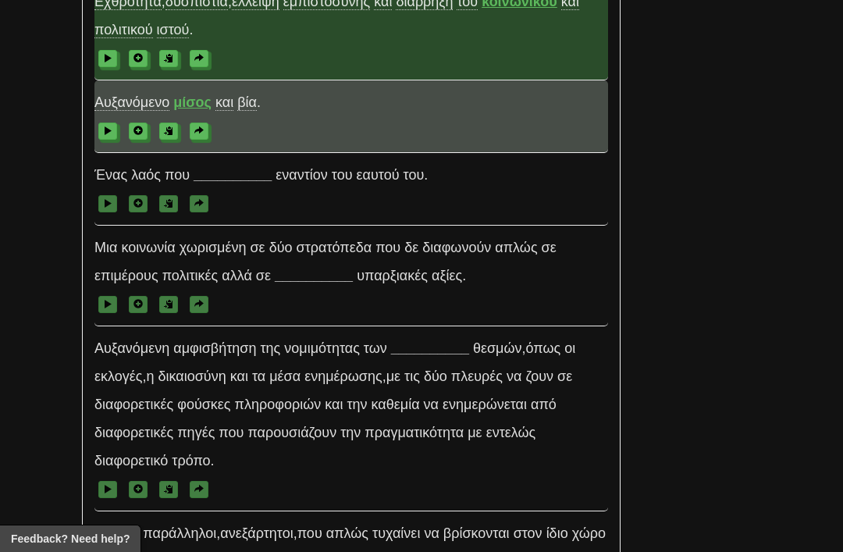
click at [233, 167] on strong "__________" at bounding box center [233, 175] width 78 height 16
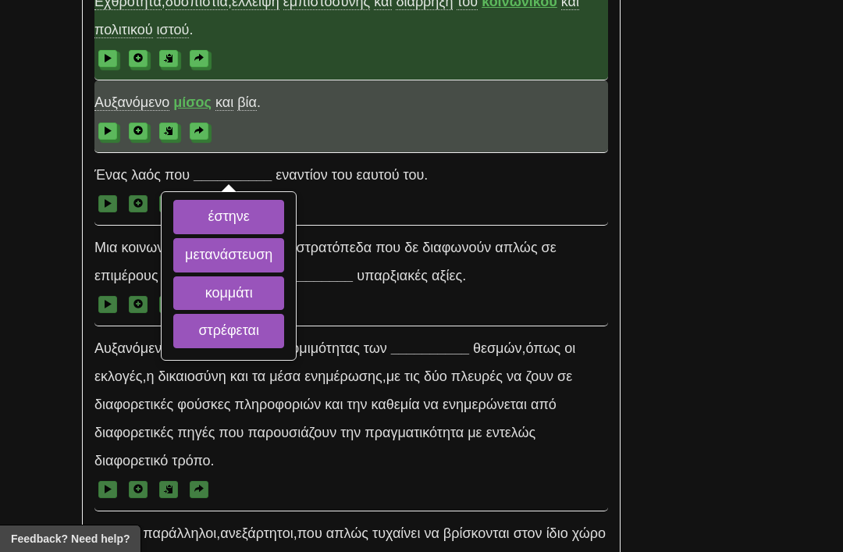
click at [251, 314] on button "στρέφεται" at bounding box center [228, 331] width 111 height 34
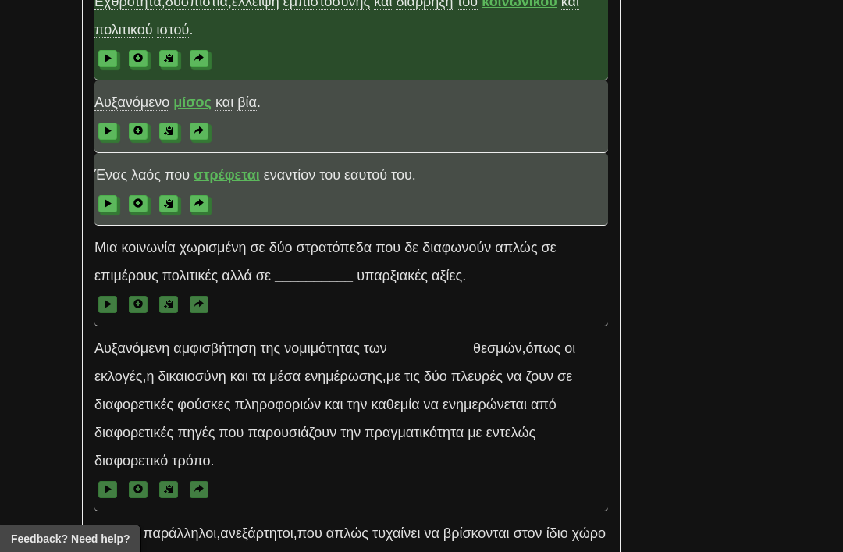
click at [313, 268] on strong "__________" at bounding box center [314, 276] width 78 height 16
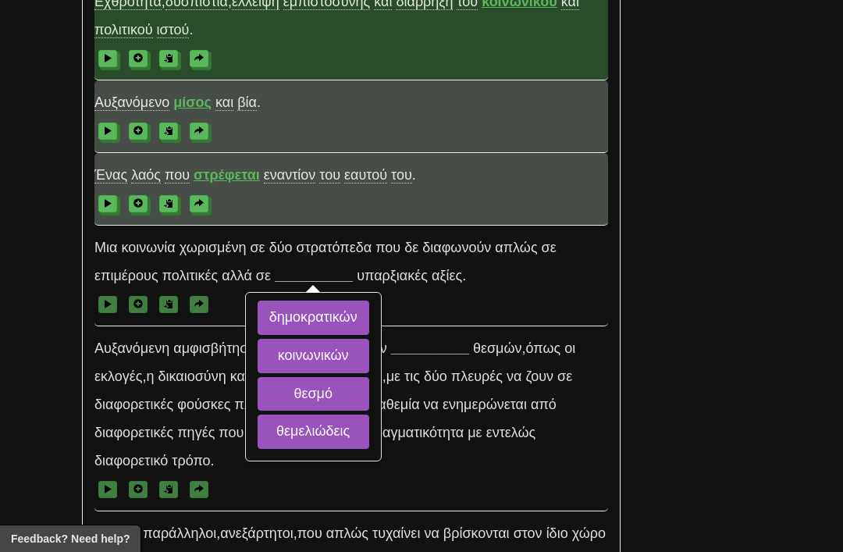
click at [340, 415] on button "θεμελιώδεις" at bounding box center [314, 432] width 112 height 34
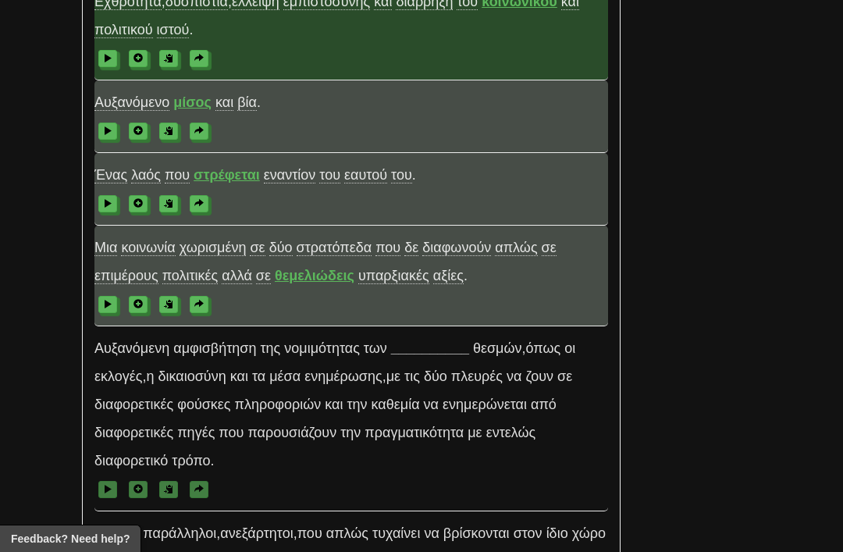
click at [139, 268] on span "επιμέρους" at bounding box center [126, 276] width 64 height 16
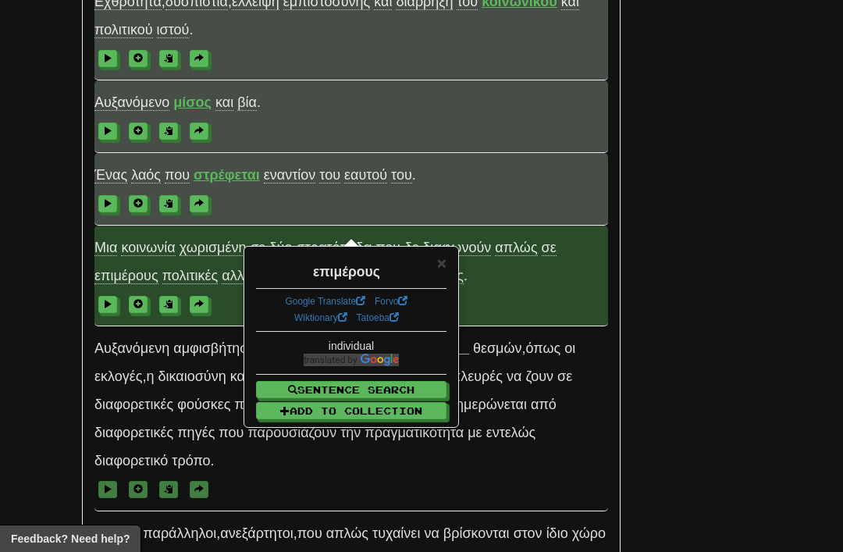
click at [534, 226] on span "Μια κοινωνία χωρισμένη σε δύο στρατόπεδα που δε διαφωνούν απλώς σε επιμέρους πο…" at bounding box center [351, 276] width 514 height 101
click at [193, 296] on button at bounding box center [199, 304] width 19 height 17
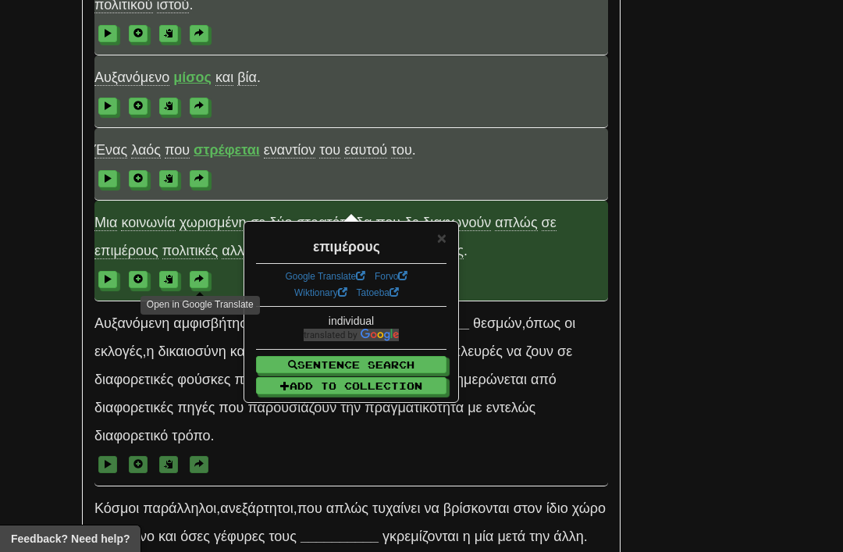
click at [439, 233] on span "×" at bounding box center [441, 238] width 9 height 18
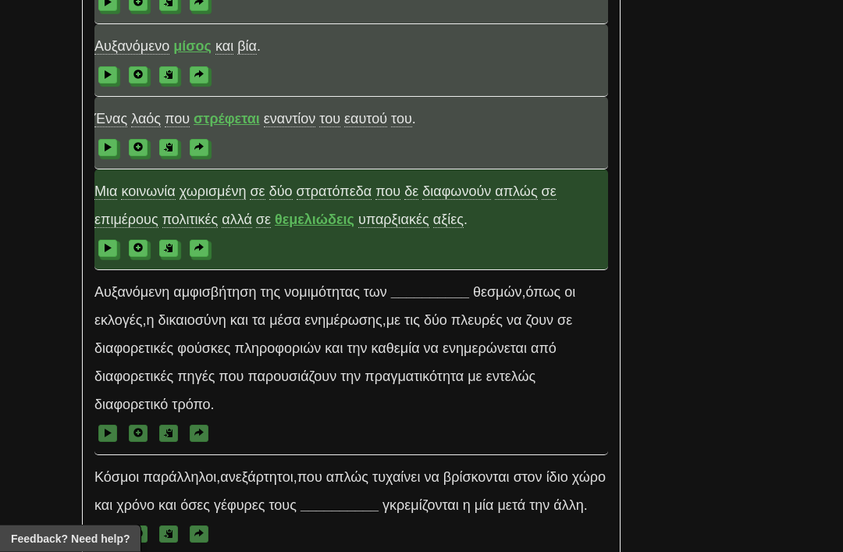
scroll to position [4149, 0]
click at [425, 284] on strong "__________" at bounding box center [430, 292] width 78 height 16
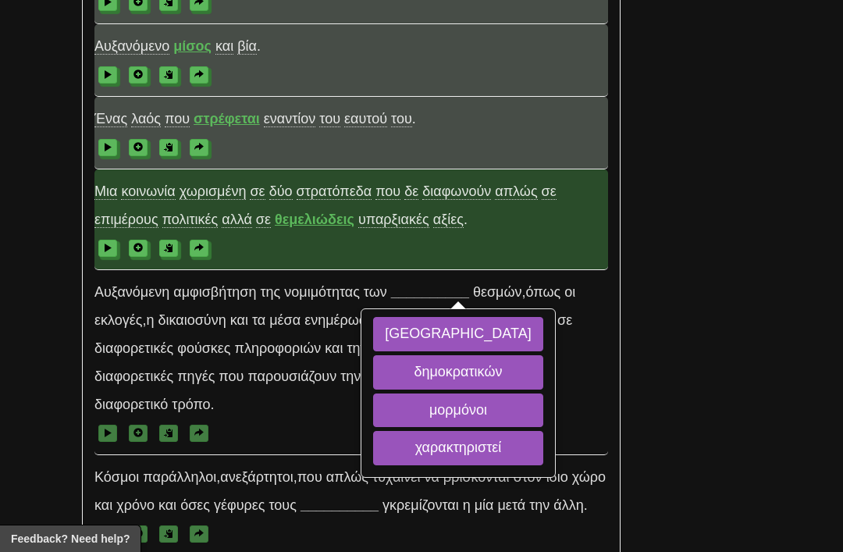
click at [454, 355] on button "δημοκρατικών" at bounding box center [457, 372] width 169 height 34
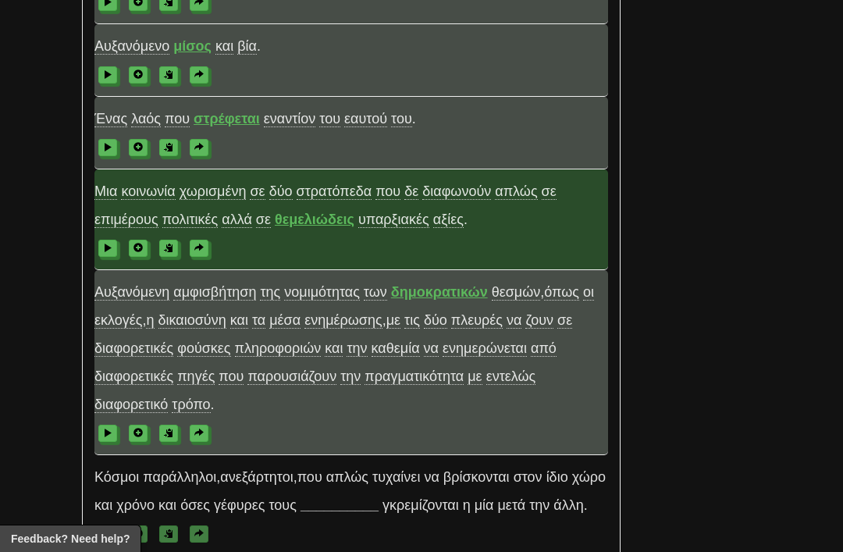
click at [232, 284] on span "αμφισβήτηση" at bounding box center [214, 292] width 83 height 16
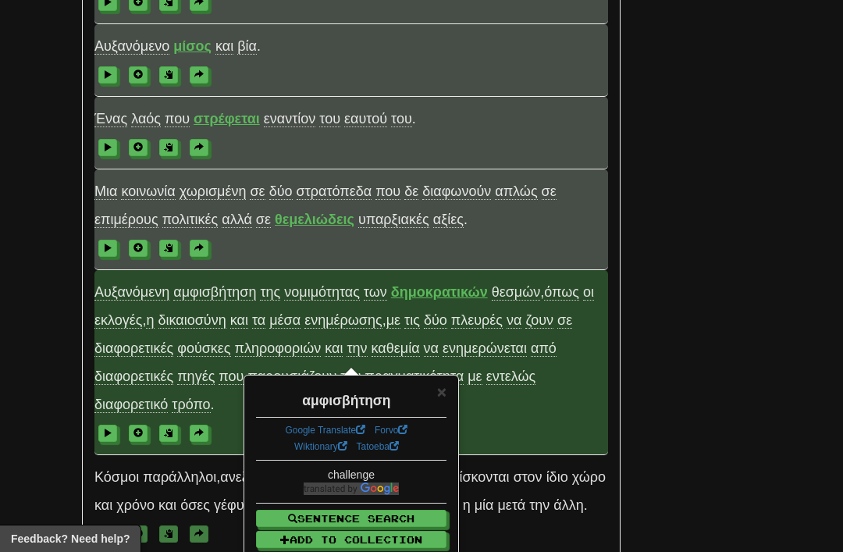
click at [223, 284] on span "αμφισβήτηση" at bounding box center [214, 292] width 83 height 16
click at [437, 397] on span "×" at bounding box center [441, 392] width 9 height 18
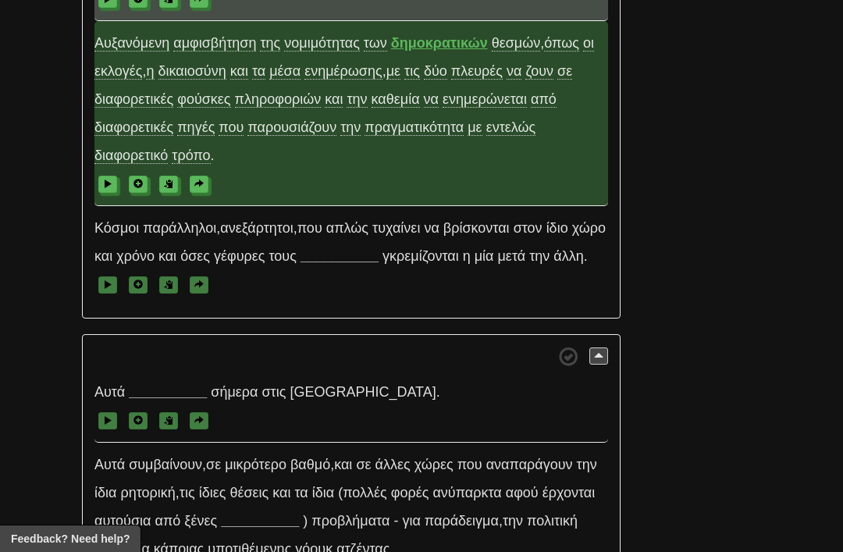
scroll to position [4397, 0]
click at [363, 249] on strong "__________" at bounding box center [340, 257] width 78 height 16
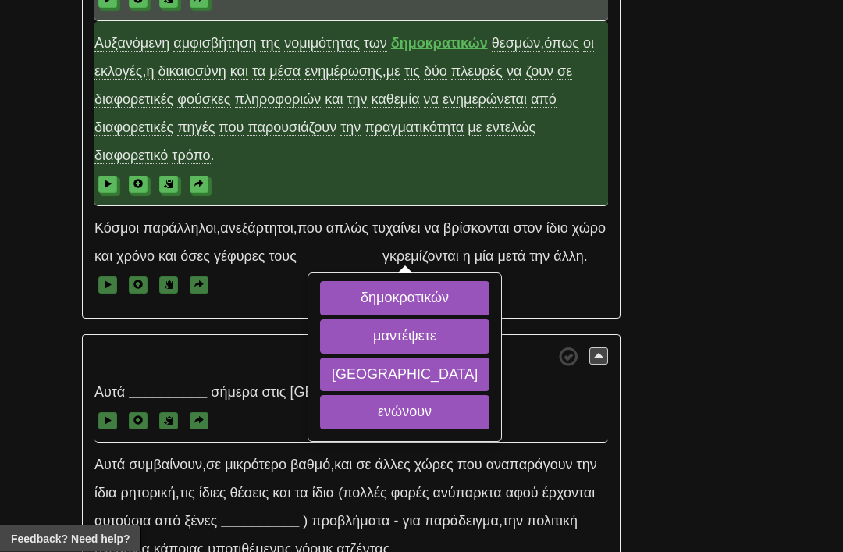
scroll to position [4398, 0]
click at [382, 395] on button "ενώνουν" at bounding box center [404, 412] width 169 height 34
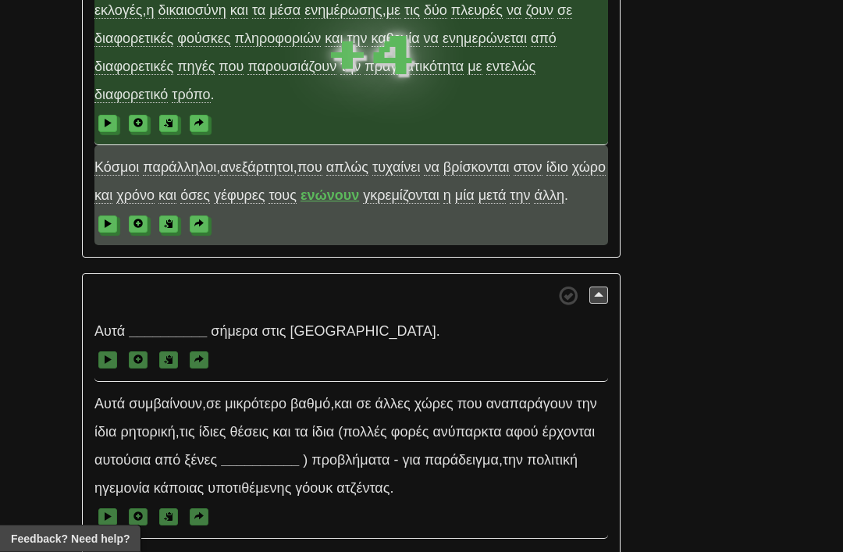
scroll to position [4459, 0]
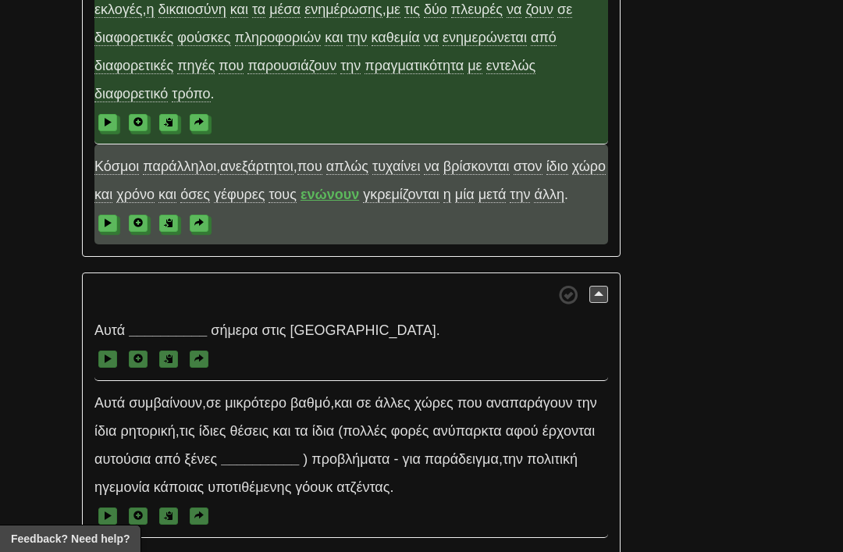
click at [148, 322] on strong "__________" at bounding box center [168, 330] width 78 height 16
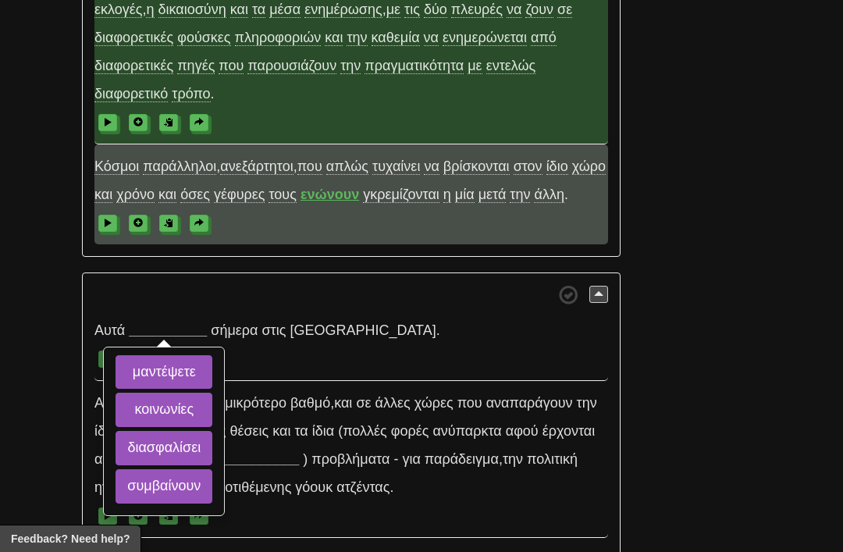
click at [183, 469] on button "συμβαίνουν" at bounding box center [164, 486] width 97 height 34
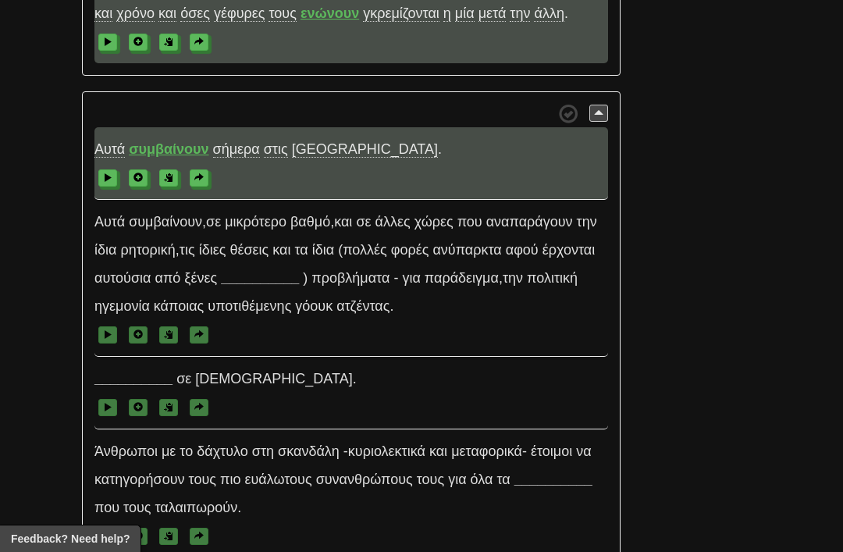
scroll to position [4640, 0]
click at [299, 271] on strong "__________" at bounding box center [260, 279] width 78 height 16
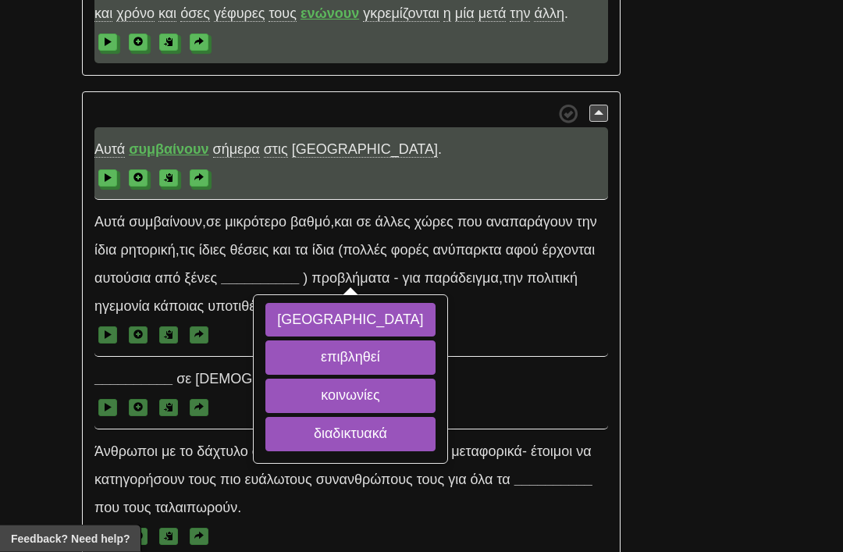
scroll to position [4641, 0]
click at [322, 379] on button "κοινωνίες" at bounding box center [349, 396] width 169 height 34
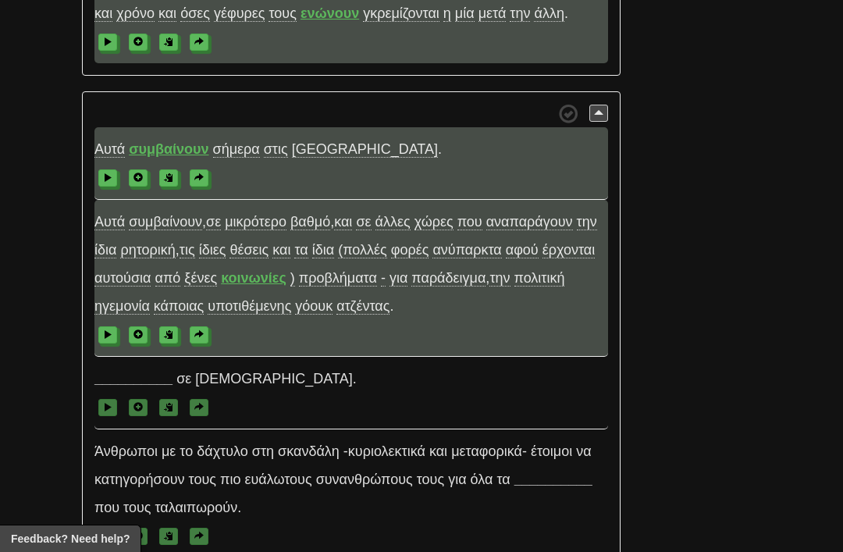
click at [191, 326] on button at bounding box center [199, 334] width 19 height 17
click at [151, 270] on span "αυτούσια" at bounding box center [122, 278] width 56 height 16
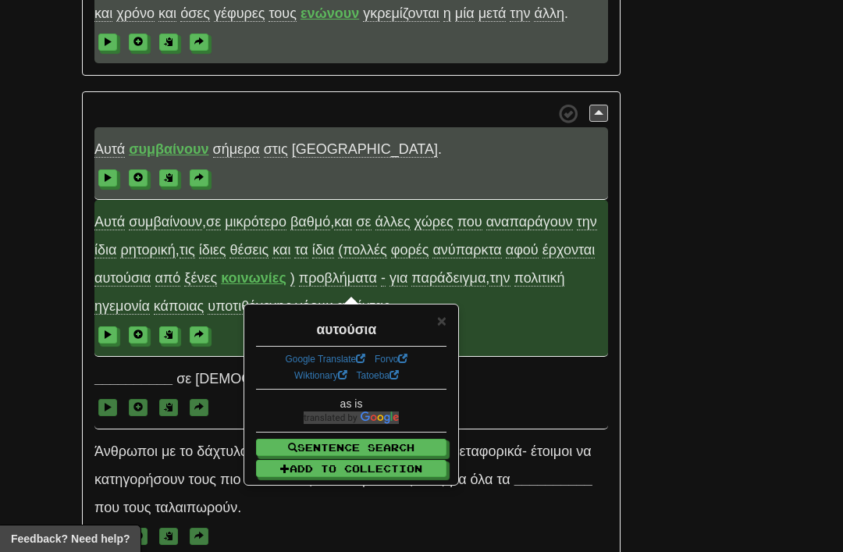
click at [291, 298] on span "υποτιθέμενης" at bounding box center [250, 306] width 84 height 16
click at [333, 298] on span "γόουκ" at bounding box center [313, 306] width 37 height 16
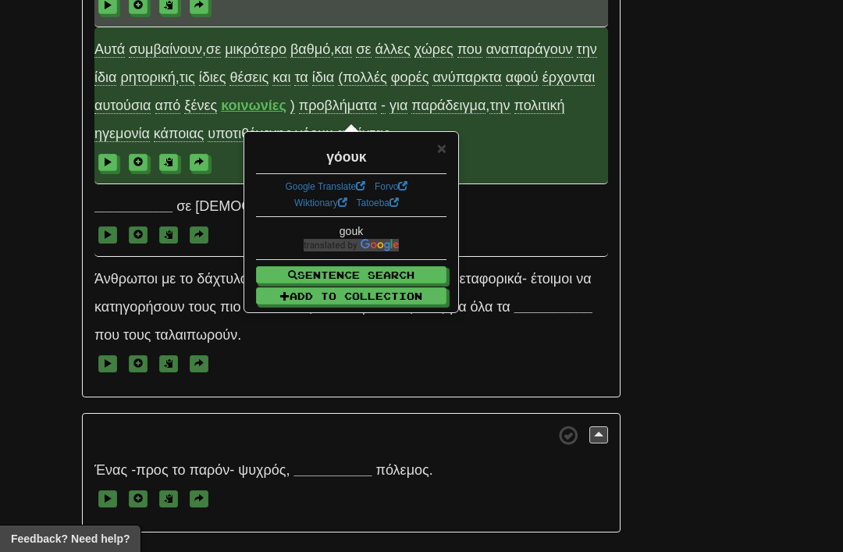
scroll to position [4803, 0]
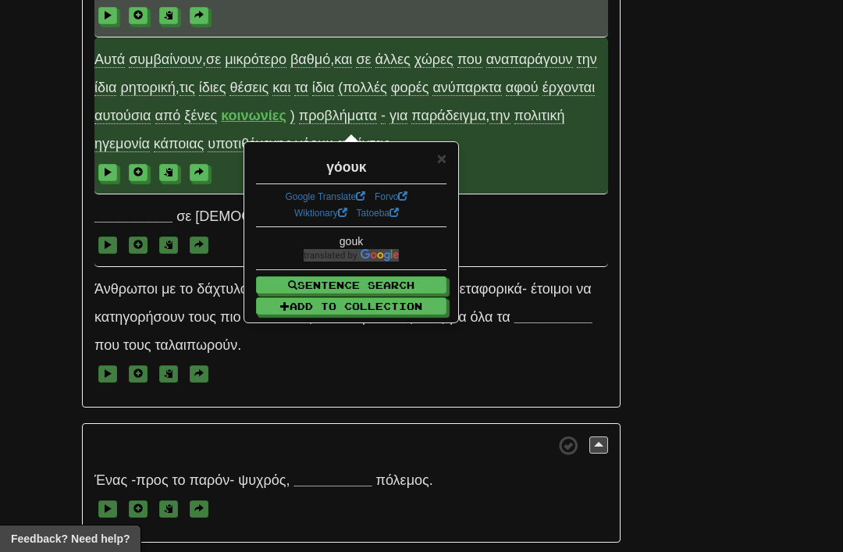
click at [493, 194] on span "__________ σε αναβρασμό ." at bounding box center [351, 230] width 514 height 73
click at [437, 167] on span "×" at bounding box center [441, 158] width 9 height 18
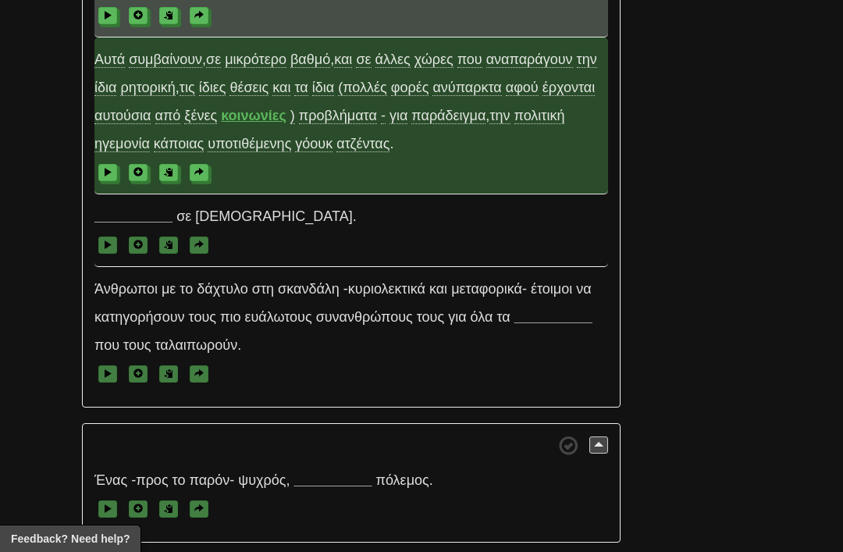
click at [137, 208] on strong "__________" at bounding box center [133, 216] width 78 height 16
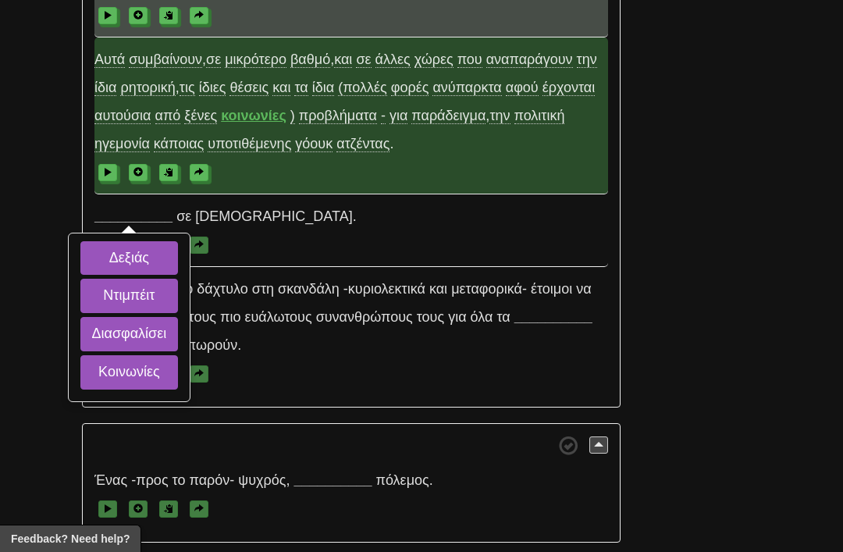
click at [155, 355] on button "Κοινωνίες" at bounding box center [129, 372] width 98 height 34
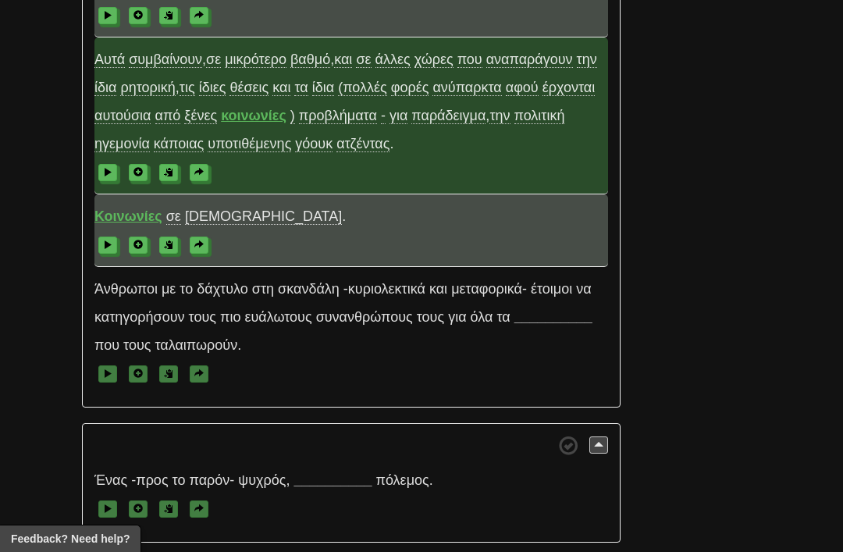
click at [233, 208] on span "αναβρασμό" at bounding box center [263, 216] width 157 height 16
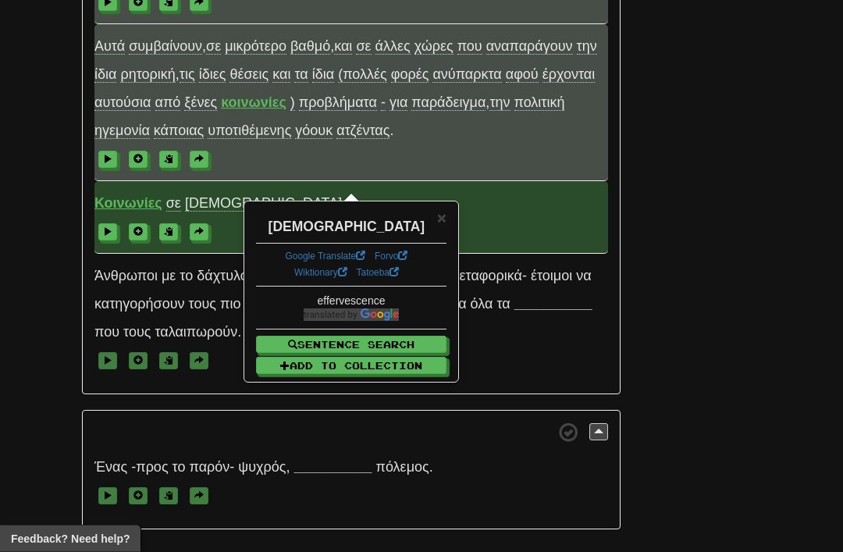
scroll to position [4856, 0]
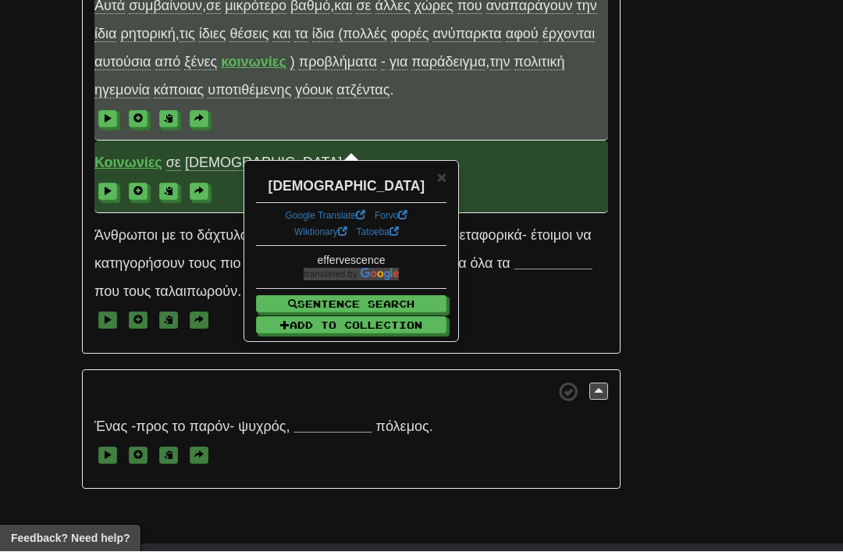
click at [441, 180] on span "×" at bounding box center [441, 178] width 9 height 18
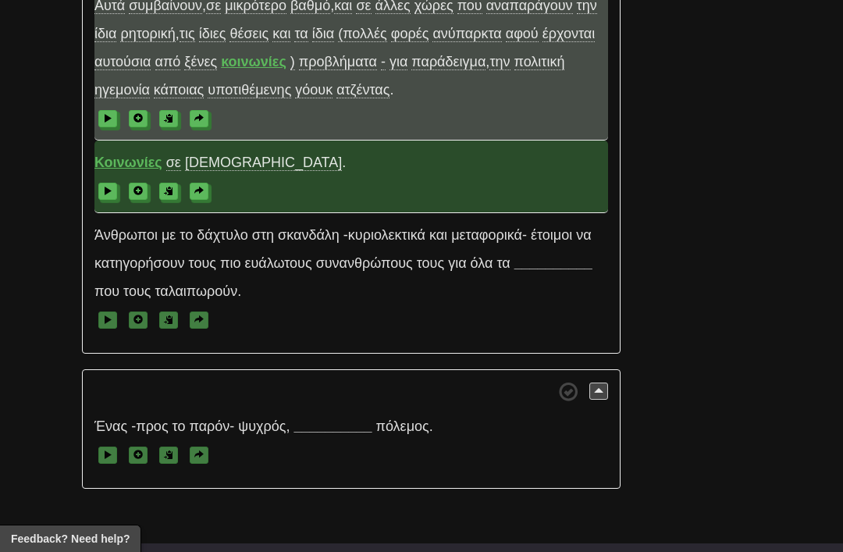
click at [550, 255] on strong "__________" at bounding box center [554, 263] width 78 height 16
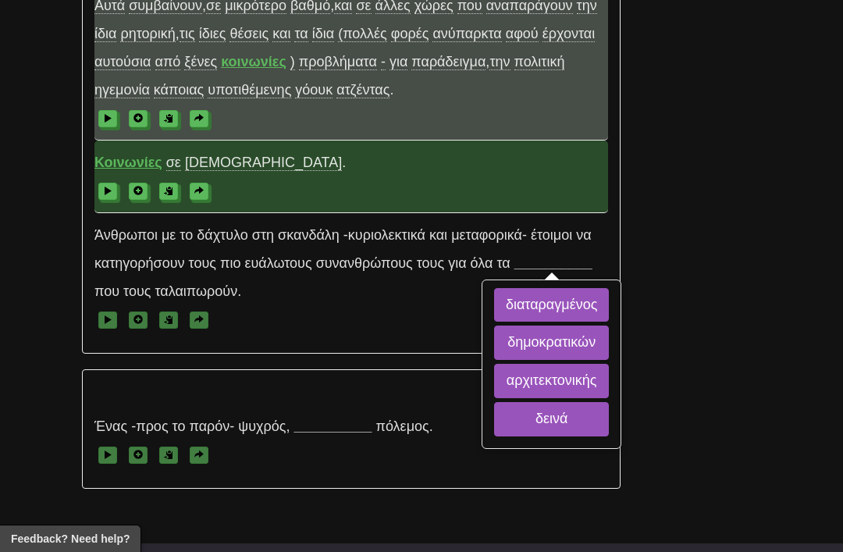
click at [563, 402] on button "δεινά" at bounding box center [551, 419] width 115 height 34
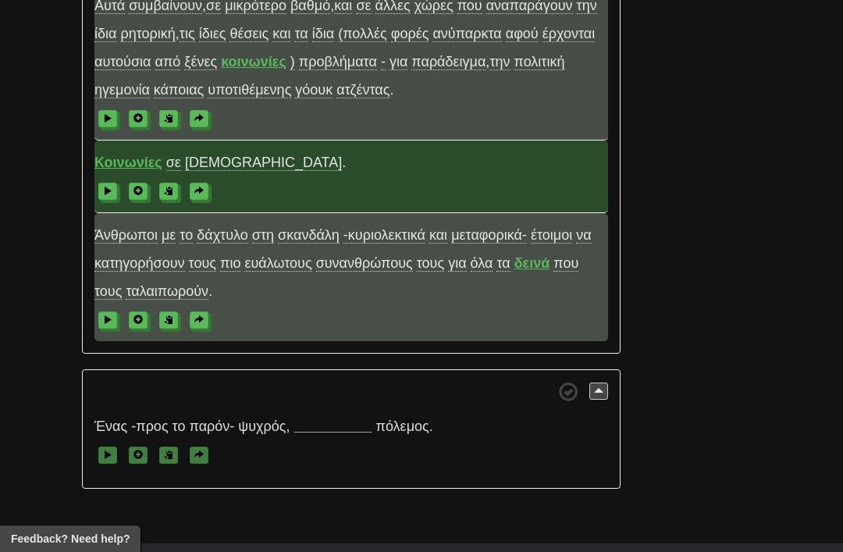
click at [322, 419] on strong "__________" at bounding box center [333, 427] width 78 height 16
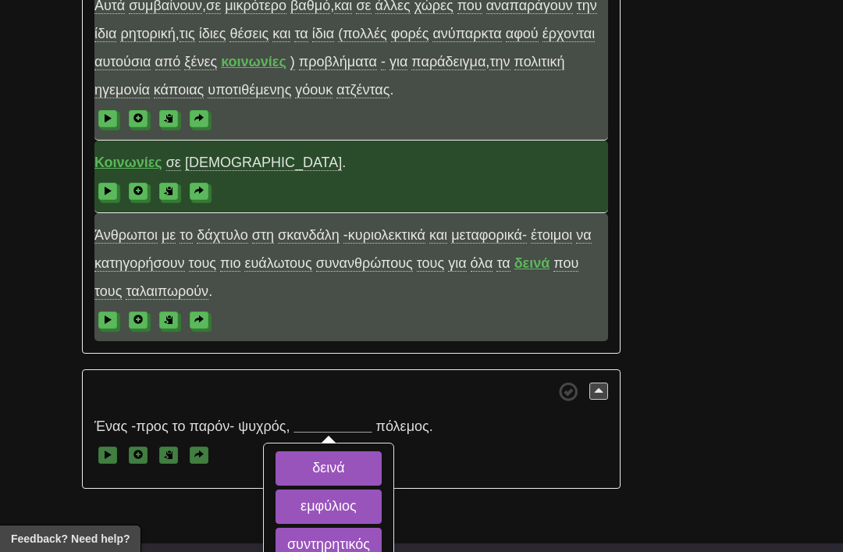
click at [330, 490] on button "εμφύλιος" at bounding box center [329, 507] width 106 height 34
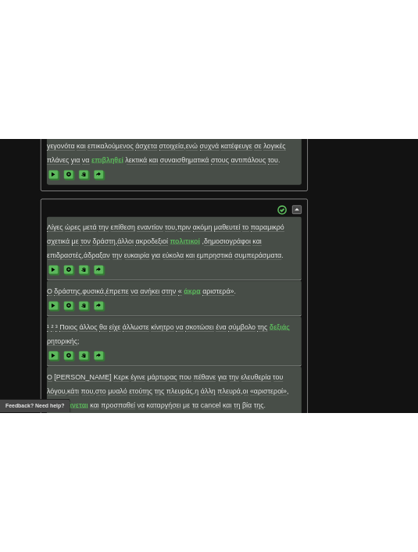
scroll to position [3290, 0]
